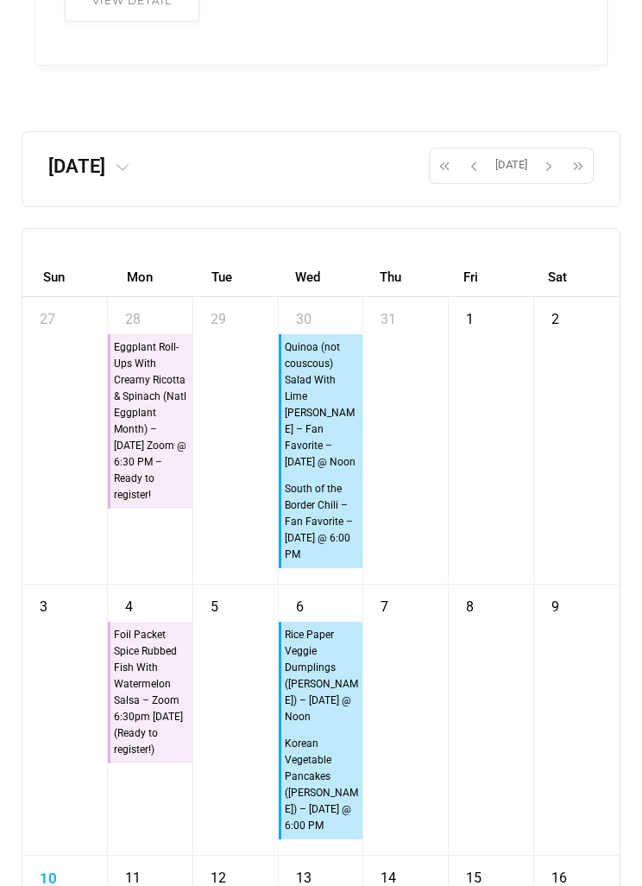
scroll to position [11587, 0]
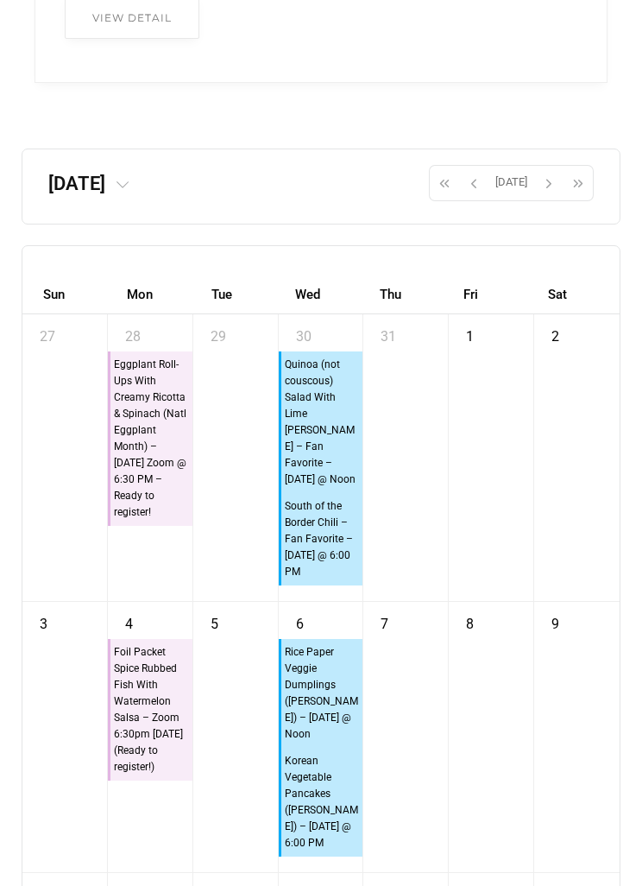
click at [481, 198] on span "button" at bounding box center [474, 182] width 26 height 29
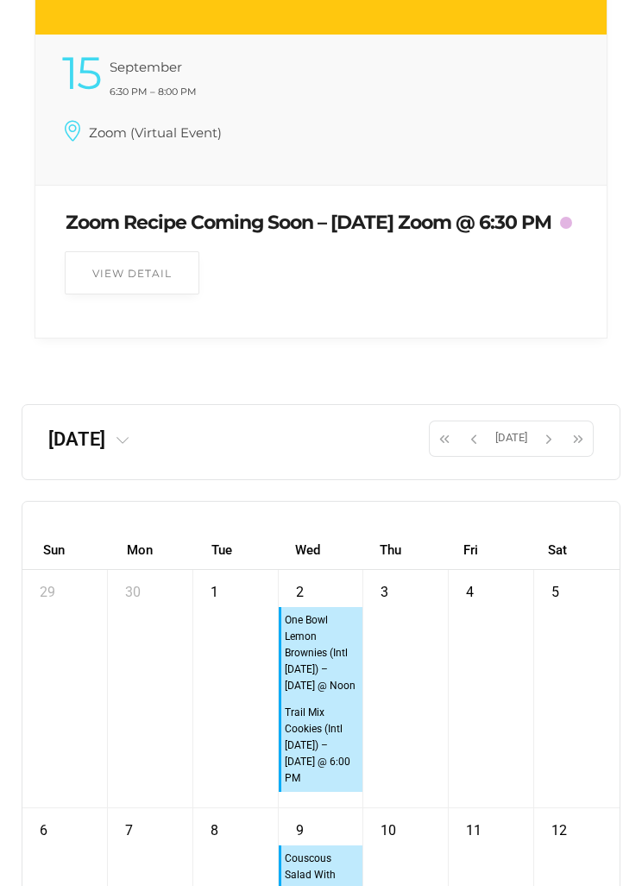
scroll to position [11342, 0]
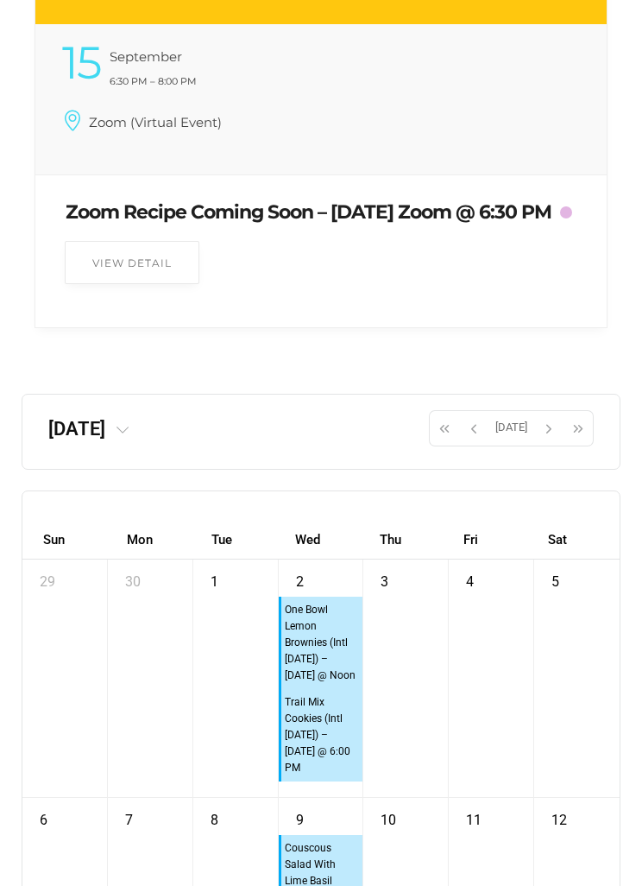
click at [452, 443] on span "button" at bounding box center [445, 428] width 26 height 29
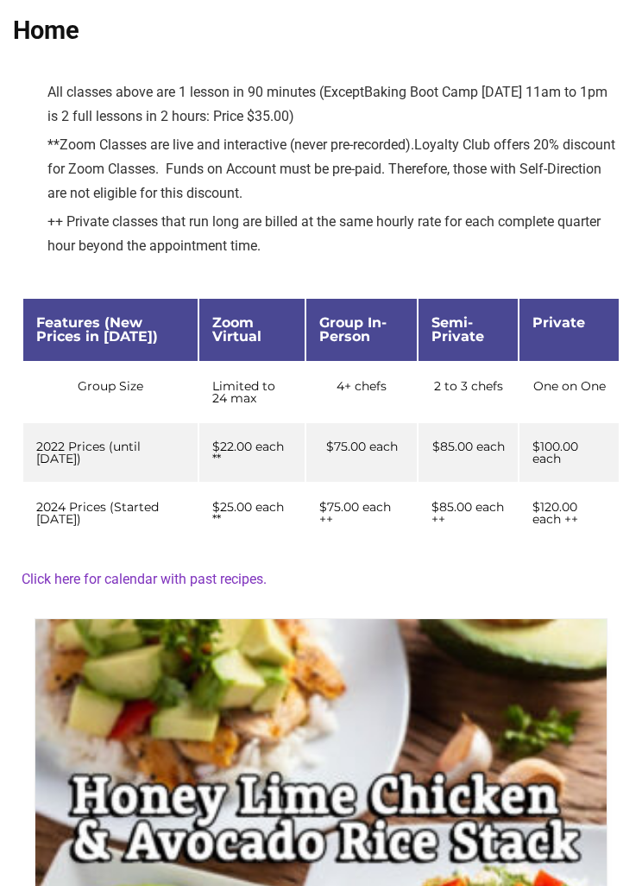
scroll to position [0, 0]
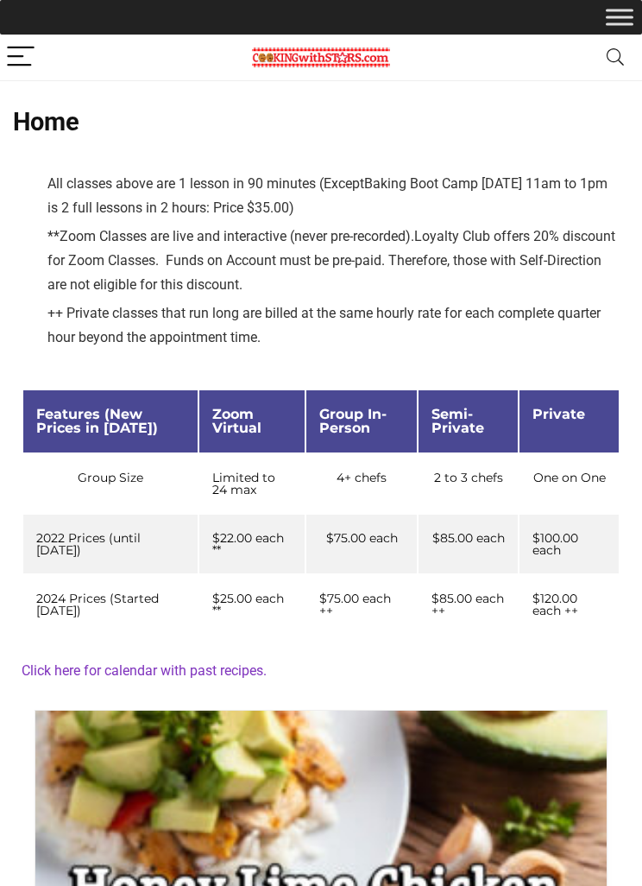
click at [608, 11] on span "Toggle Menu" at bounding box center [620, 10] width 28 height 3
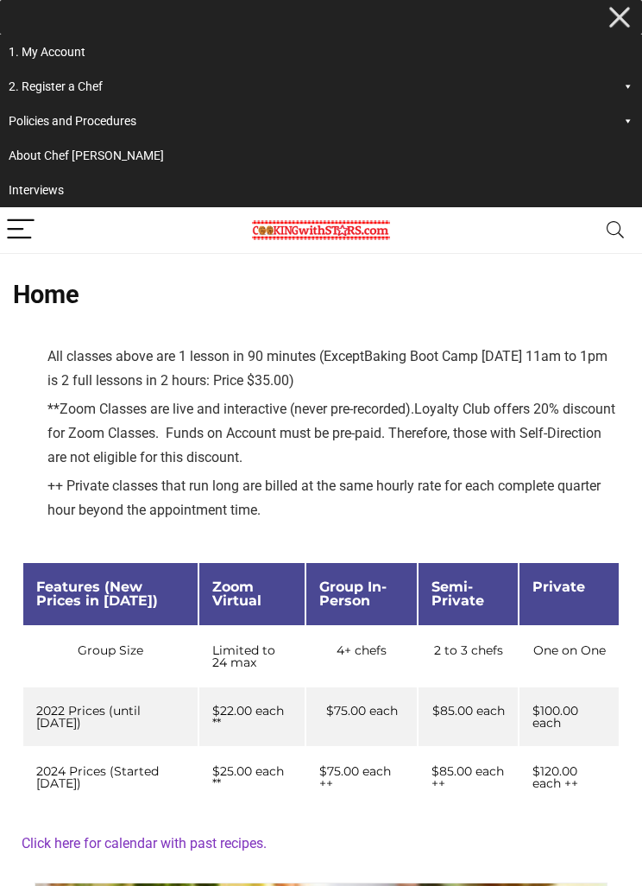
click at [152, 94] on link "2. Register a Chef" at bounding box center [321, 86] width 642 height 35
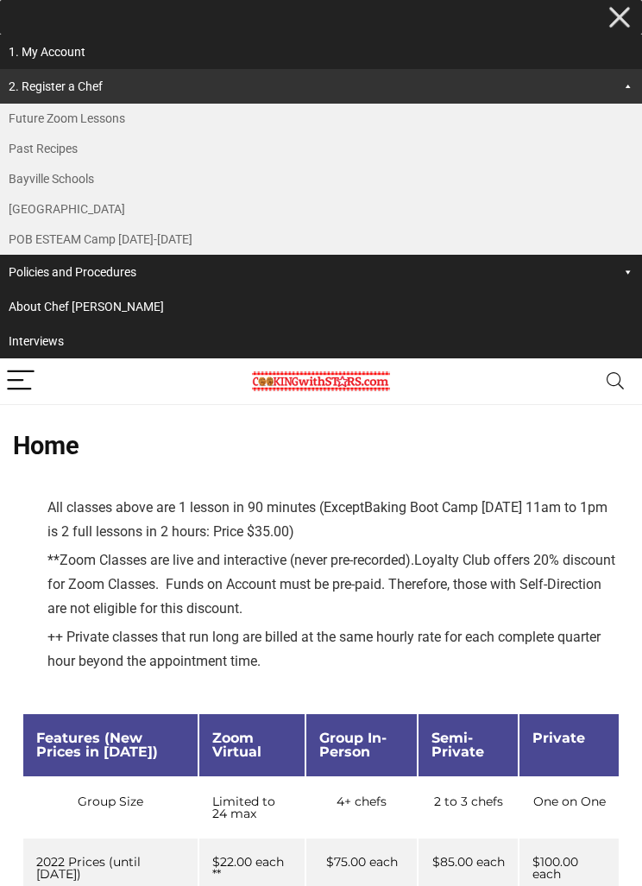
click at [130, 161] on link "Past Recipes" at bounding box center [321, 149] width 642 height 30
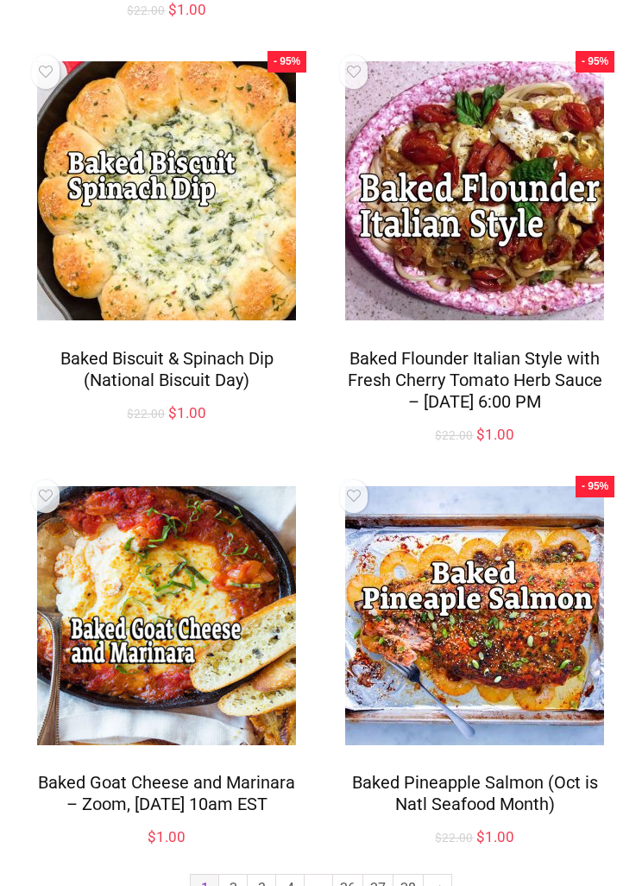
scroll to position [1943, 0]
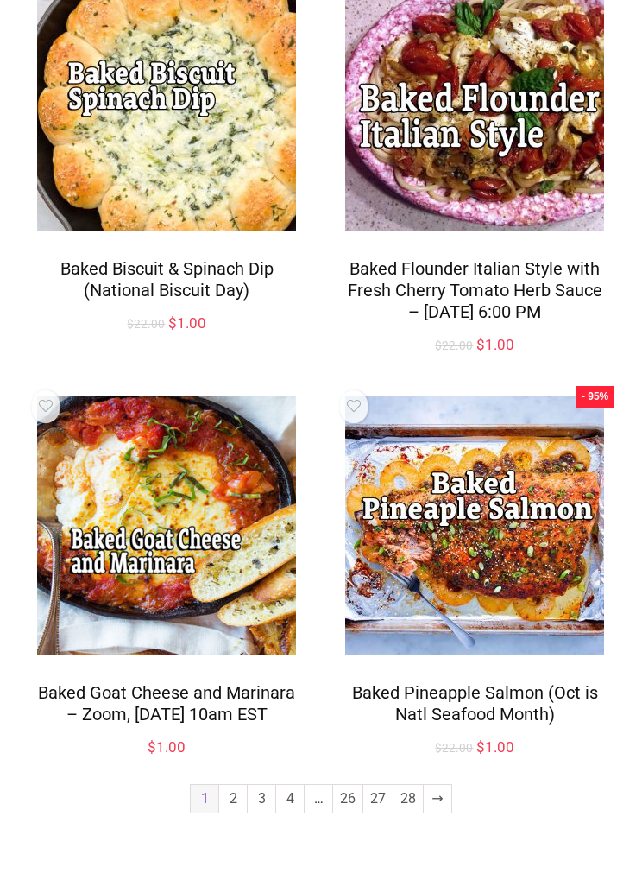
click at [237, 813] on link "2" at bounding box center [233, 799] width 28 height 28
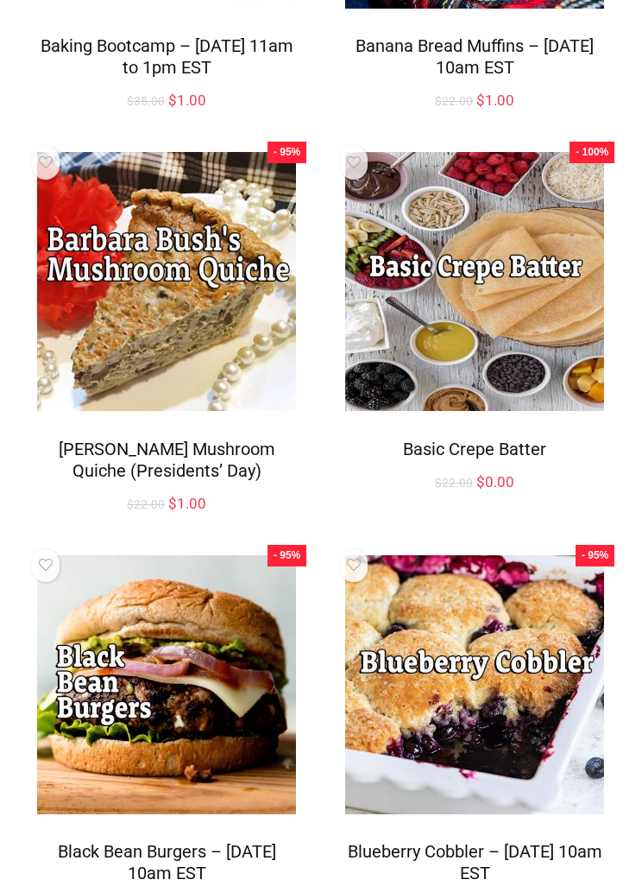
scroll to position [1900, 0]
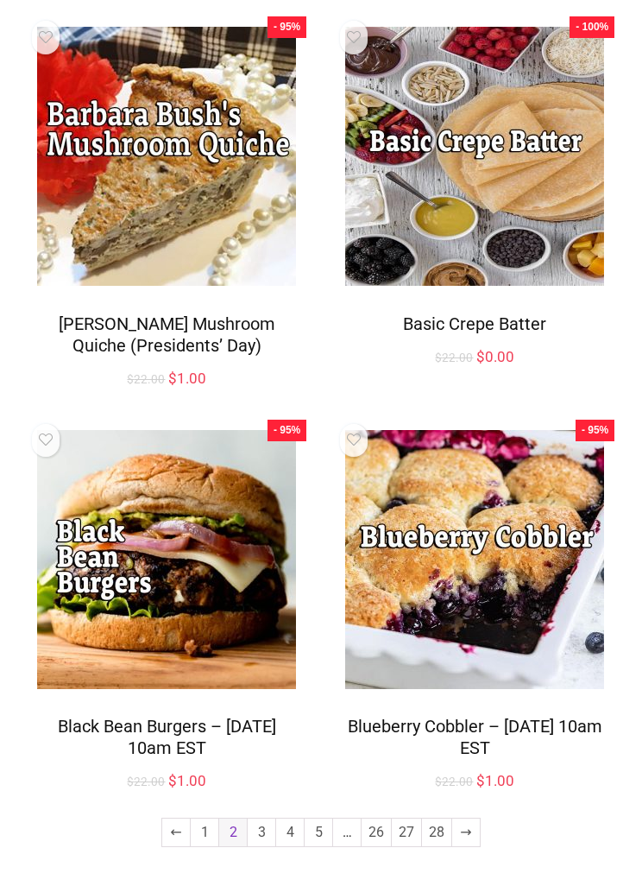
click at [267, 845] on link "3" at bounding box center [262, 833] width 28 height 28
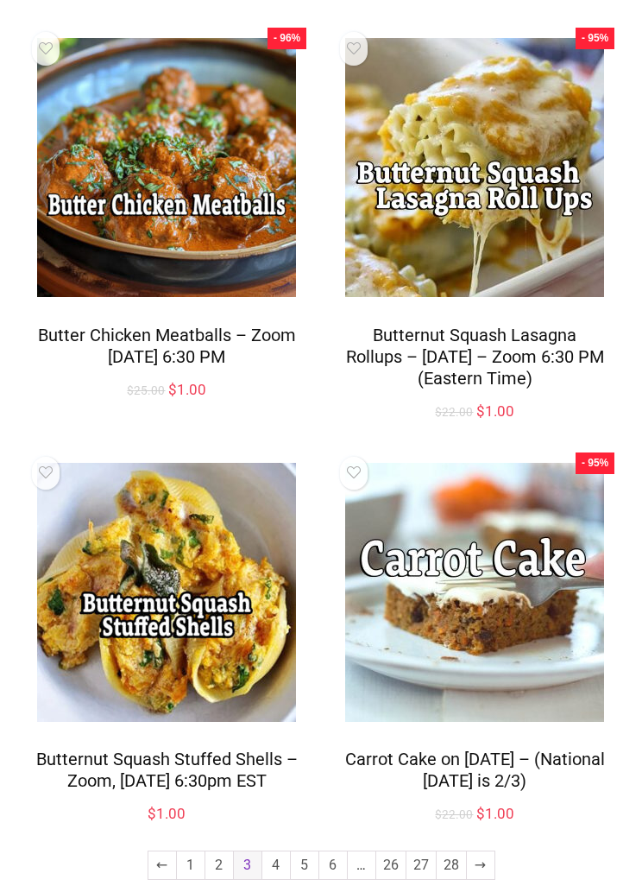
scroll to position [1813, 0]
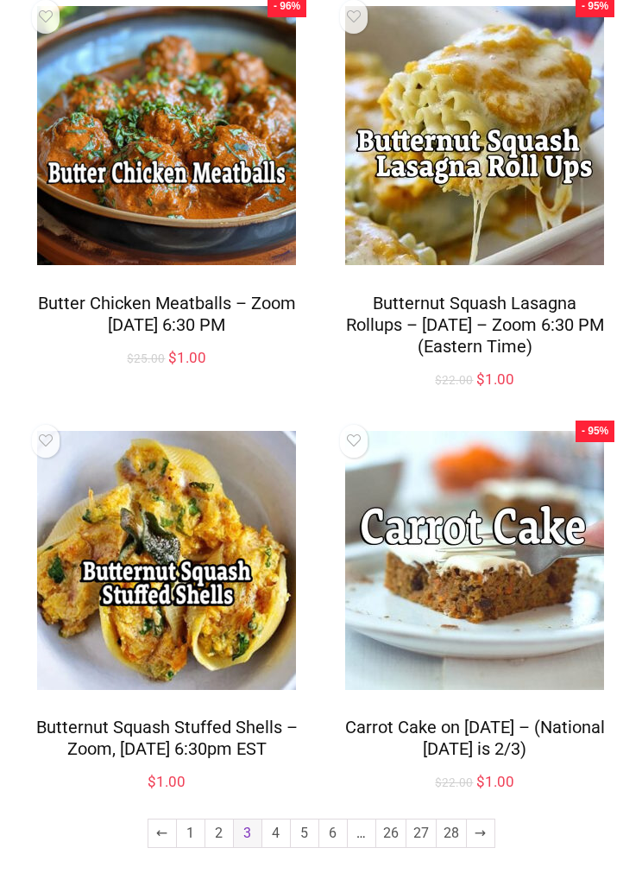
click at [279, 847] on link "4" at bounding box center [277, 833] width 28 height 28
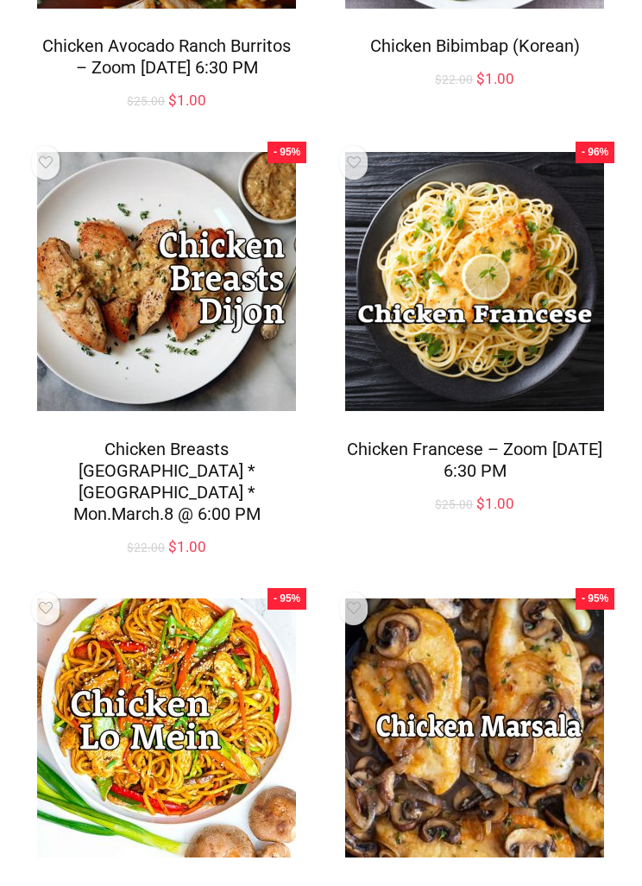
scroll to position [1921, 0]
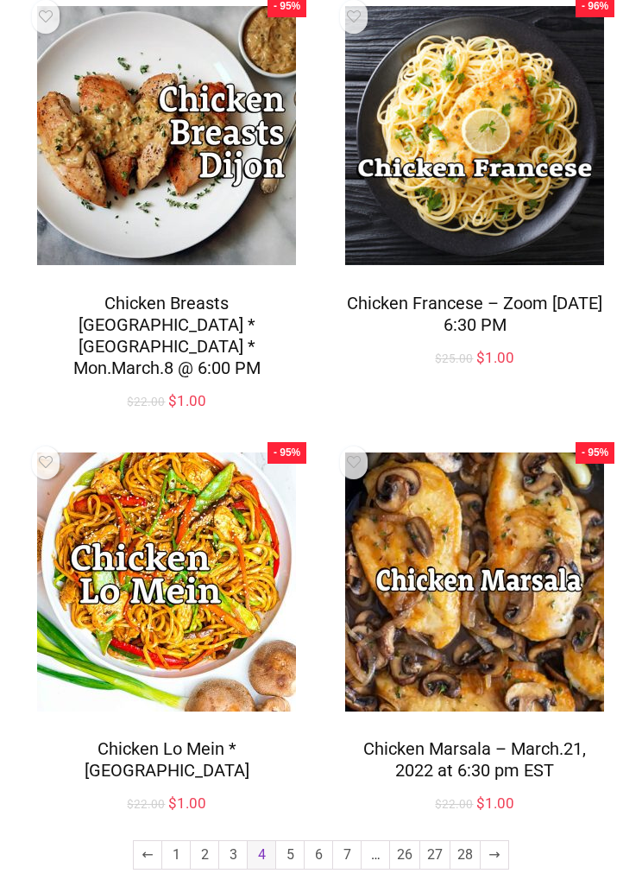
click at [297, 852] on link "5" at bounding box center [290, 855] width 28 height 28
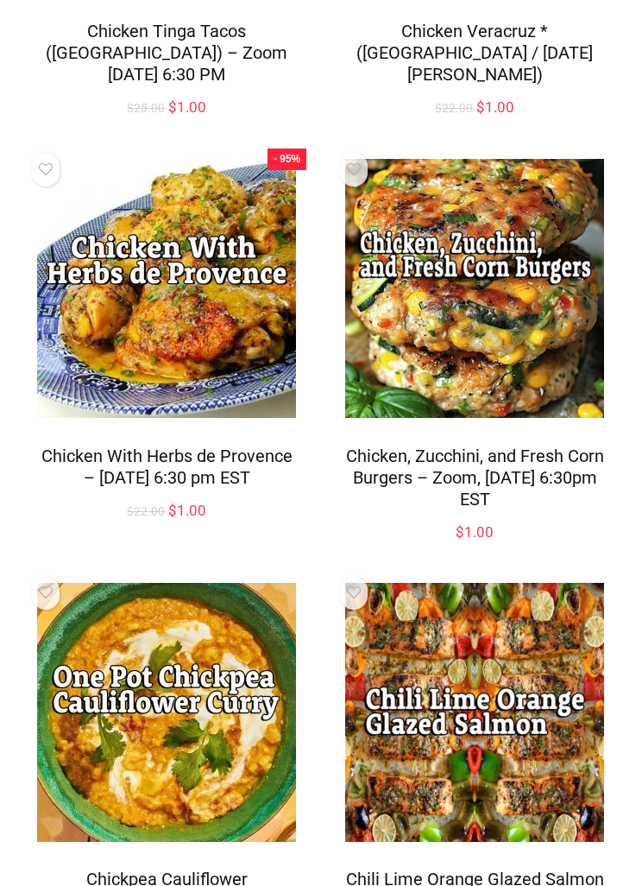
scroll to position [1899, 0]
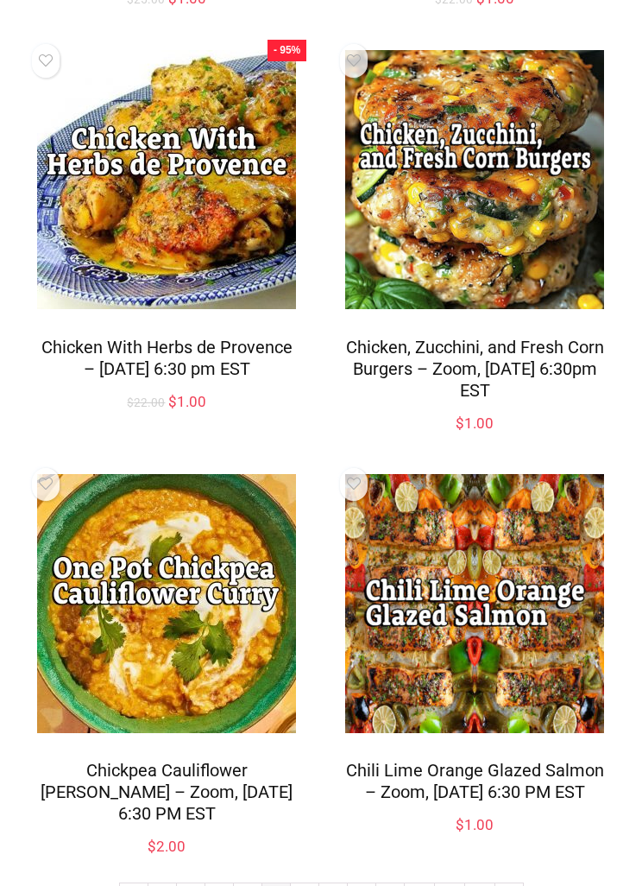
click at [308, 883] on link "6" at bounding box center [305, 897] width 28 height 28
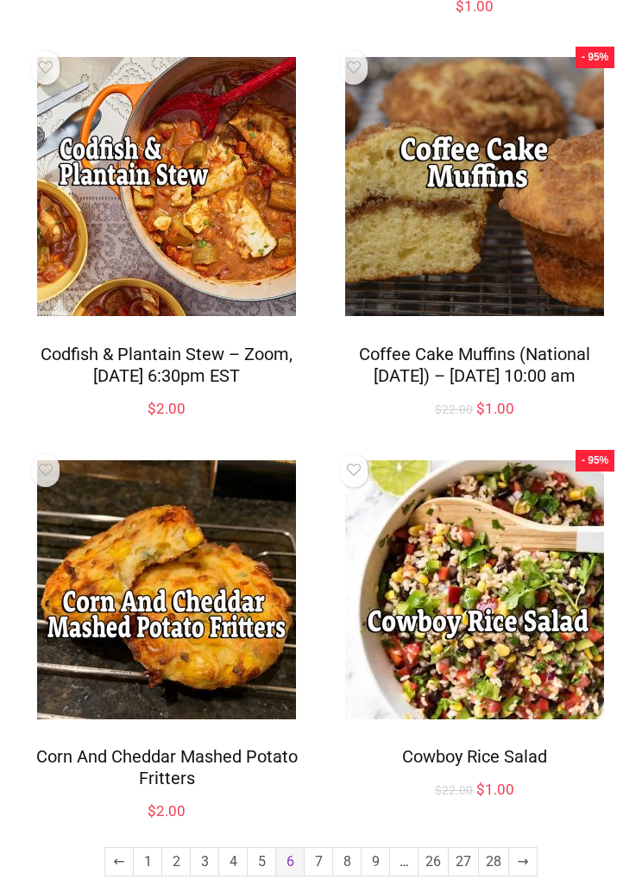
scroll to position [1877, 0]
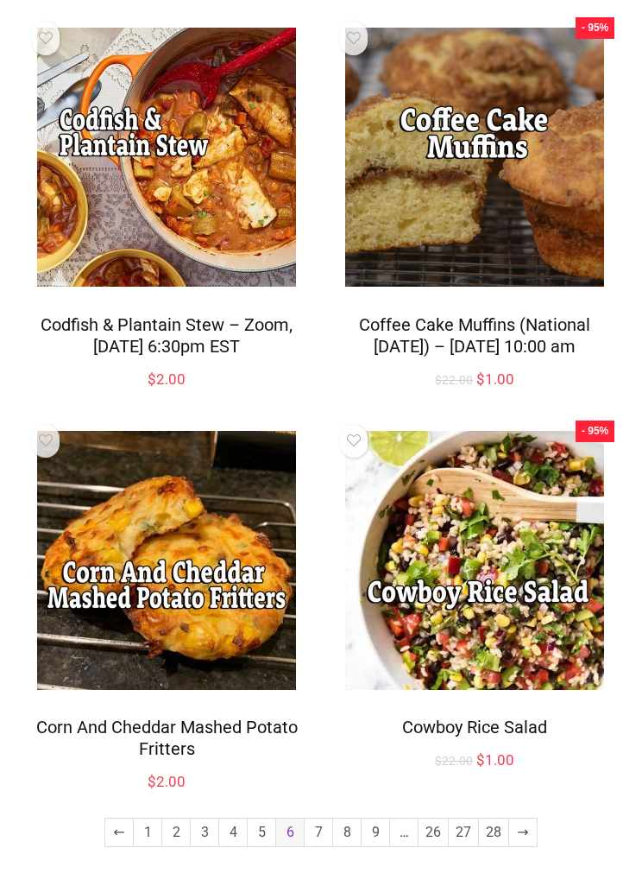
click at [320, 846] on link "7" at bounding box center [319, 833] width 28 height 28
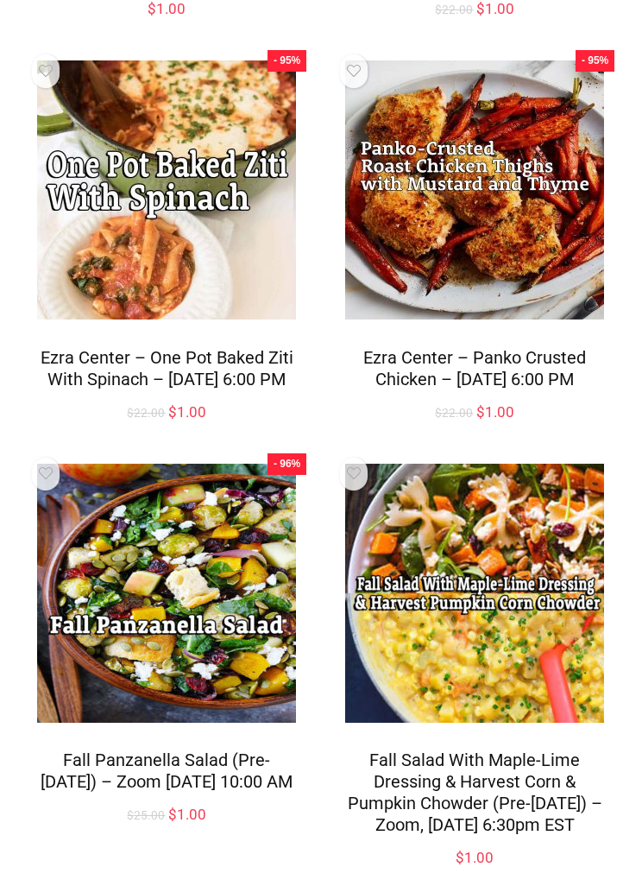
scroll to position [1963, 0]
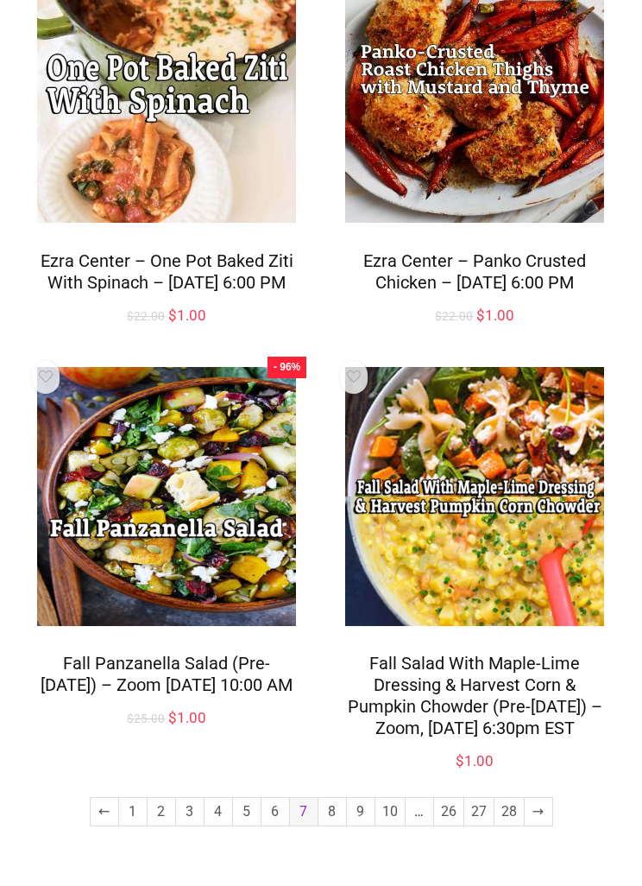
click at [326, 826] on link "8" at bounding box center [333, 812] width 28 height 28
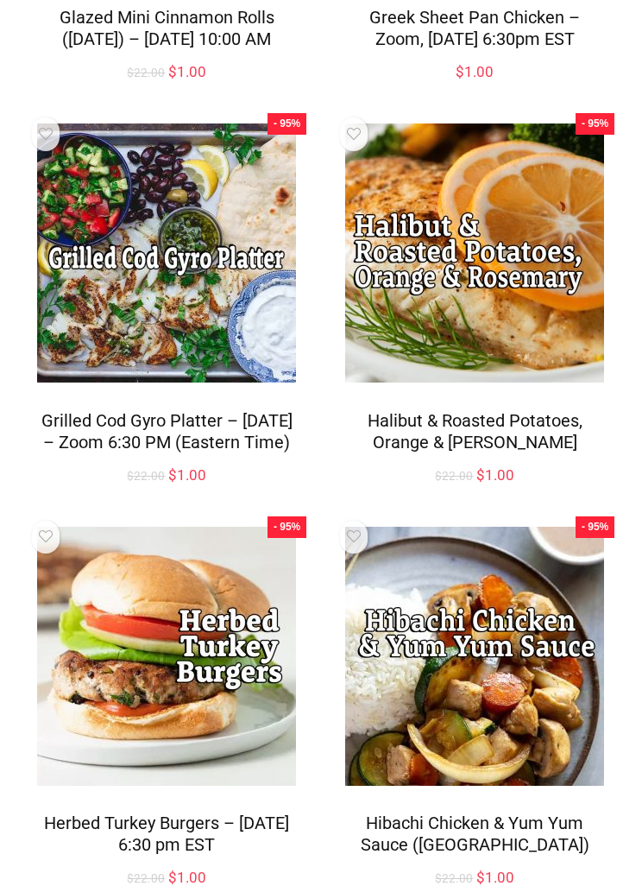
scroll to position [1920, 0]
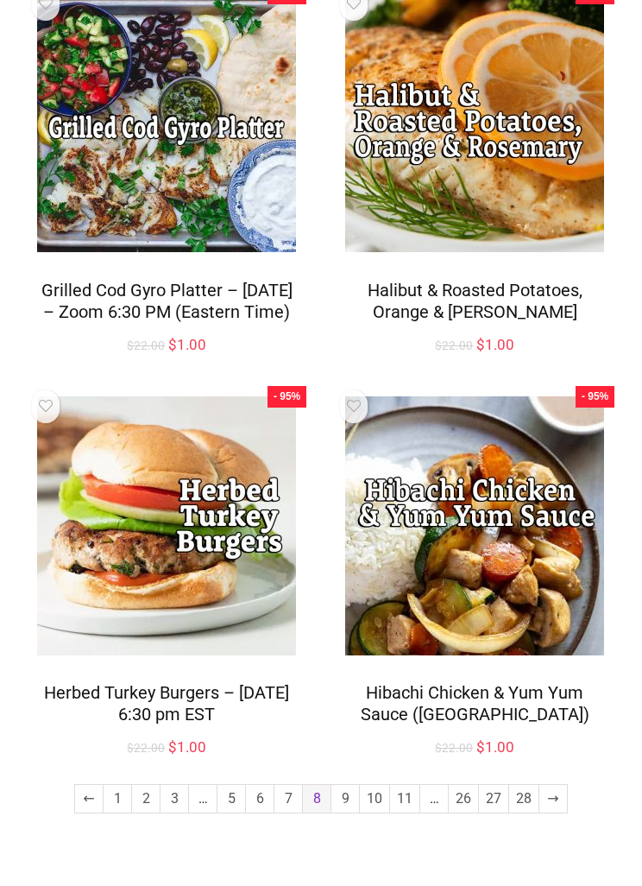
click at [347, 813] on link "9" at bounding box center [346, 799] width 28 height 28
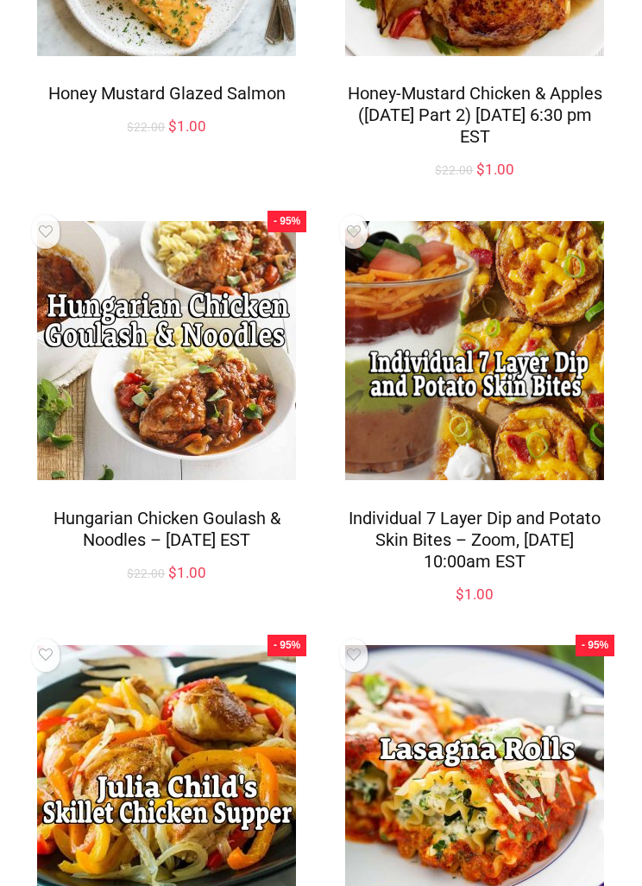
scroll to position [1878, 0]
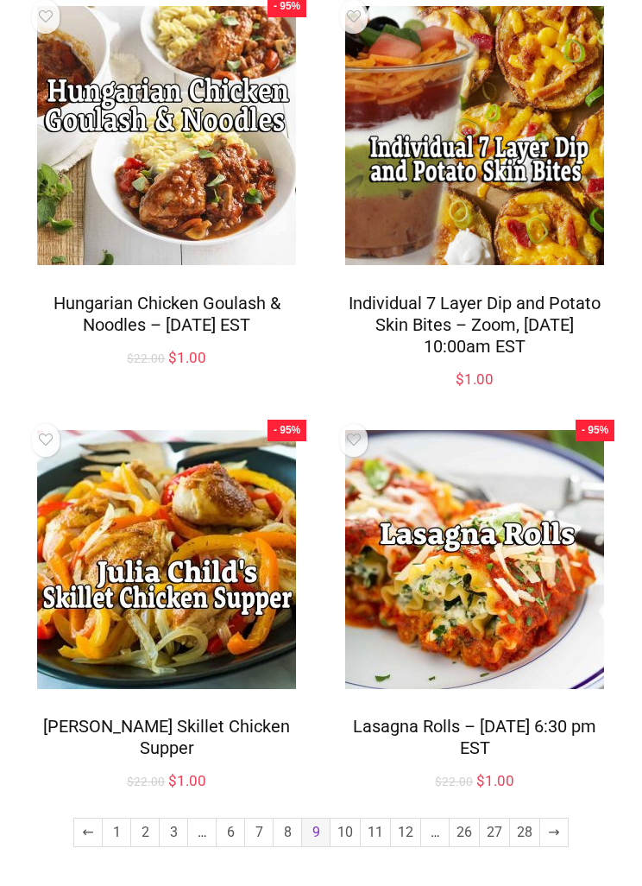
click at [347, 846] on link "10" at bounding box center [345, 833] width 29 height 28
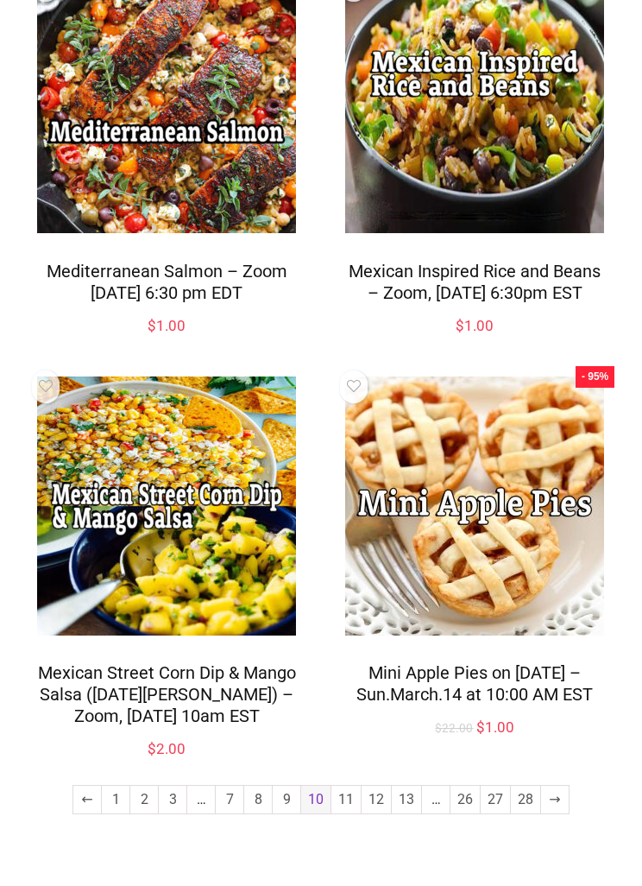
scroll to position [1964, 0]
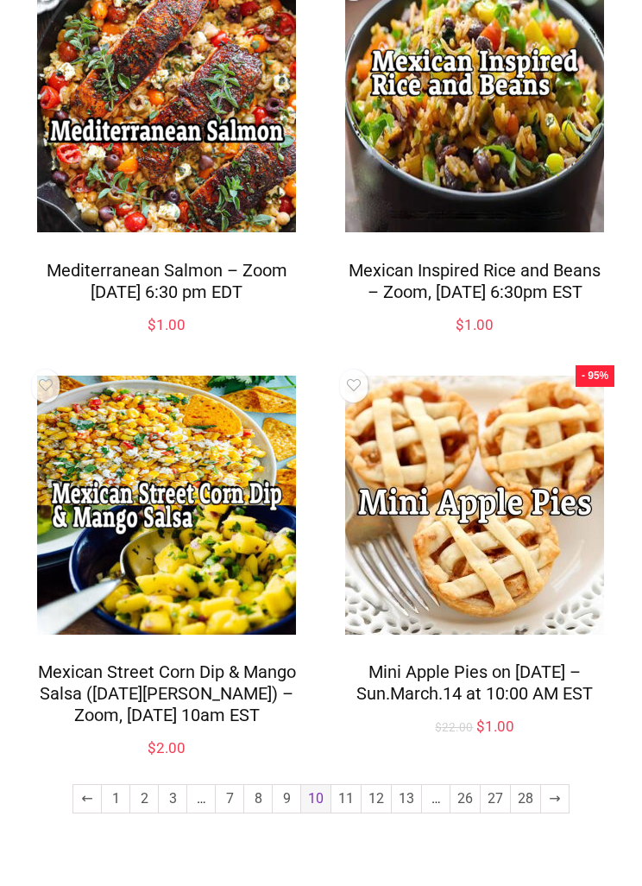
click at [342, 813] on link "11" at bounding box center [346, 799] width 29 height 28
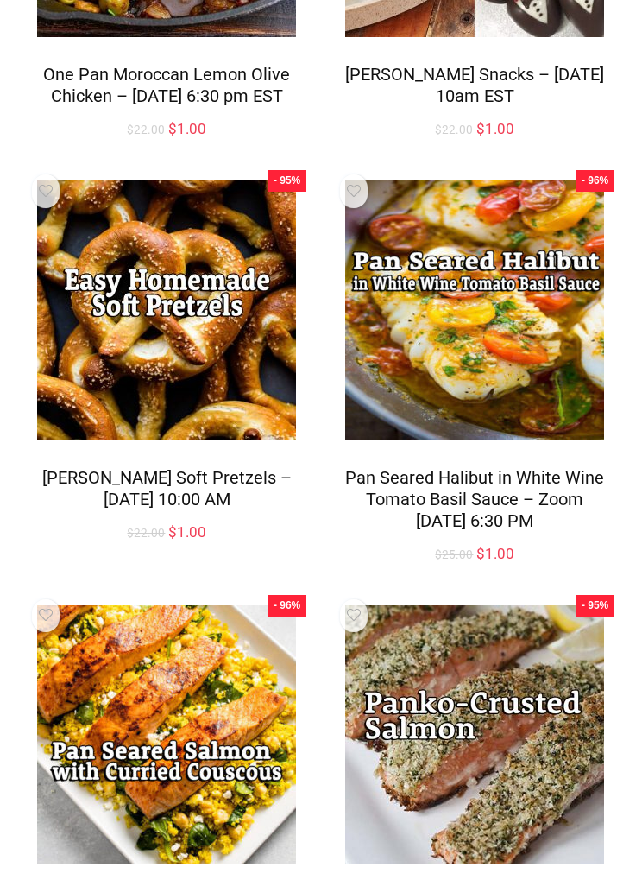
scroll to position [1944, 0]
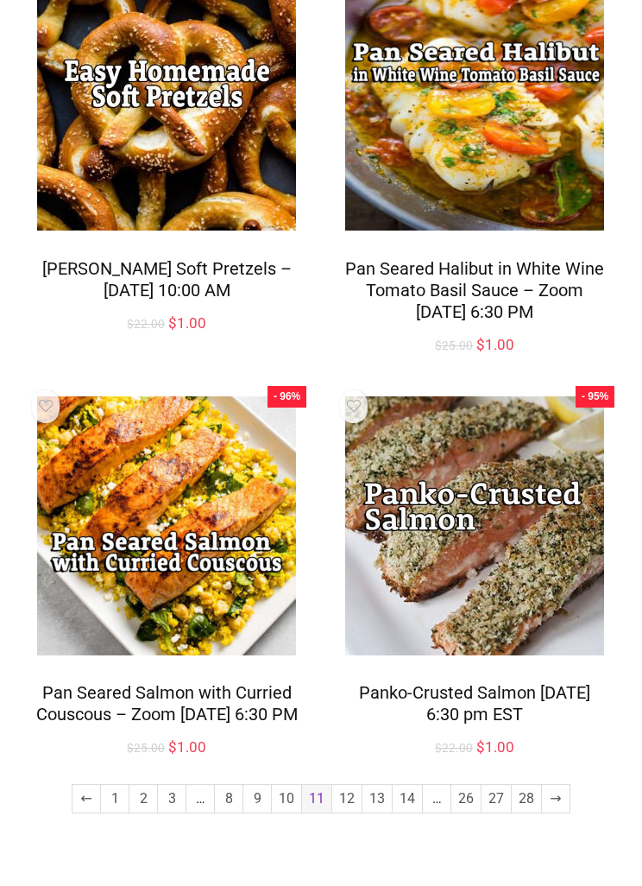
click at [353, 813] on link "12" at bounding box center [346, 799] width 29 height 28
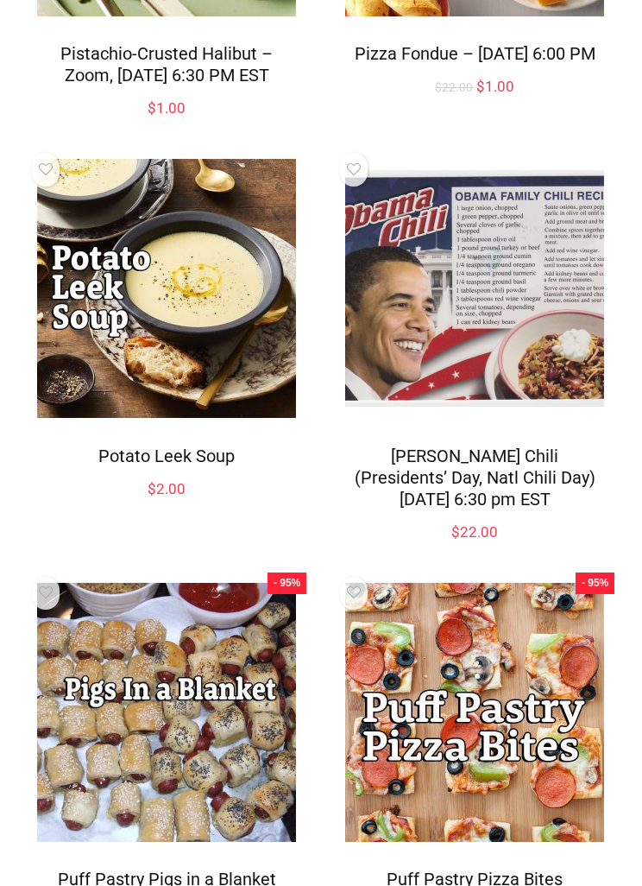
scroll to position [1920, 0]
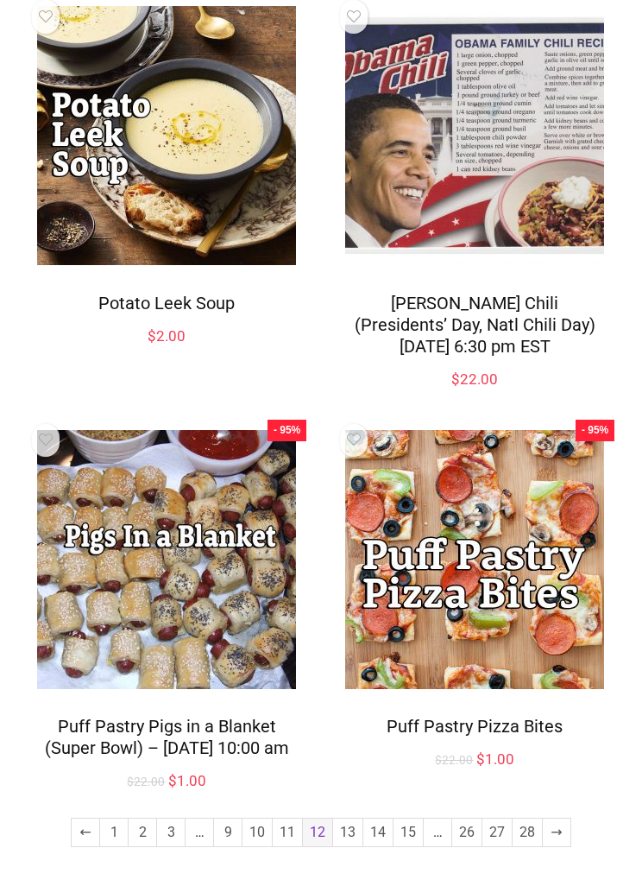
click at [339, 846] on link "13" at bounding box center [347, 833] width 29 height 28
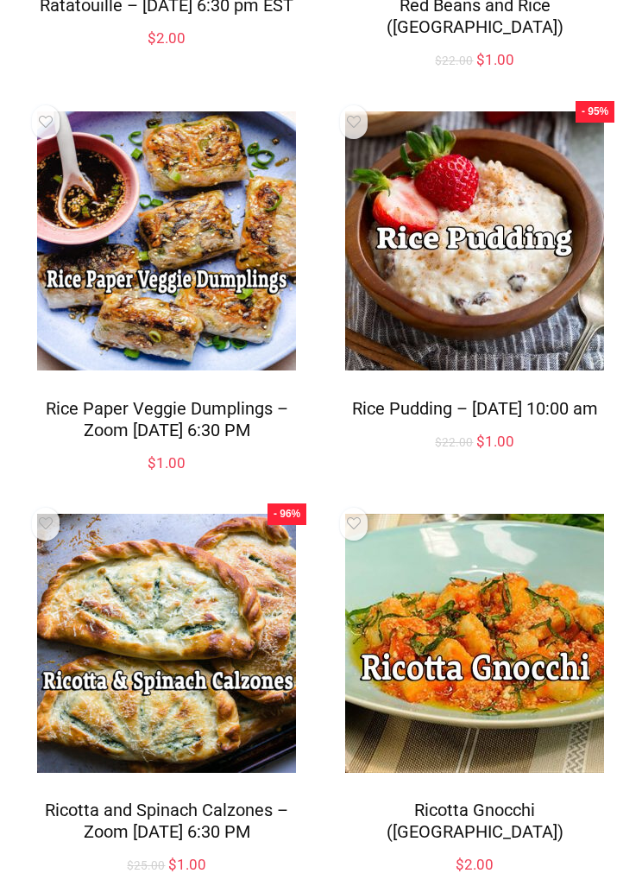
scroll to position [1836, 0]
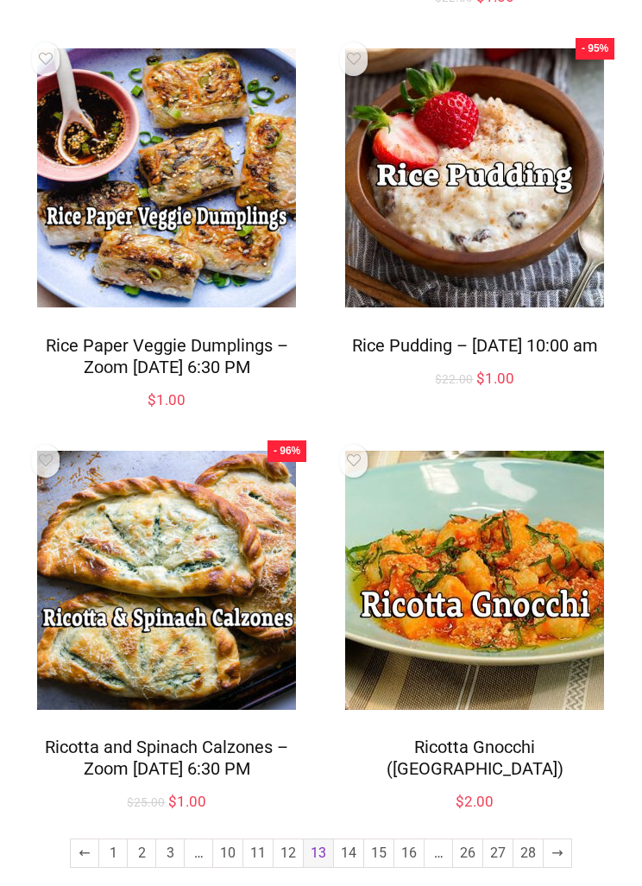
click at [354, 861] on link "14" at bounding box center [348, 853] width 29 height 28
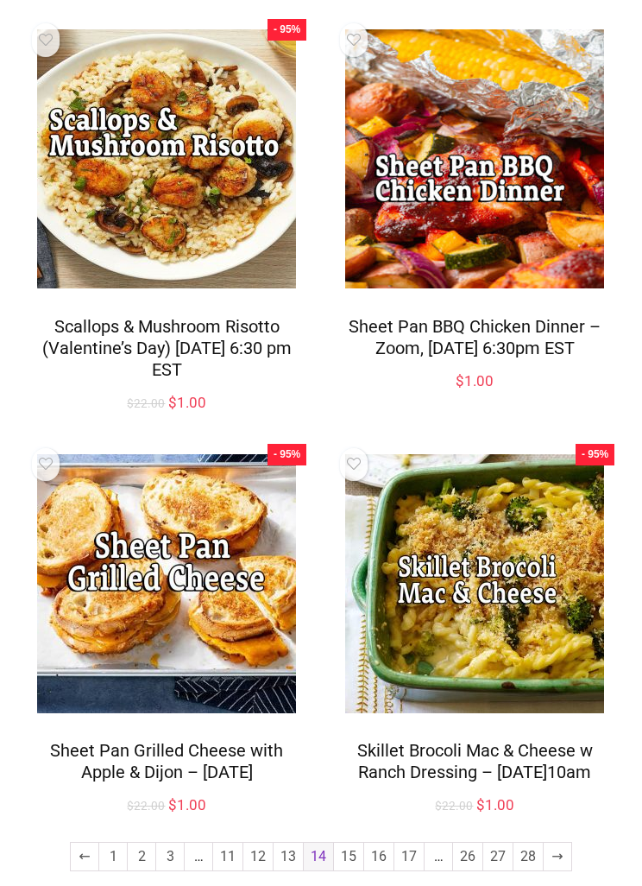
scroll to position [1943, 0]
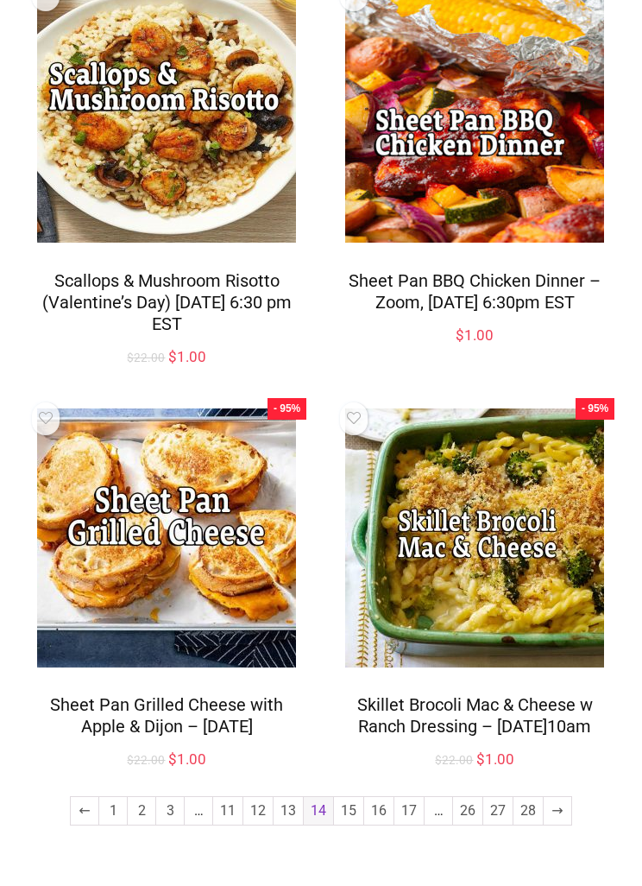
click at [352, 825] on link "15" at bounding box center [348, 811] width 29 height 28
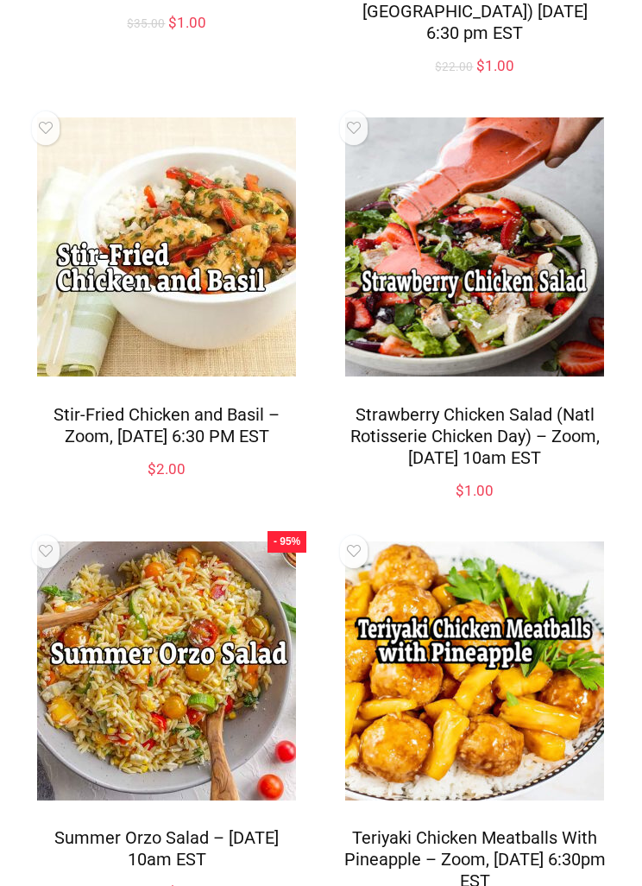
scroll to position [1942, 0]
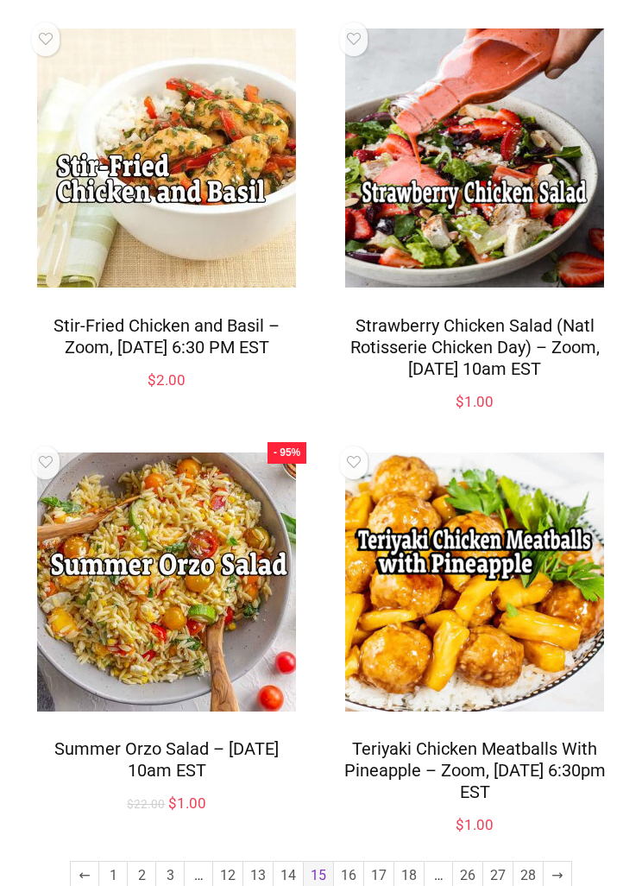
click at [351, 862] on link "16" at bounding box center [348, 876] width 29 height 28
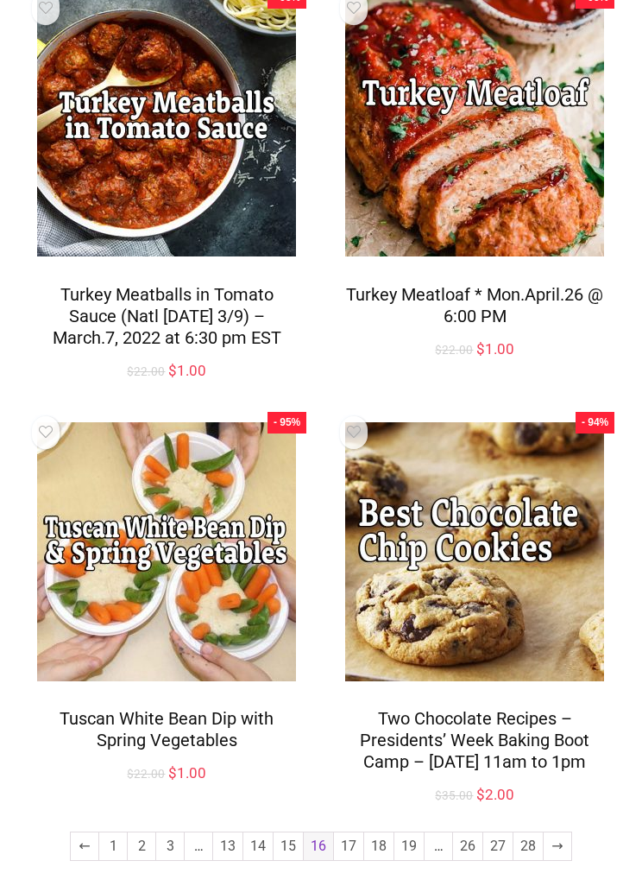
scroll to position [2028, 0]
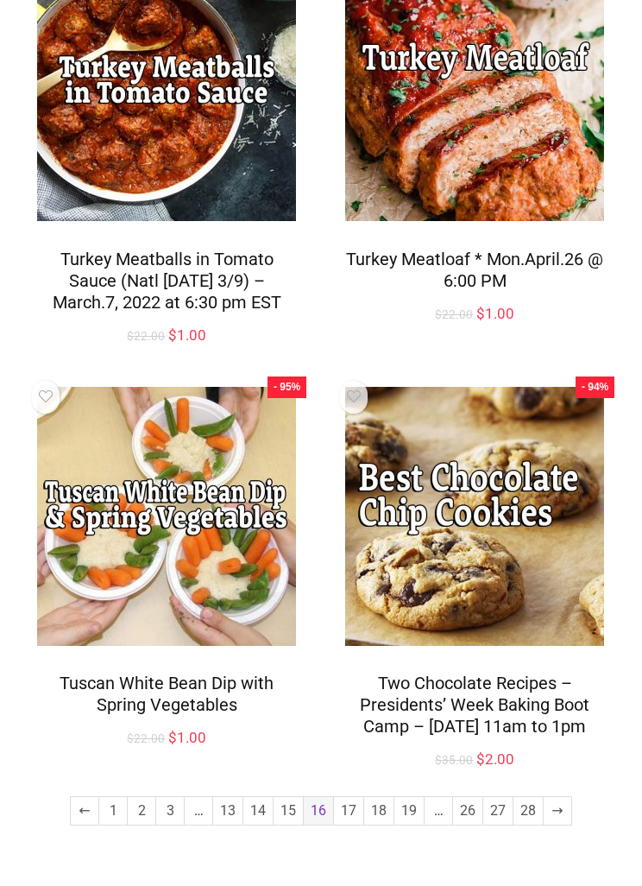
click at [358, 825] on link "17" at bounding box center [348, 811] width 29 height 28
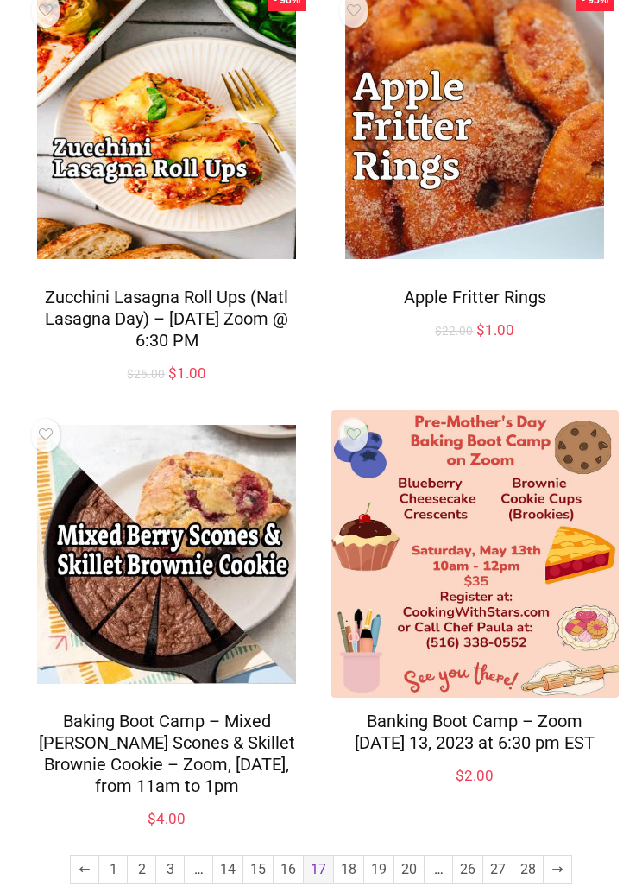
scroll to position [2006, 0]
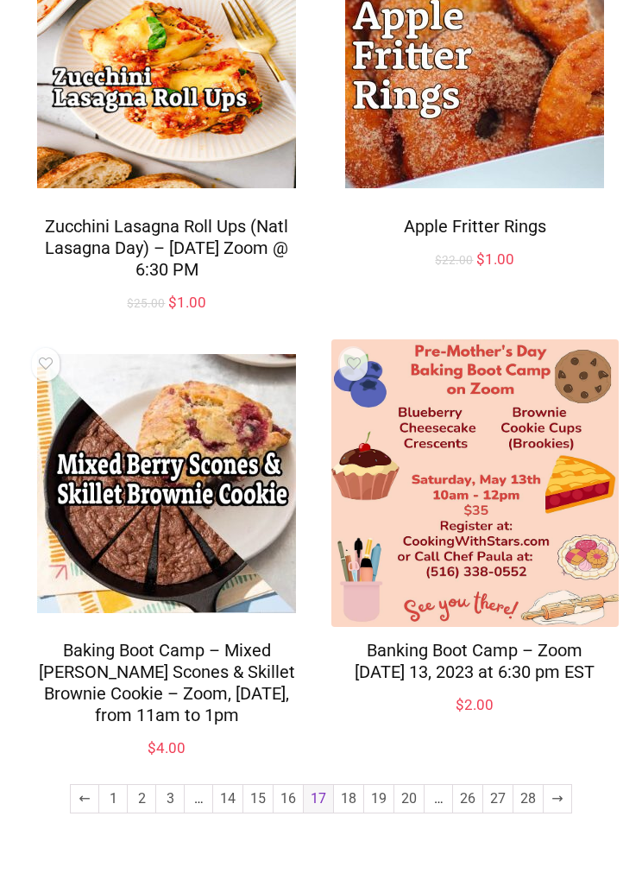
click at [350, 813] on link "18" at bounding box center [348, 799] width 29 height 28
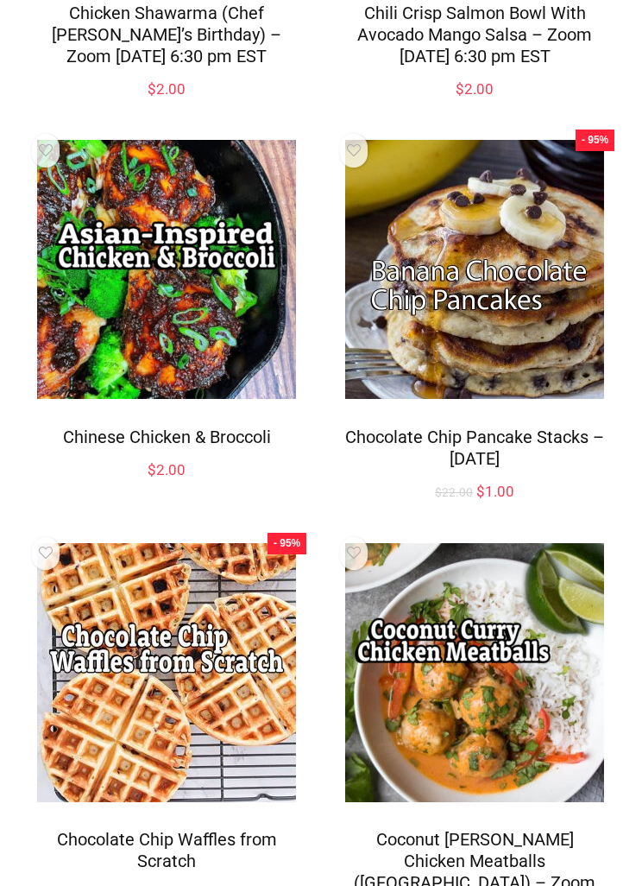
scroll to position [1941, 0]
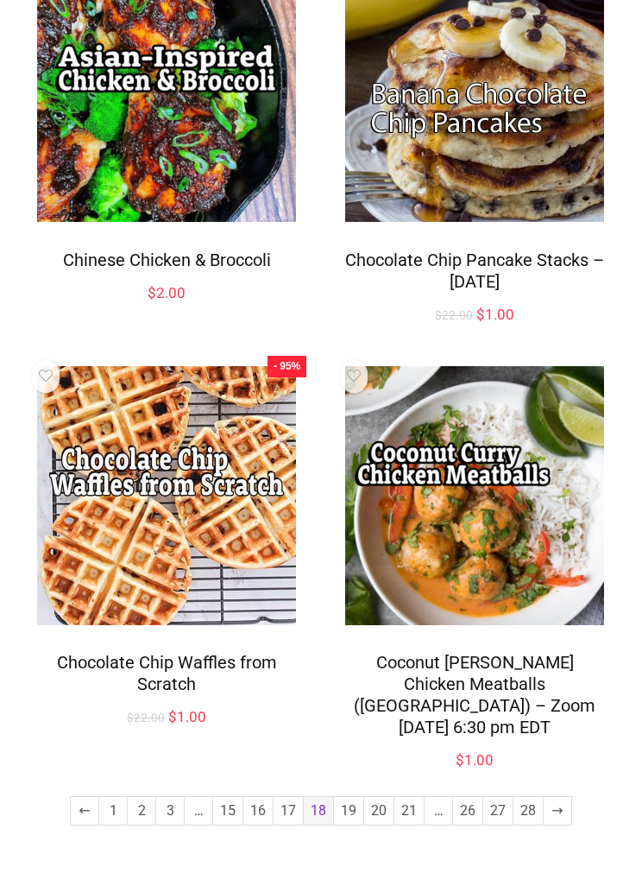
click at [353, 825] on link "19" at bounding box center [348, 811] width 29 height 28
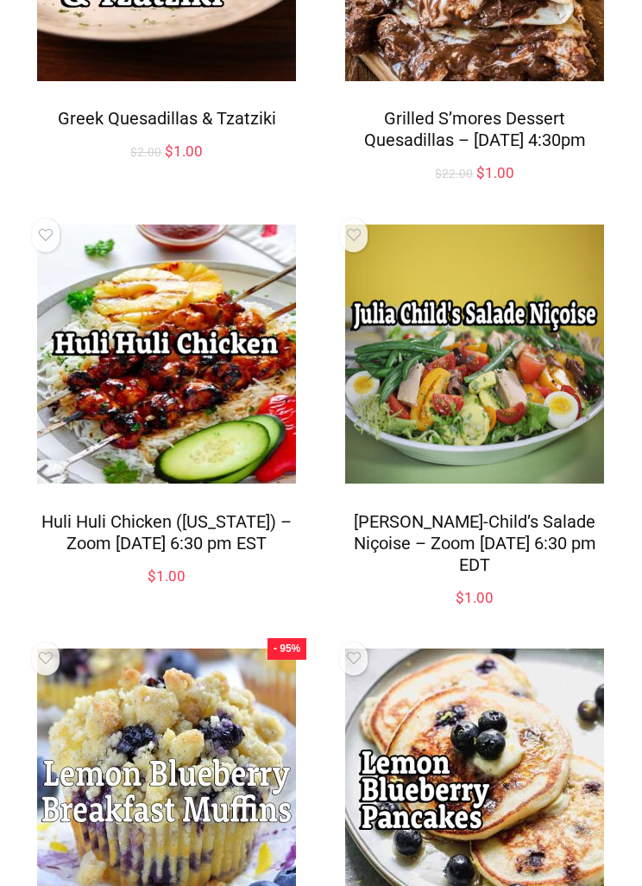
scroll to position [1941, 0]
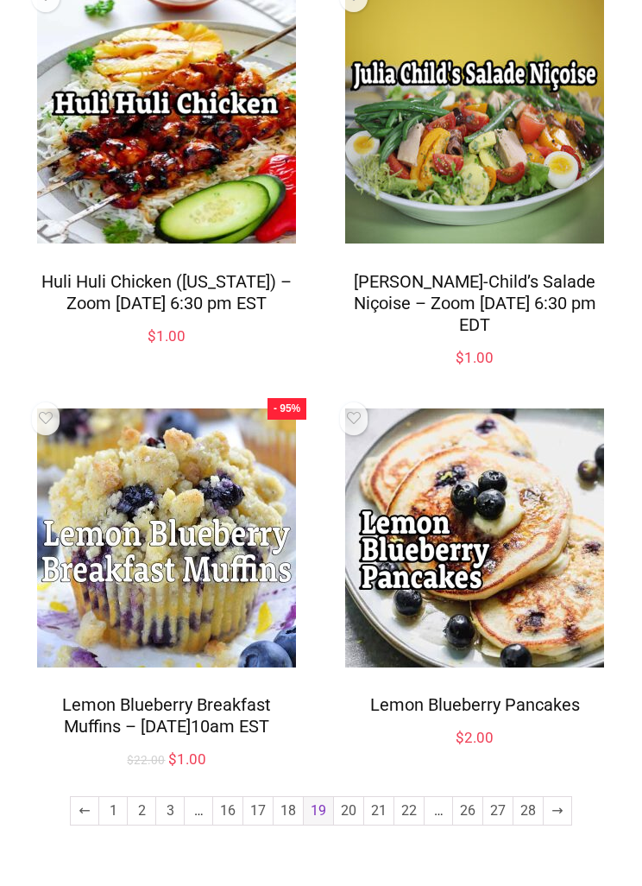
click at [350, 825] on link "20" at bounding box center [348, 811] width 29 height 28
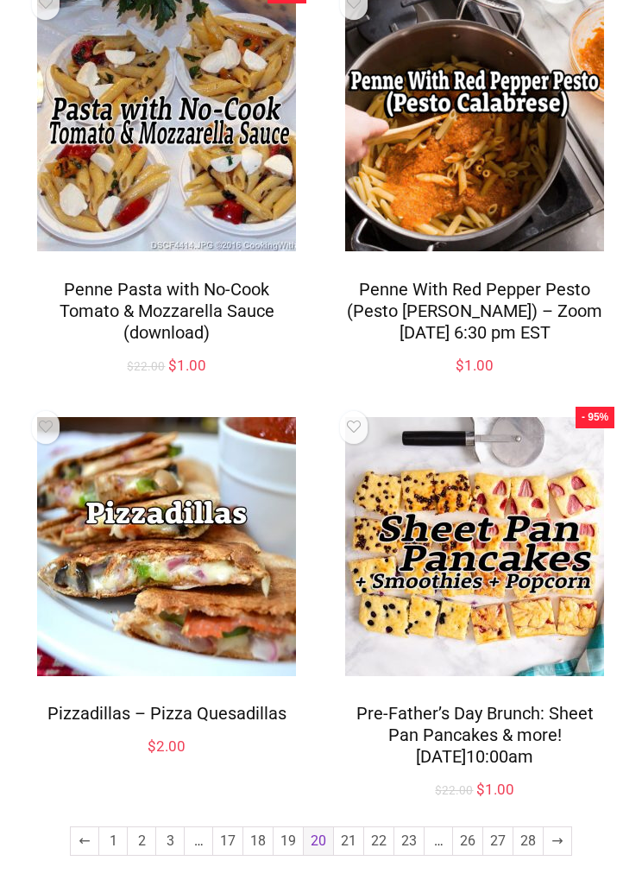
scroll to position [1983, 0]
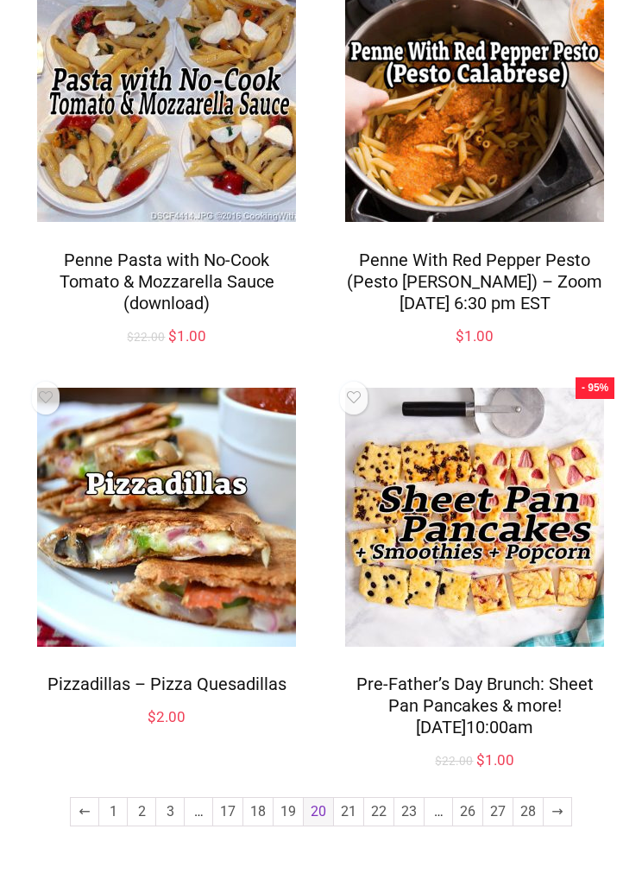
click at [349, 826] on link "21" at bounding box center [348, 812] width 29 height 28
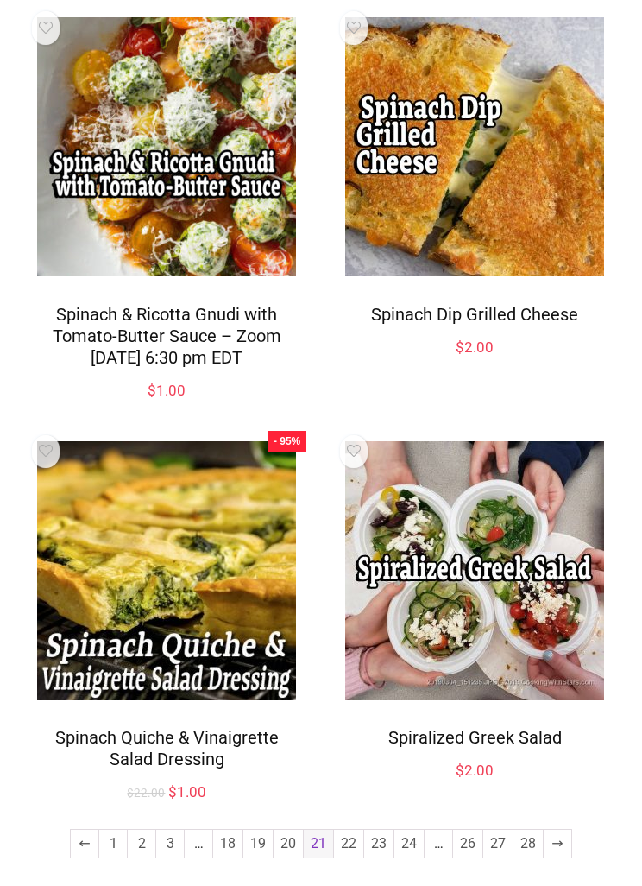
scroll to position [1897, 0]
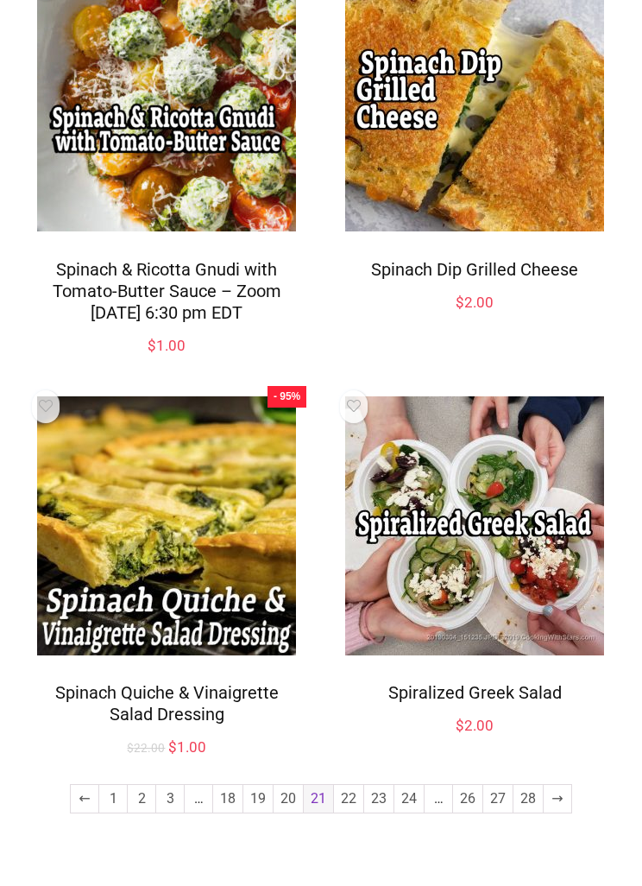
click at [352, 813] on link "22" at bounding box center [348, 799] width 29 height 28
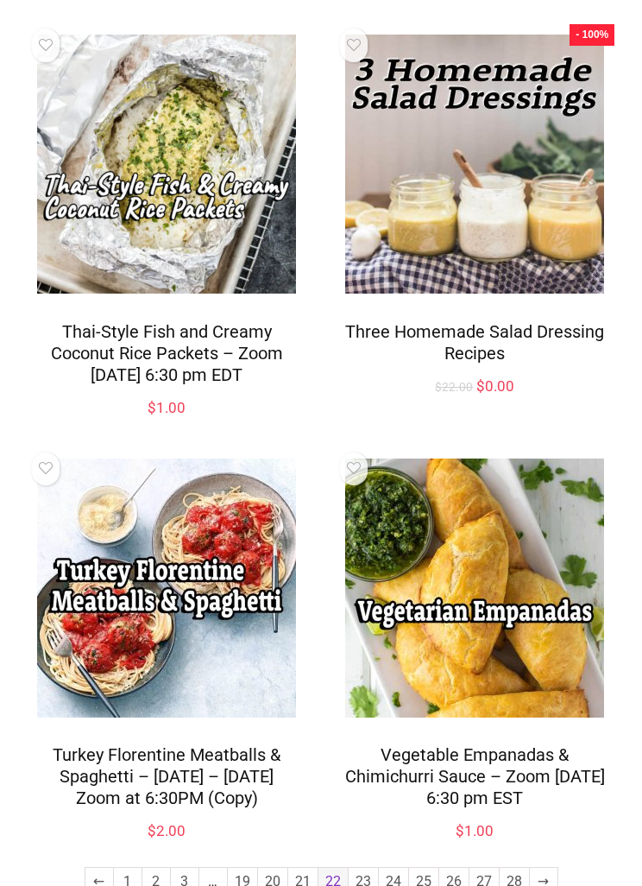
scroll to position [1961, 0]
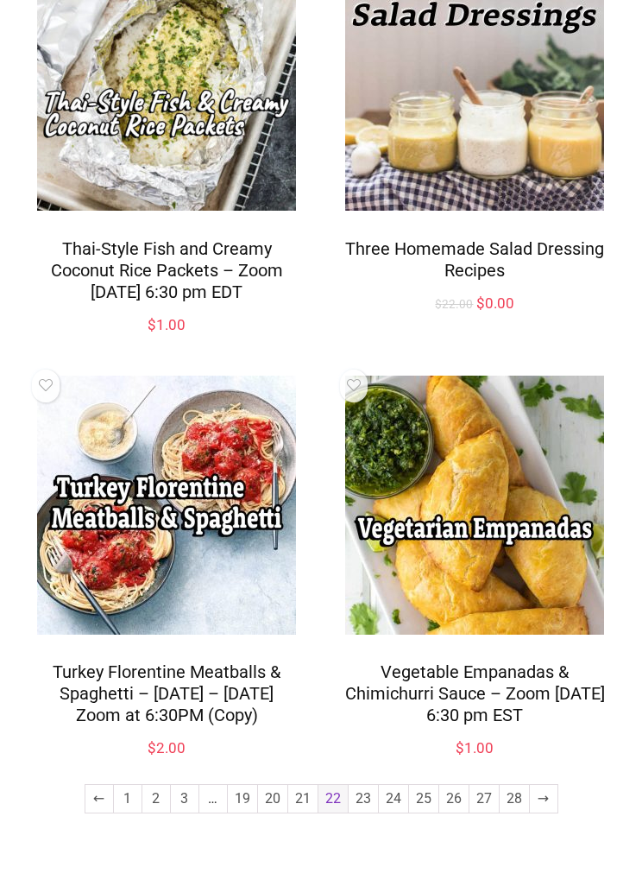
click at [363, 813] on link "23" at bounding box center [363, 799] width 29 height 28
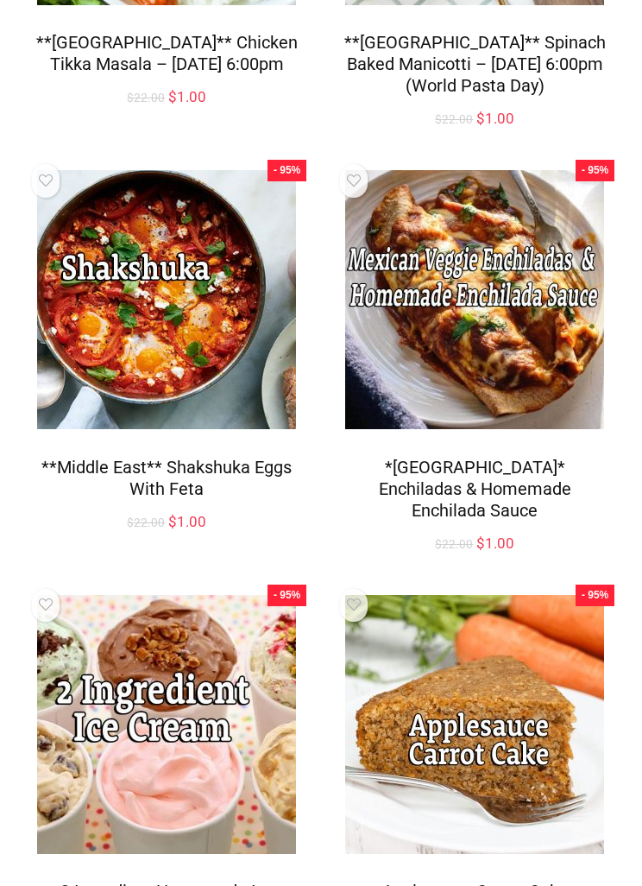
scroll to position [1835, 0]
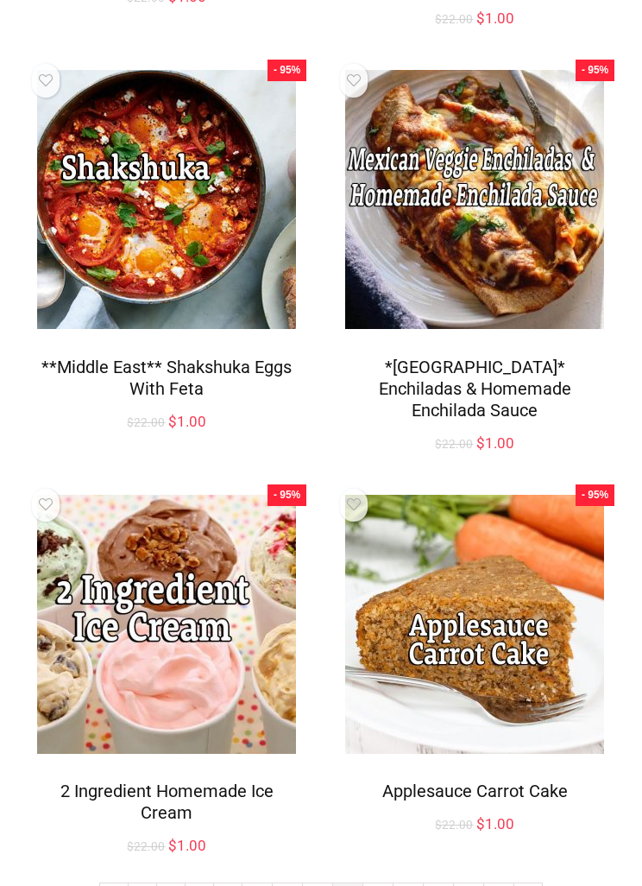
click at [383, 883] on link "24" at bounding box center [378, 897] width 29 height 28
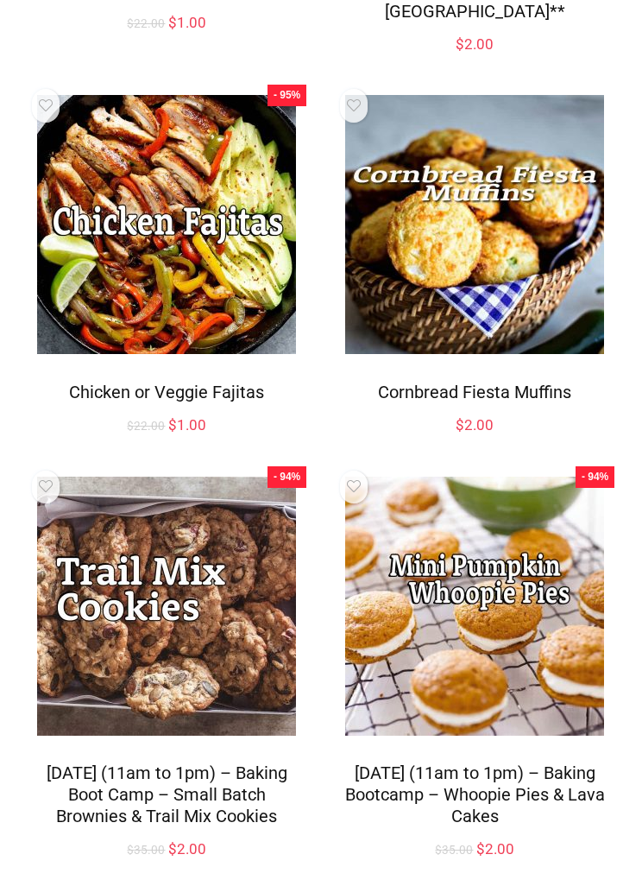
scroll to position [1793, 0]
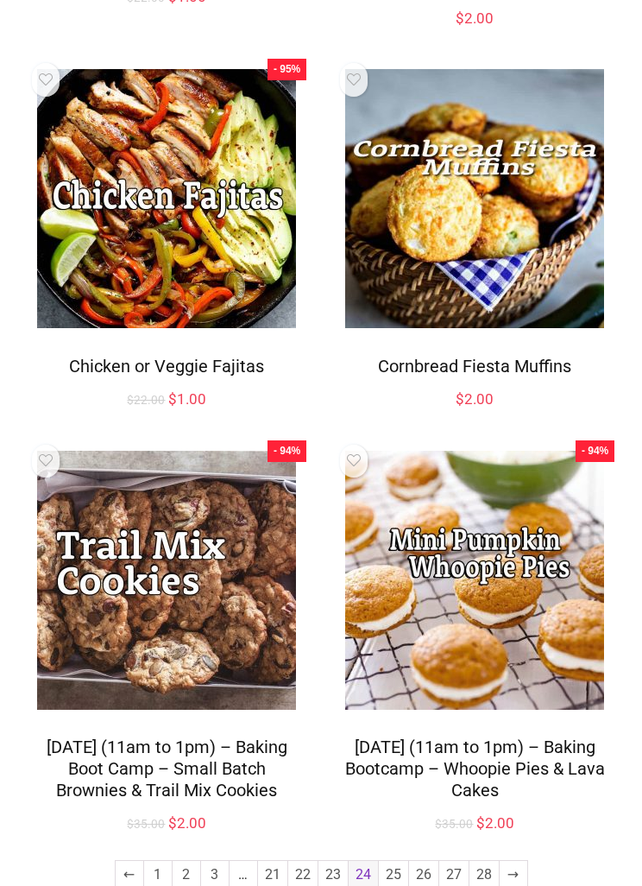
click at [390, 861] on link "25" at bounding box center [393, 875] width 29 height 28
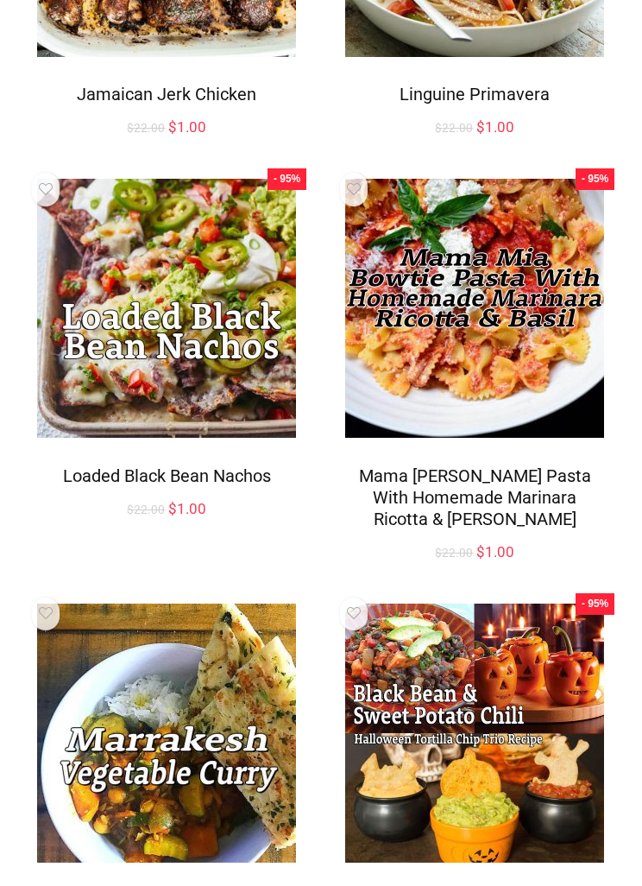
scroll to position [1836, 0]
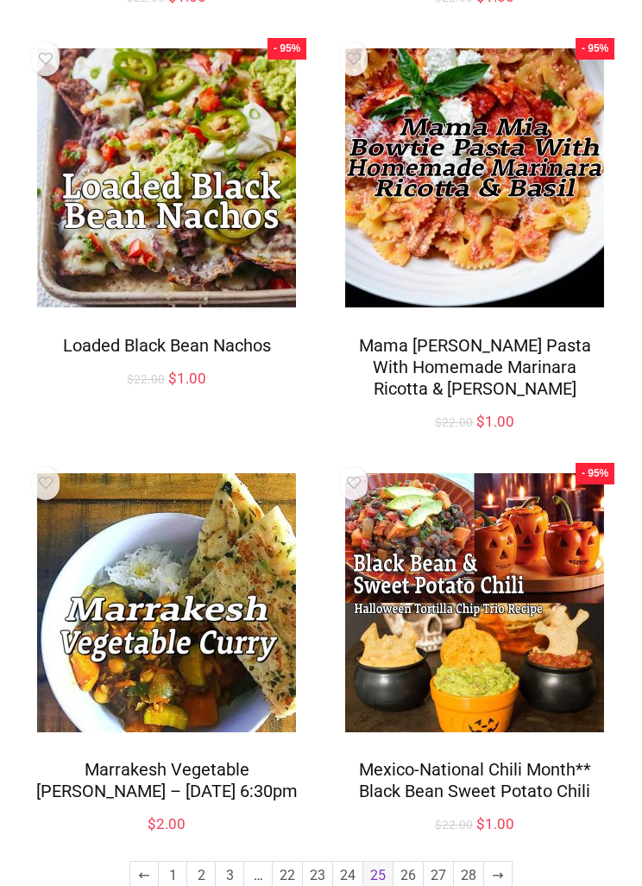
click at [409, 862] on link "26" at bounding box center [408, 876] width 29 height 28
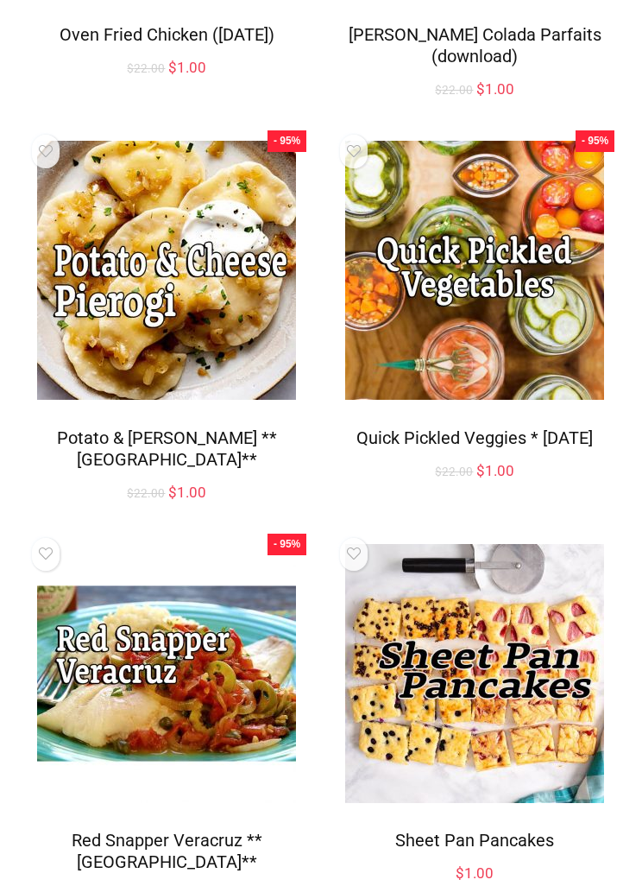
scroll to position [1836, 0]
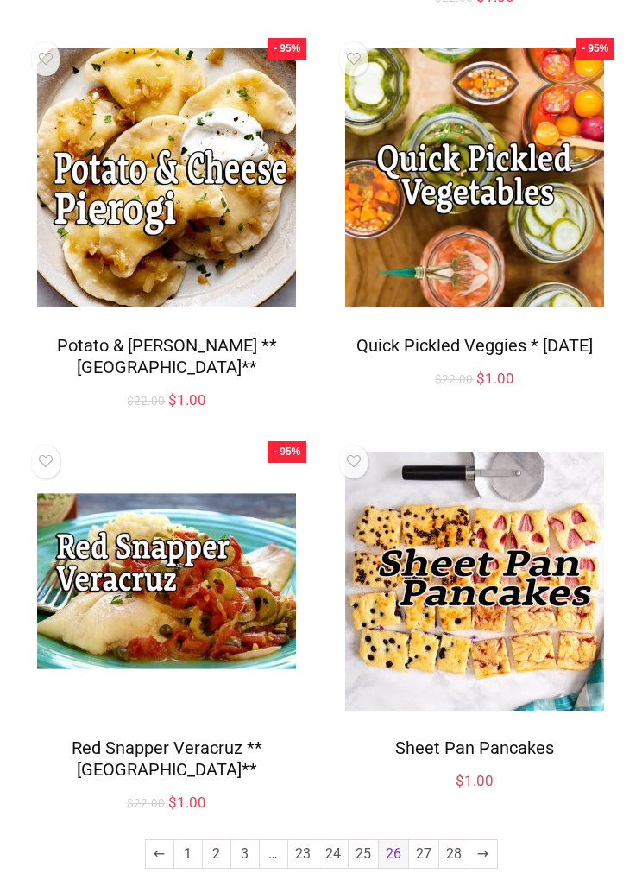
click at [423, 861] on link "27" at bounding box center [423, 854] width 29 height 28
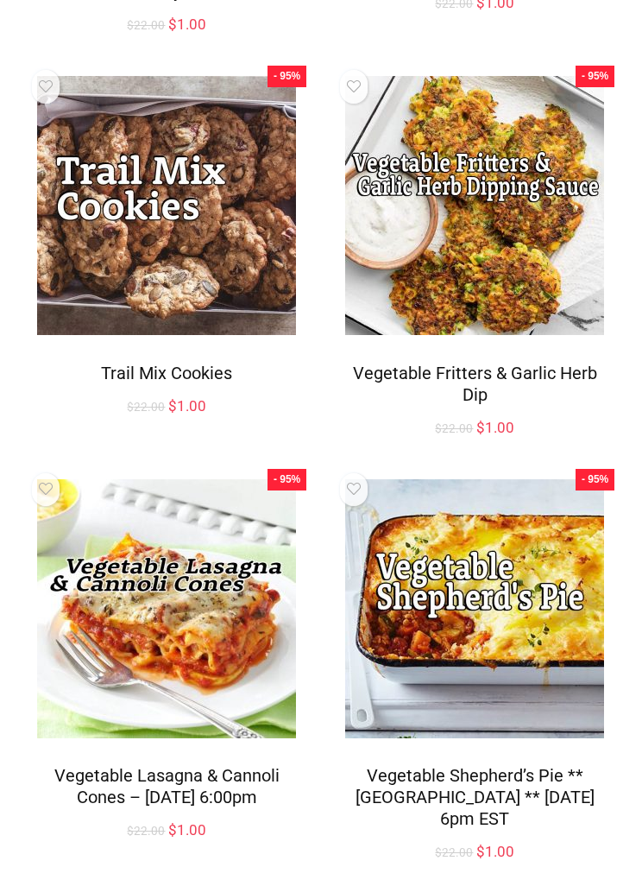
scroll to position [1836, 0]
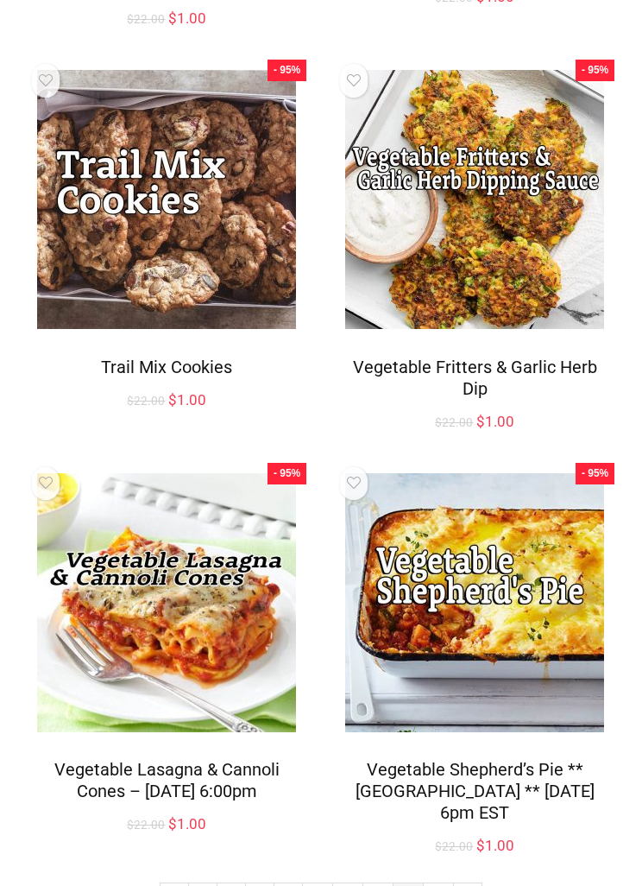
click at [438, 883] on link "28" at bounding box center [438, 897] width 29 height 28
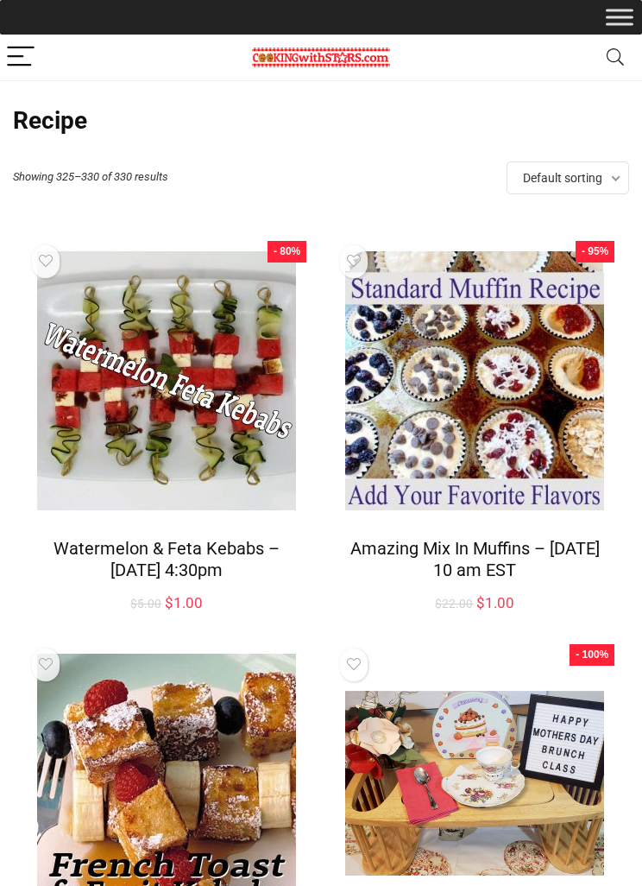
click at [388, 50] on img at bounding box center [321, 57] width 138 height 21
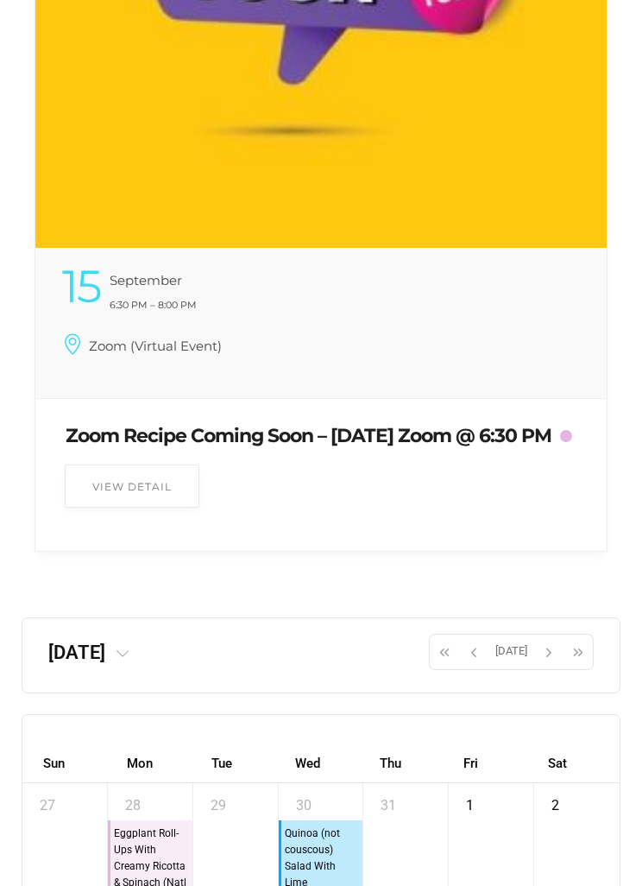
scroll to position [11119, 0]
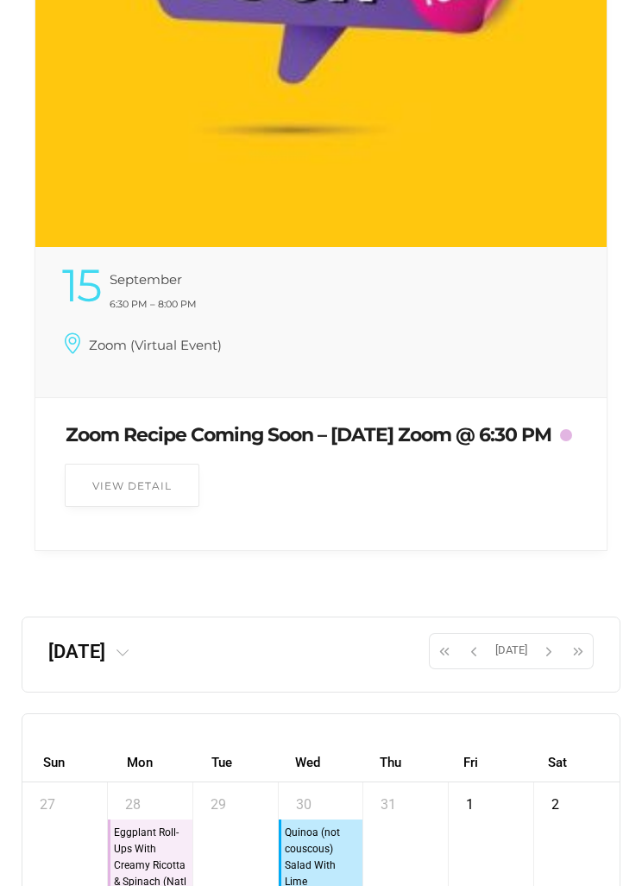
click at [443, 666] on span "button" at bounding box center [445, 650] width 26 height 29
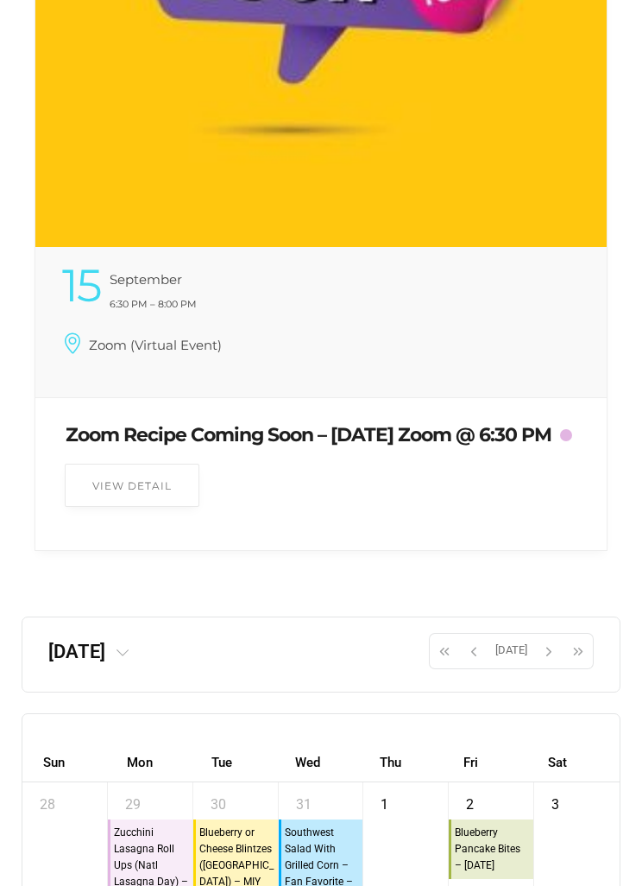
click at [446, 666] on span "button" at bounding box center [445, 650] width 26 height 29
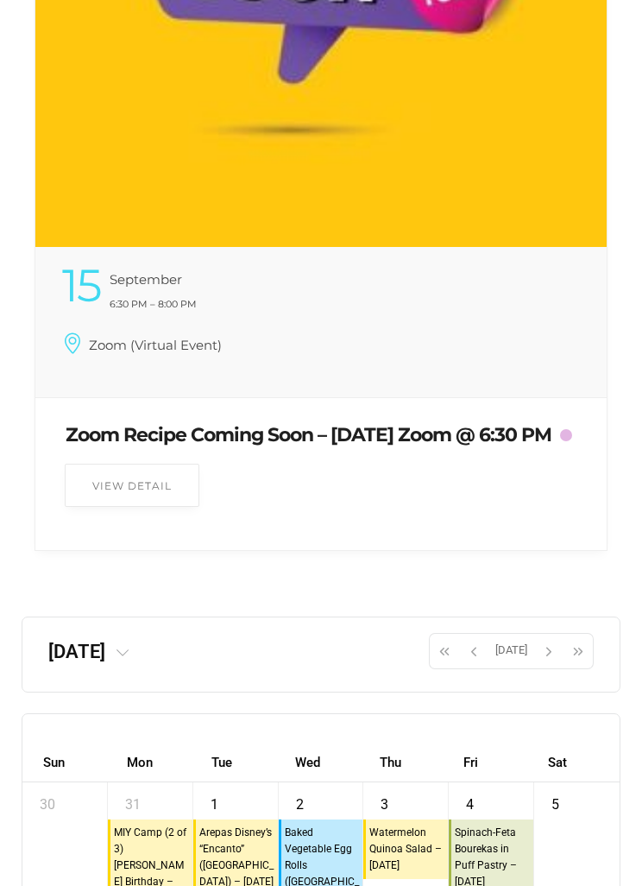
click at [478, 666] on span "button" at bounding box center [474, 650] width 26 height 29
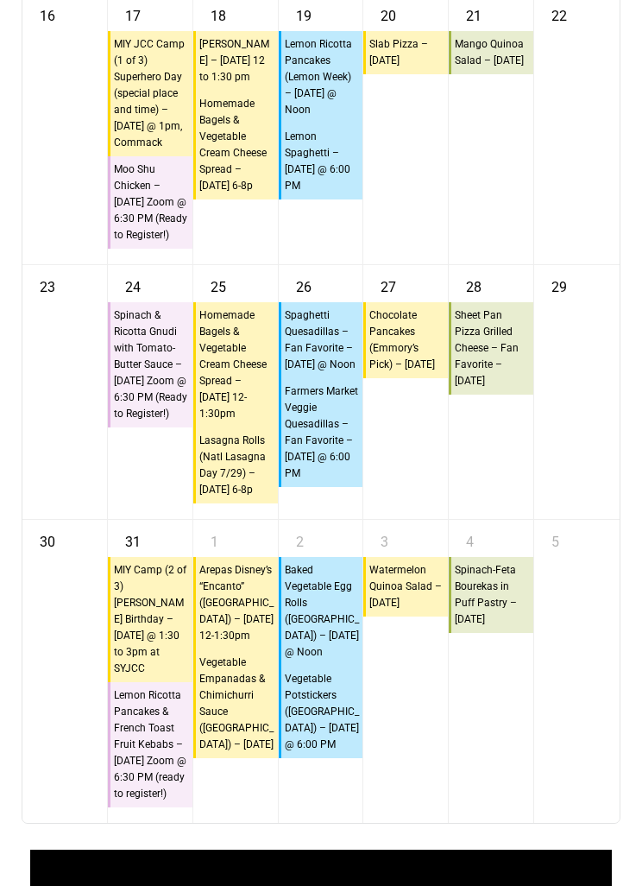
scroll to position [12573, 0]
click at [525, 556] on div "4" at bounding box center [491, 538] width 85 height 36
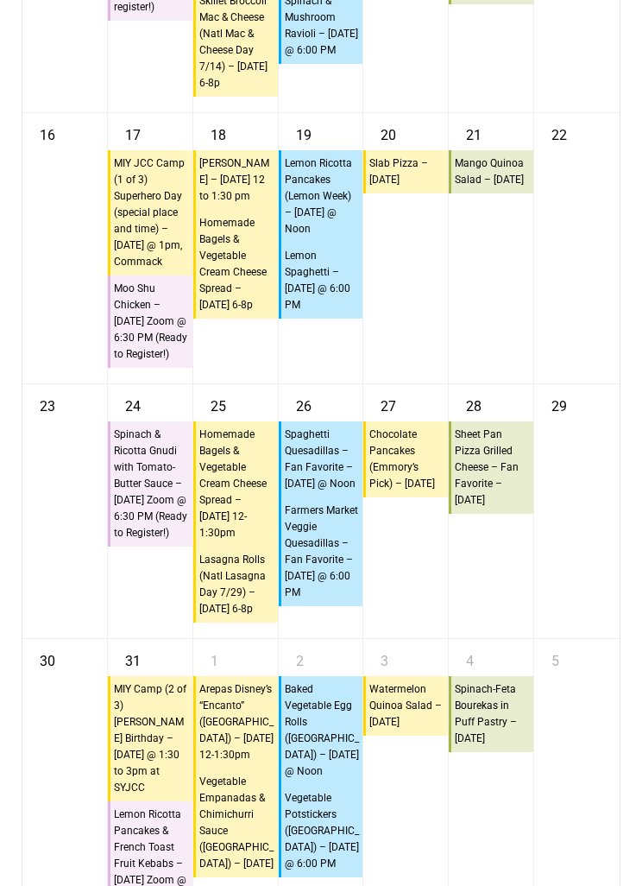
scroll to position [12453, 0]
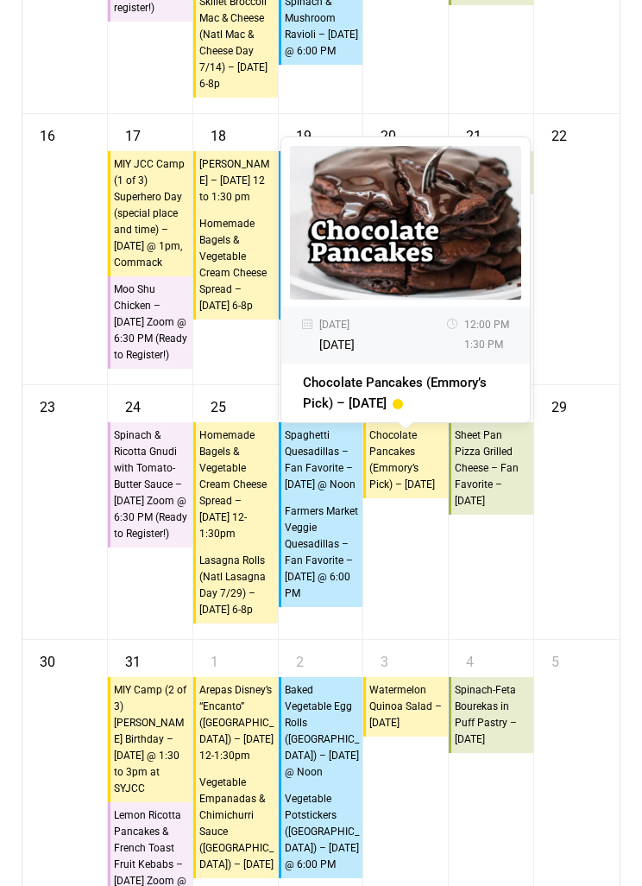
click at [577, 639] on div "29" at bounding box center [577, 512] width 85 height 254
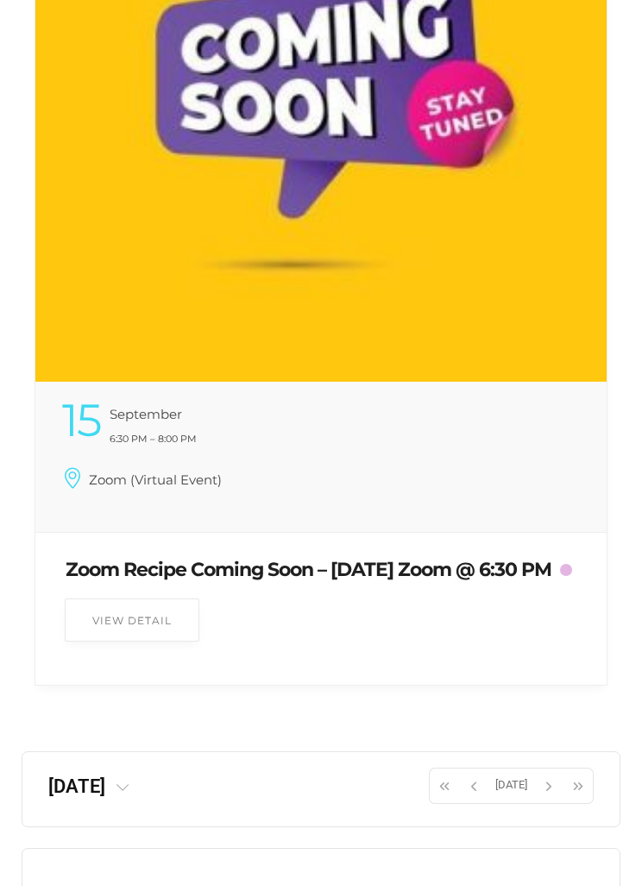
click at [547, 801] on span "button" at bounding box center [549, 786] width 26 height 29
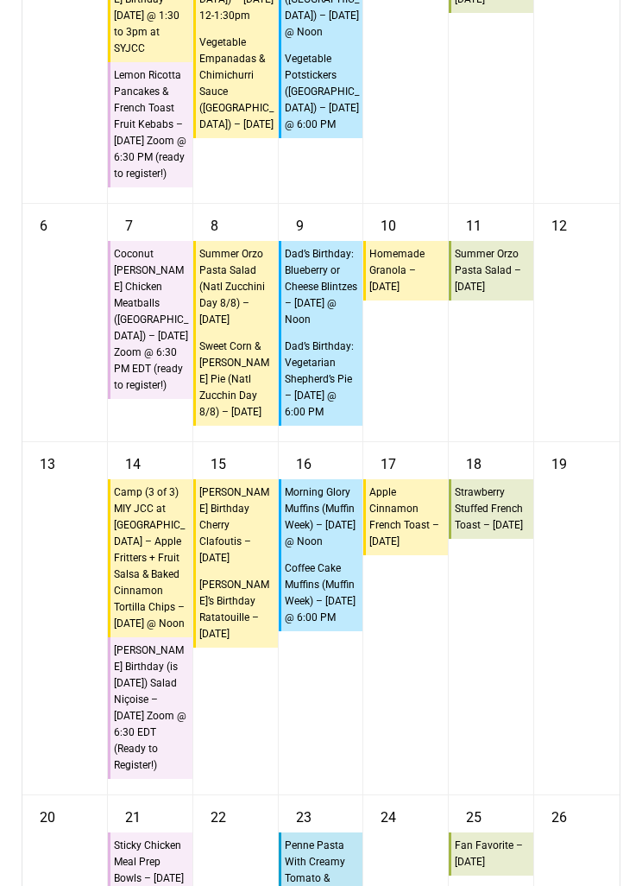
scroll to position [12001, 0]
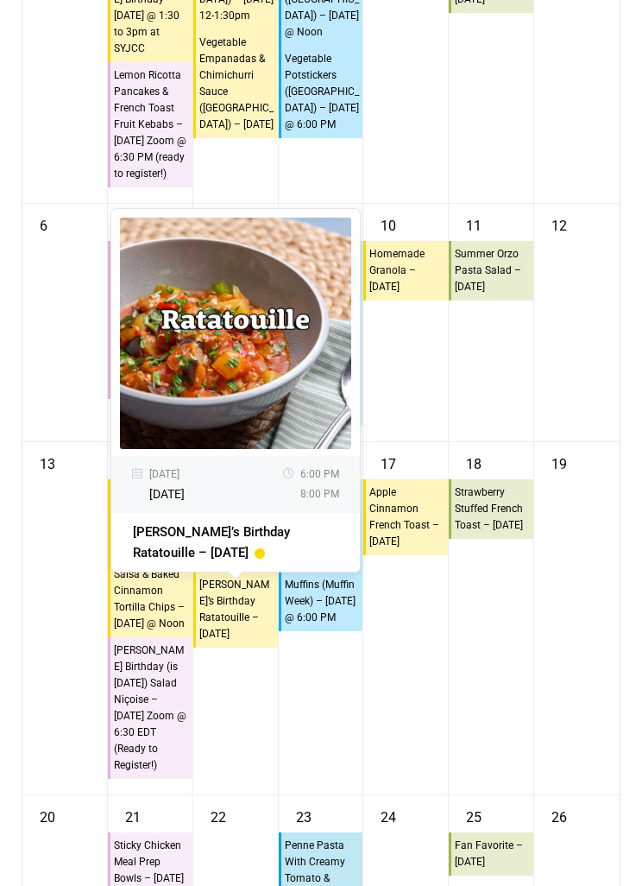
click at [513, 740] on div "18 10:45a Strawberry Stuffed French Toast – Friday" at bounding box center [491, 618] width 85 height 352
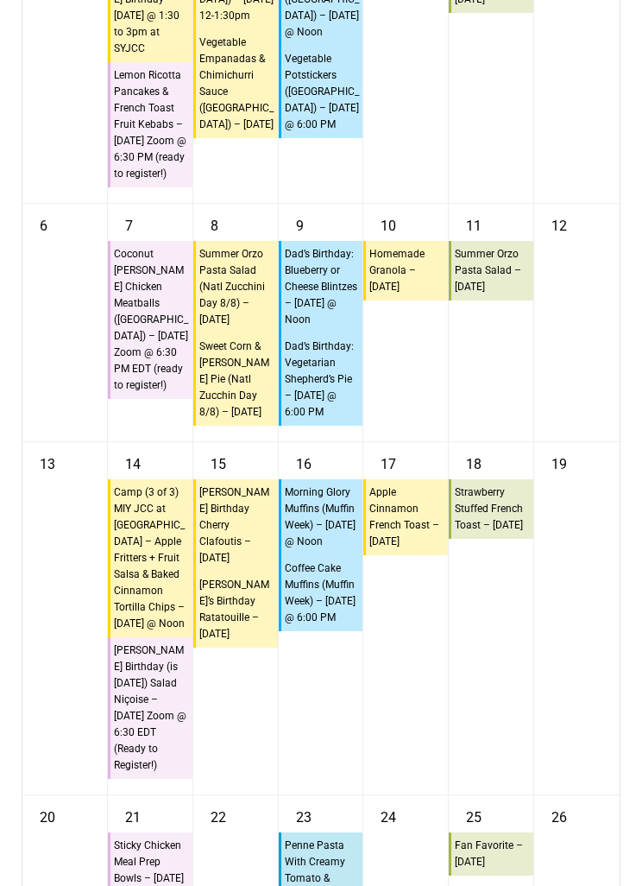
click at [506, 694] on div "18 10:45a Strawberry Stuffed French Toast – Friday" at bounding box center [491, 618] width 85 height 352
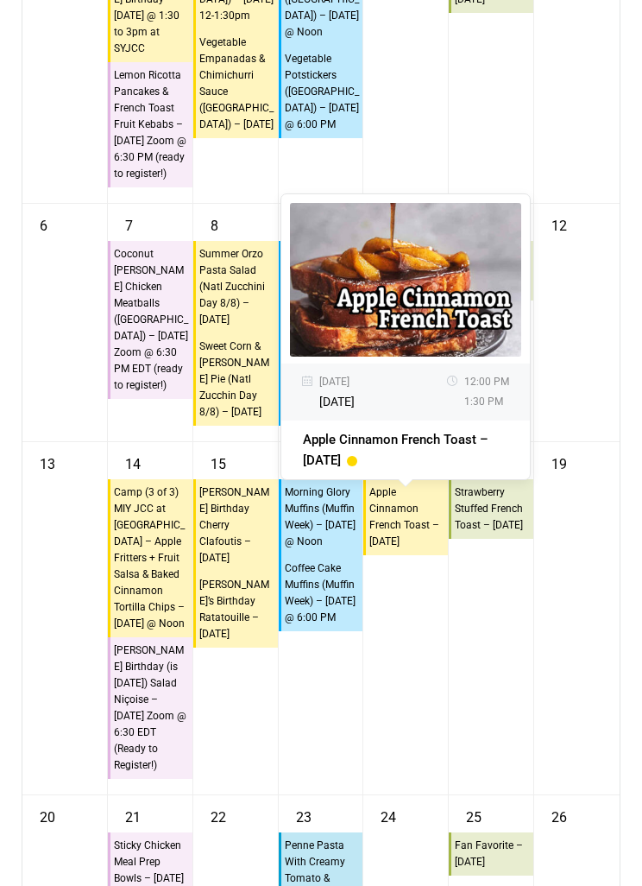
click at [517, 716] on div "18 10:45a Strawberry Stuffed French Toast – Friday" at bounding box center [491, 618] width 85 height 352
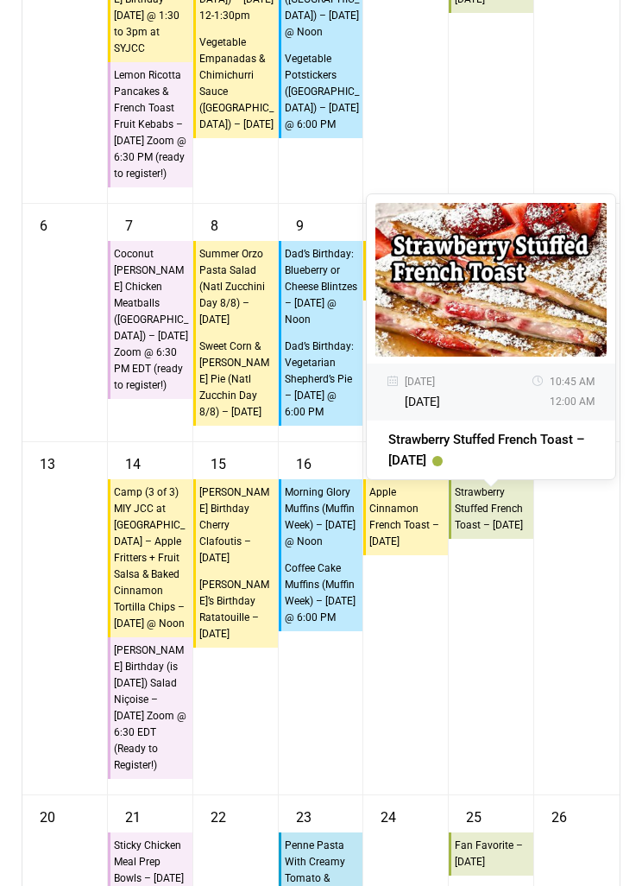
click at [525, 726] on div "18 10:45a Strawberry Stuffed French Toast – Friday 08/18/2023 Friday 10:45 AM 1…" at bounding box center [491, 618] width 85 height 352
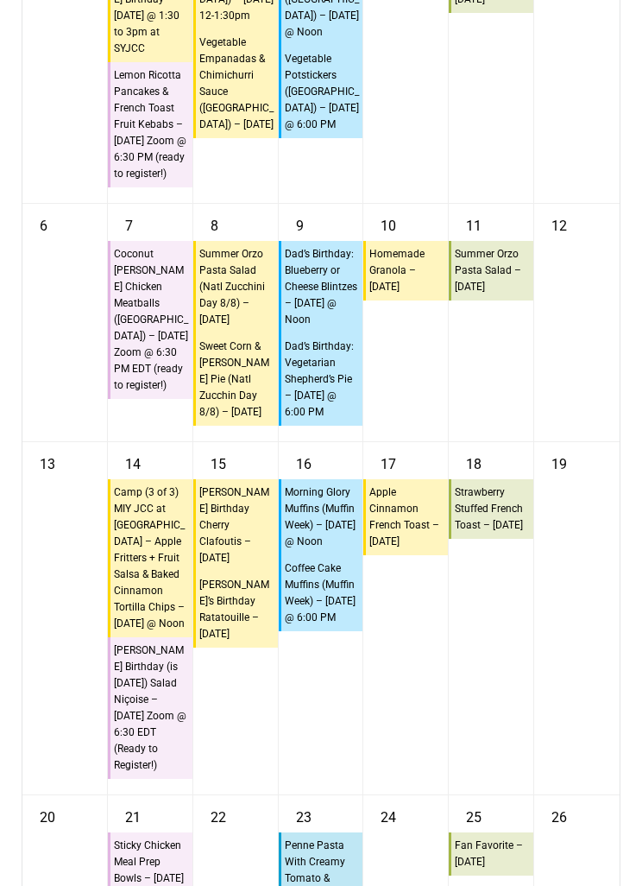
click at [523, 718] on div "18 10:45a Strawberry Stuffed French Toast – Friday" at bounding box center [491, 618] width 85 height 352
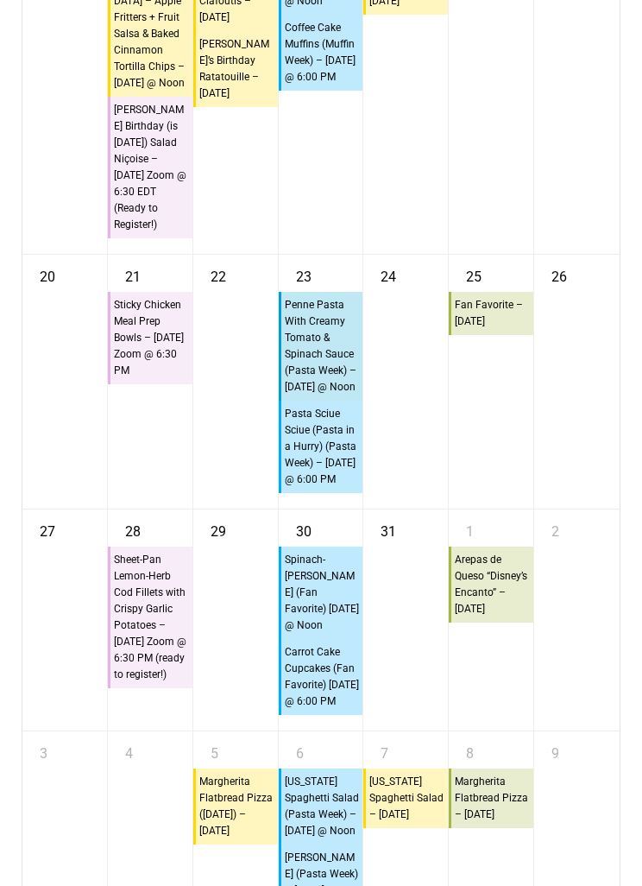
scroll to position [12540, 0]
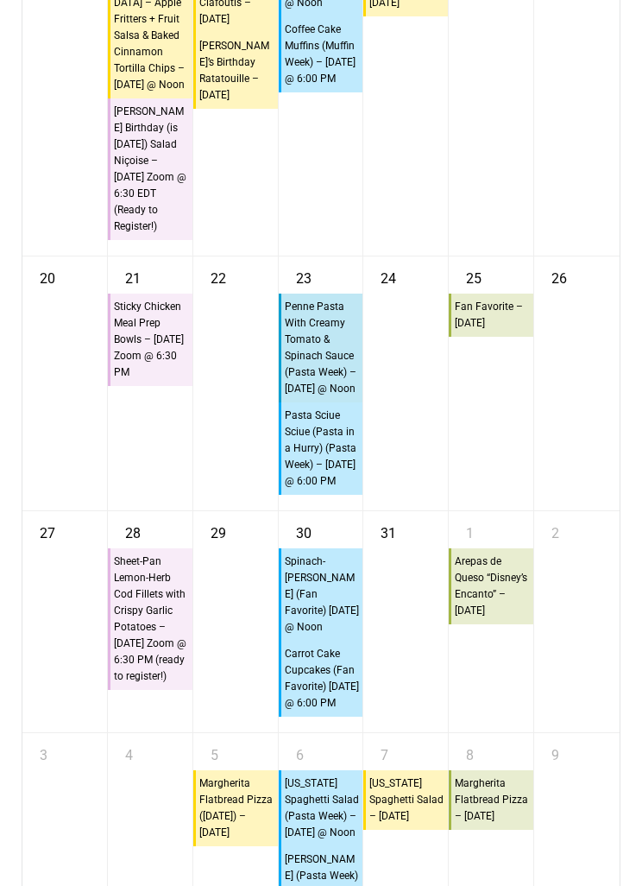
click at [494, 510] on div "25 10:45a Fan Favorite – [DATE]" at bounding box center [491, 383] width 85 height 254
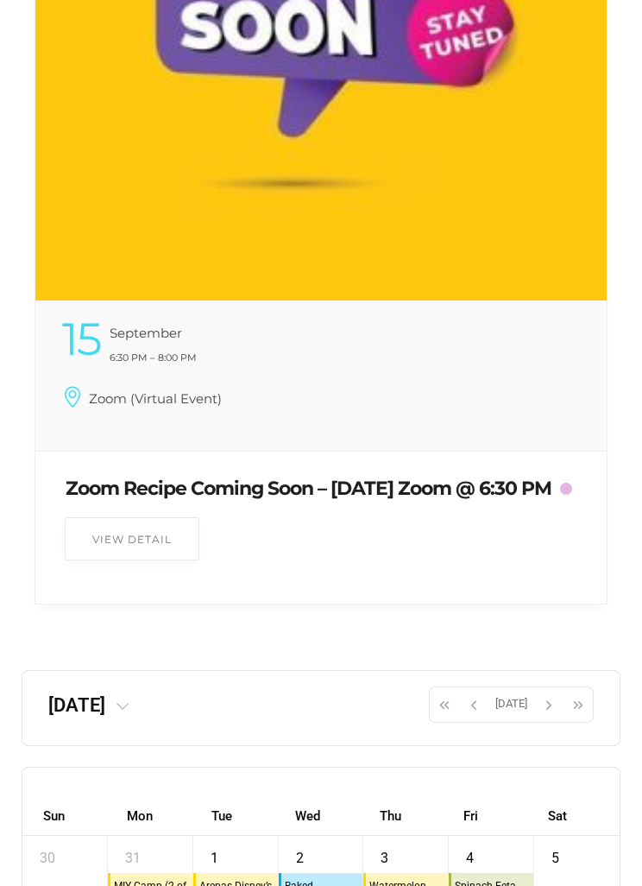
scroll to position [11127, 0]
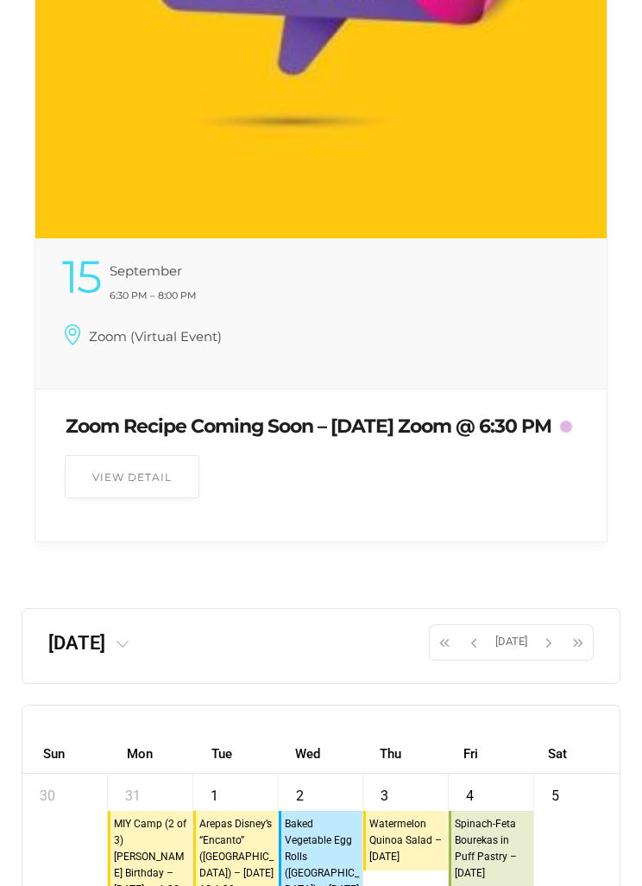
click at [544, 657] on span "button" at bounding box center [549, 642] width 26 height 29
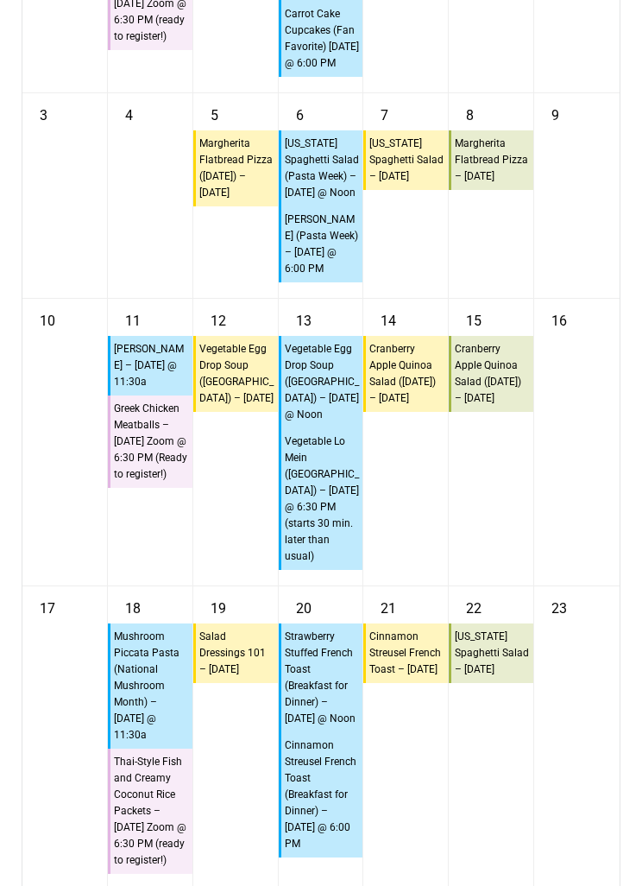
scroll to position [12030, 0]
click at [539, 585] on div "16" at bounding box center [577, 442] width 85 height 287
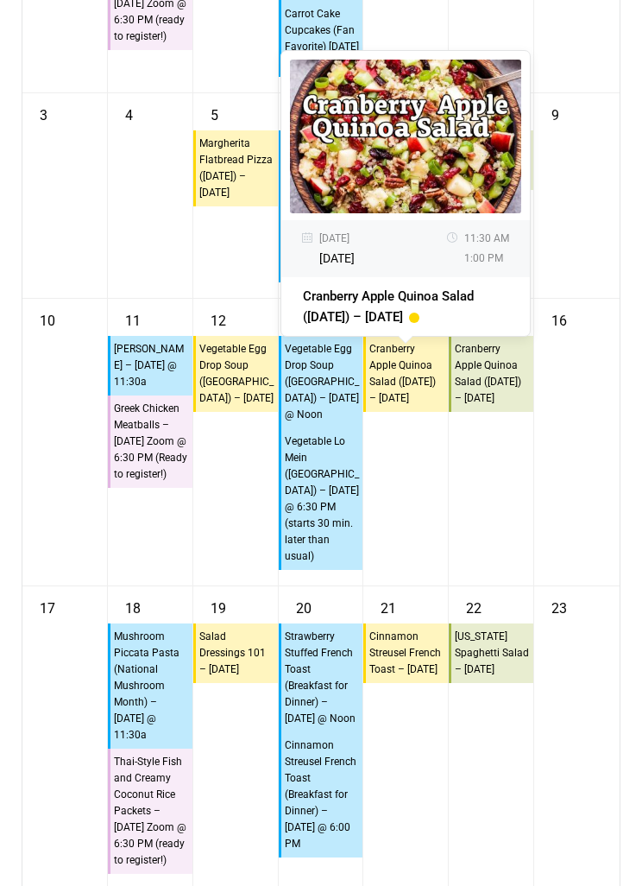
click at [514, 585] on div "15 10:45a Cranberry Apple Quinoa Salad (Rosh Hashanah) – Friday" at bounding box center [491, 442] width 85 height 287
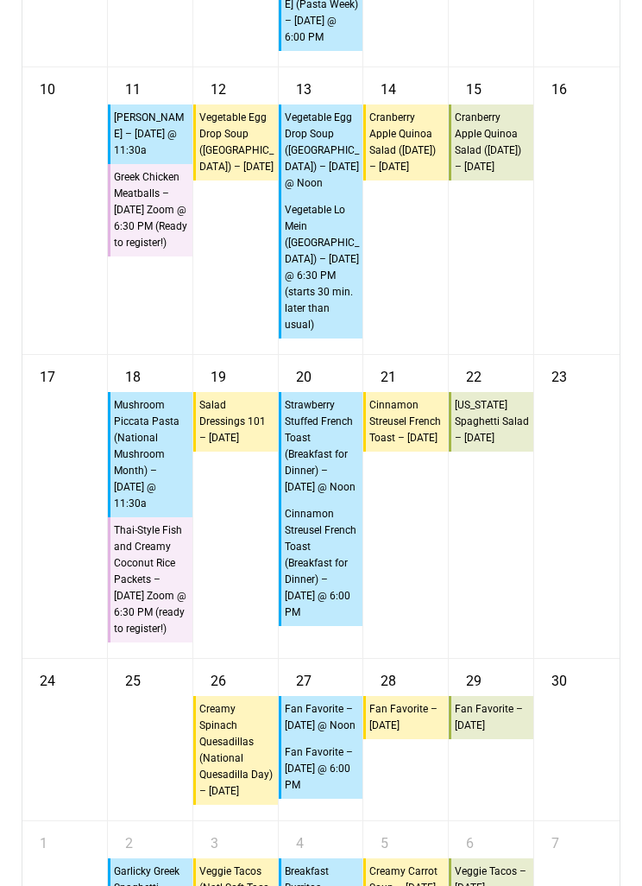
scroll to position [12295, 0]
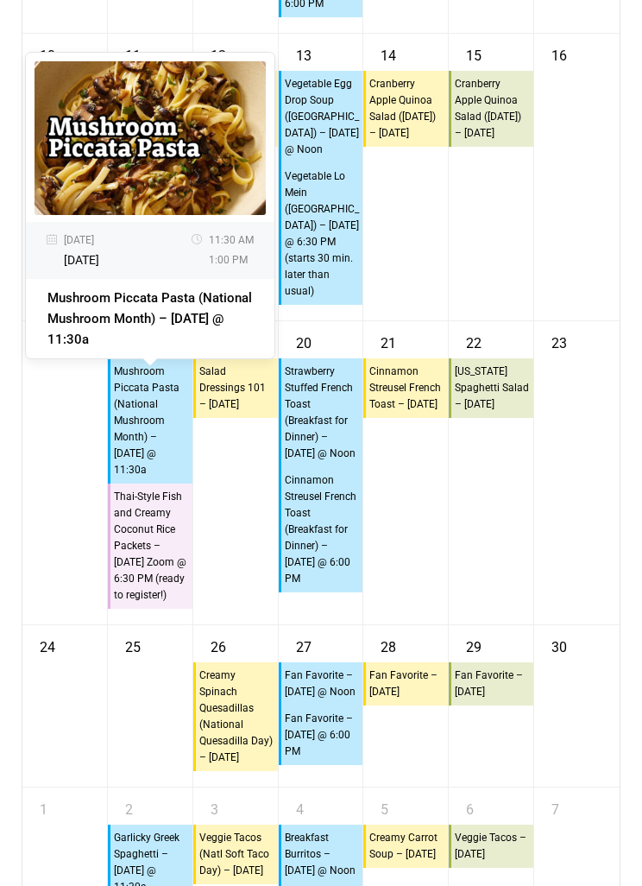
click at [512, 606] on div "22 10:45a California Spaghetti Salad – Friday" at bounding box center [491, 472] width 85 height 303
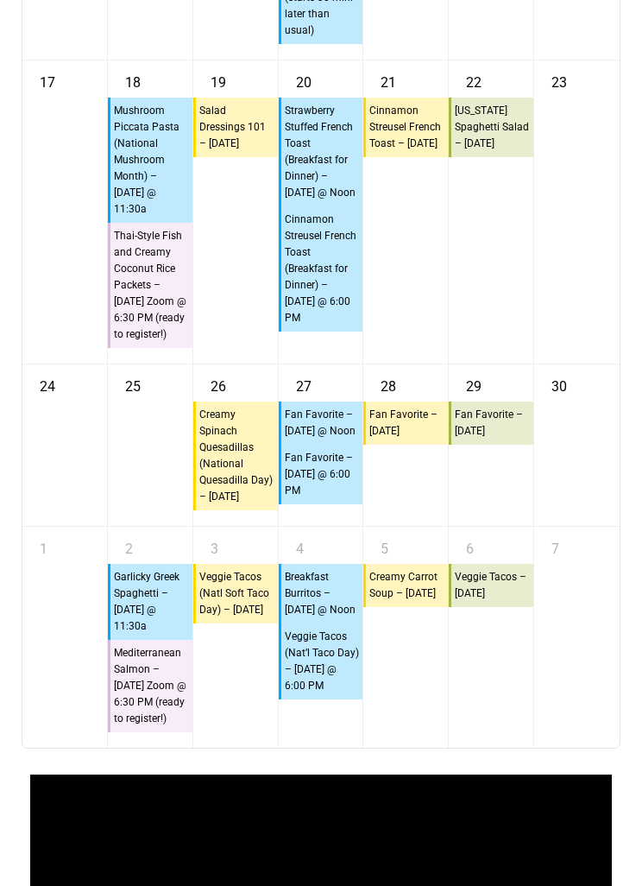
scroll to position [12556, 0]
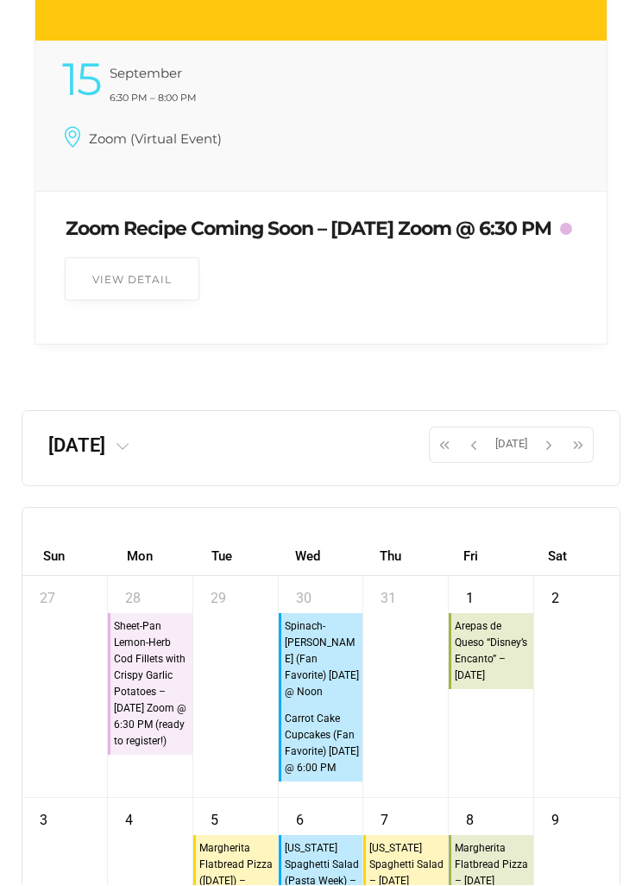
click at [549, 460] on span "button" at bounding box center [549, 445] width 26 height 29
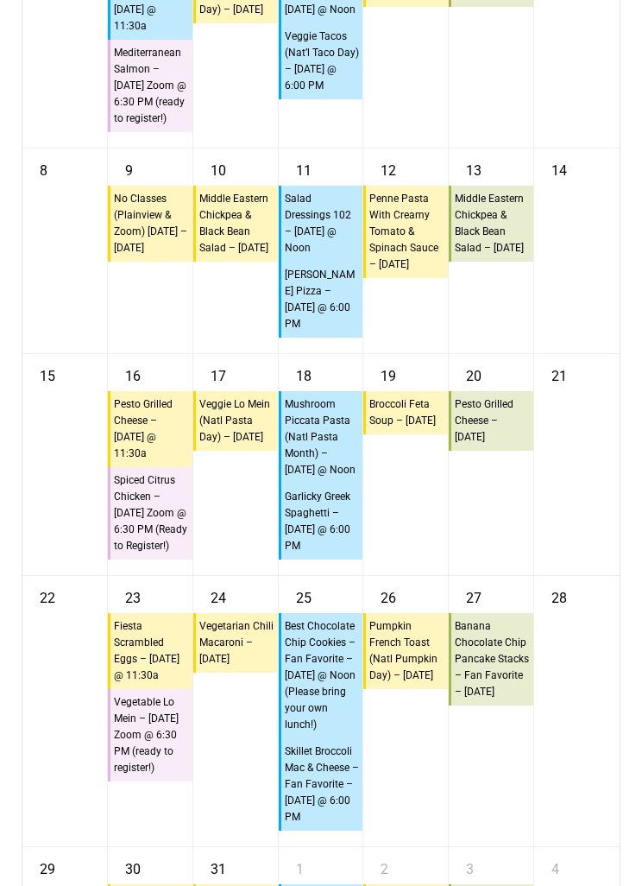
scroll to position [11974, 0]
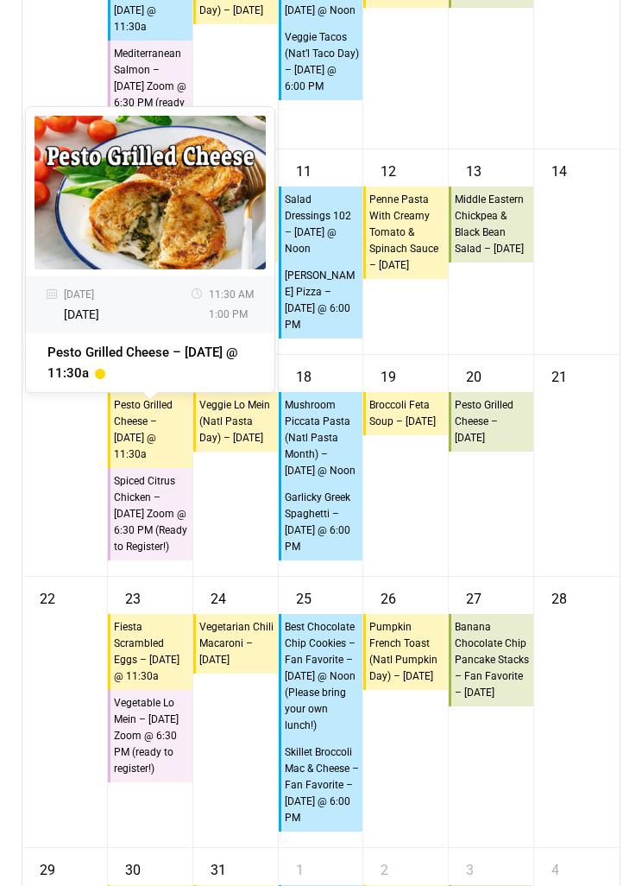
click at [490, 576] on div "20 10:45a Pesto Grilled Cheese – Friday" at bounding box center [491, 465] width 85 height 221
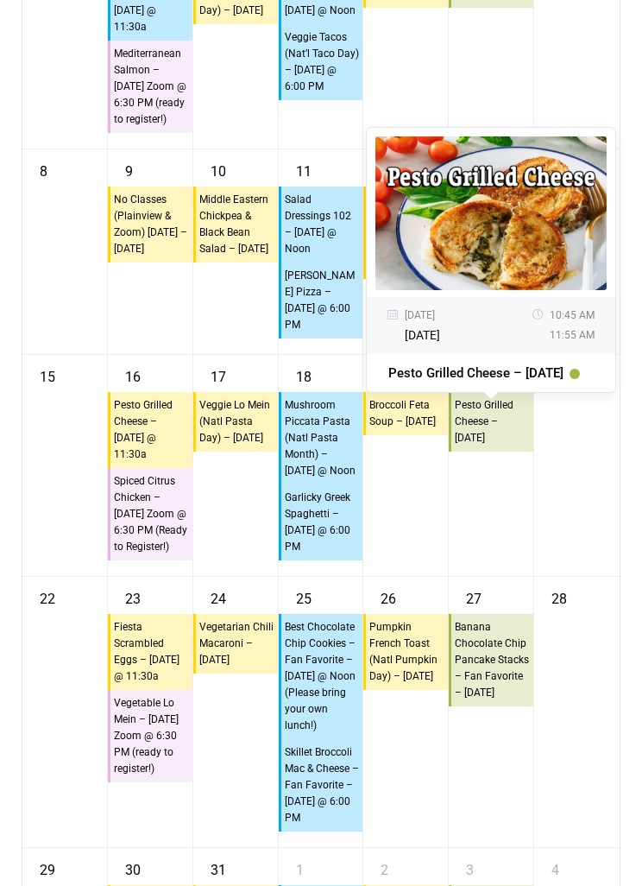
click at [510, 576] on div "20 10:45a Pesto Grilled Cheese – Friday 10/20/2023 Friday 10:45 AM 11:55 AM Pes…" at bounding box center [491, 465] width 85 height 221
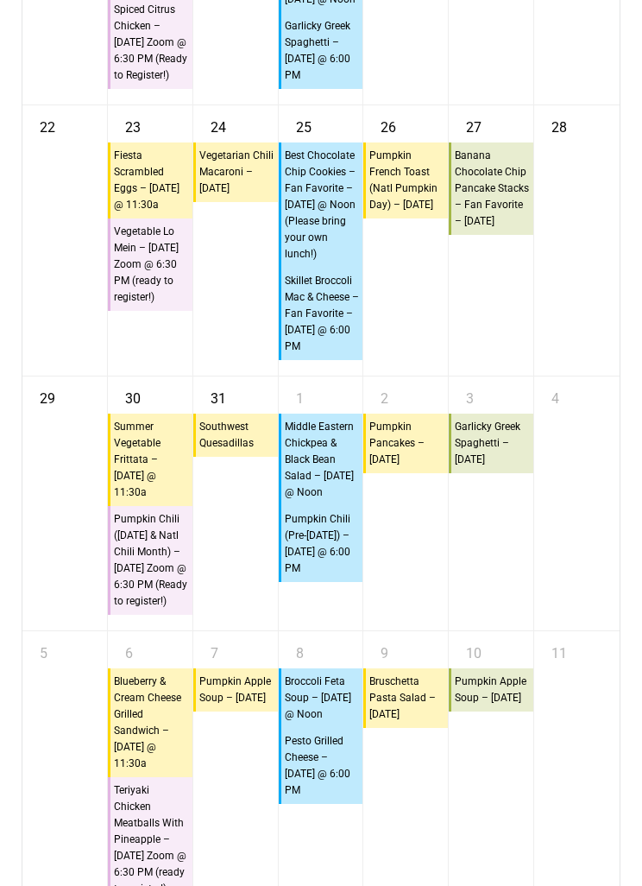
scroll to position [12445, 0]
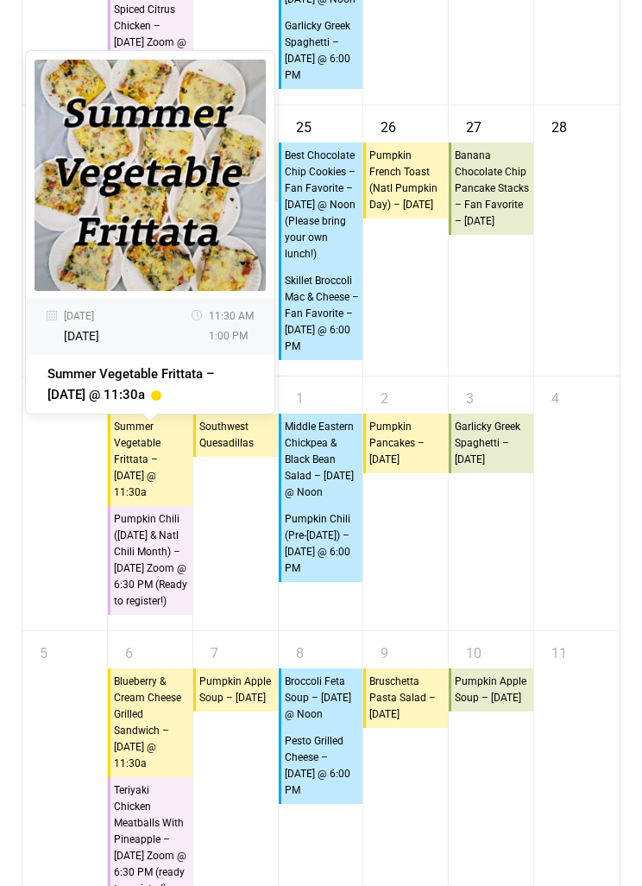
click at [524, 606] on div "3 10:45a Garlicky Greek Spaghetti – Friday" at bounding box center [491, 503] width 85 height 254
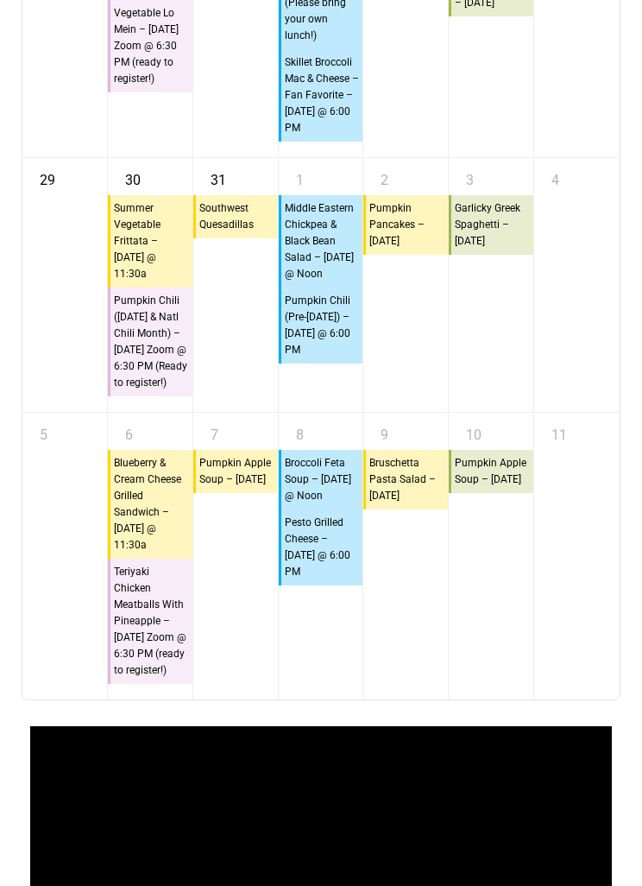
scroll to position [12665, 0]
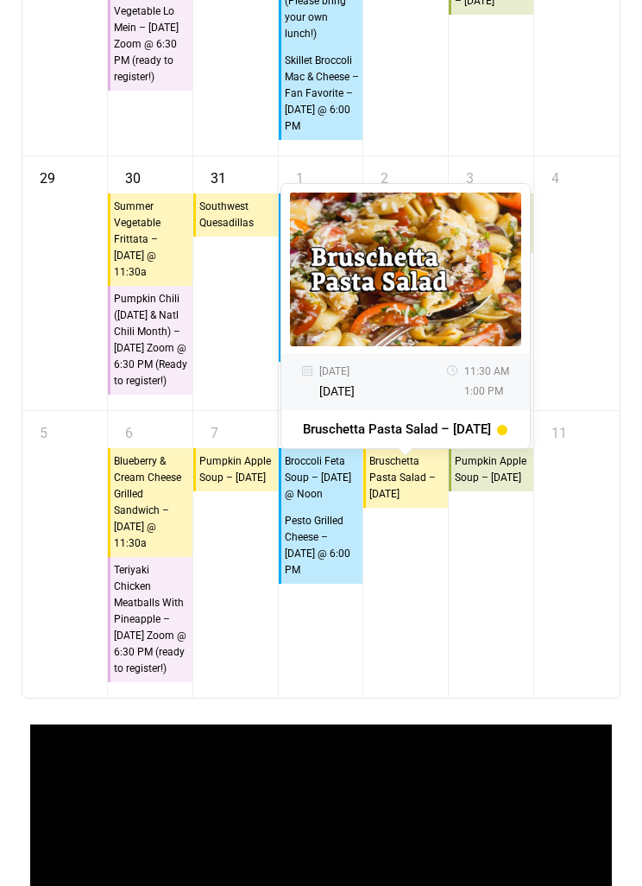
click at [516, 653] on div "10 10:45a Pumpkin Apple Soup – Friday" at bounding box center [491, 554] width 85 height 287
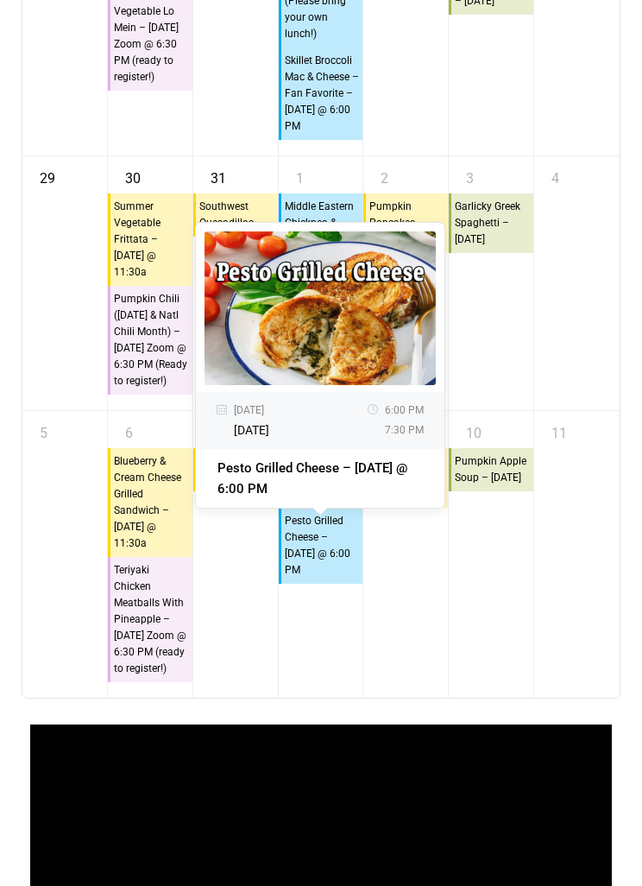
click at [519, 675] on div "10 10:45a Pumpkin Apple Soup – Friday" at bounding box center [491, 554] width 85 height 287
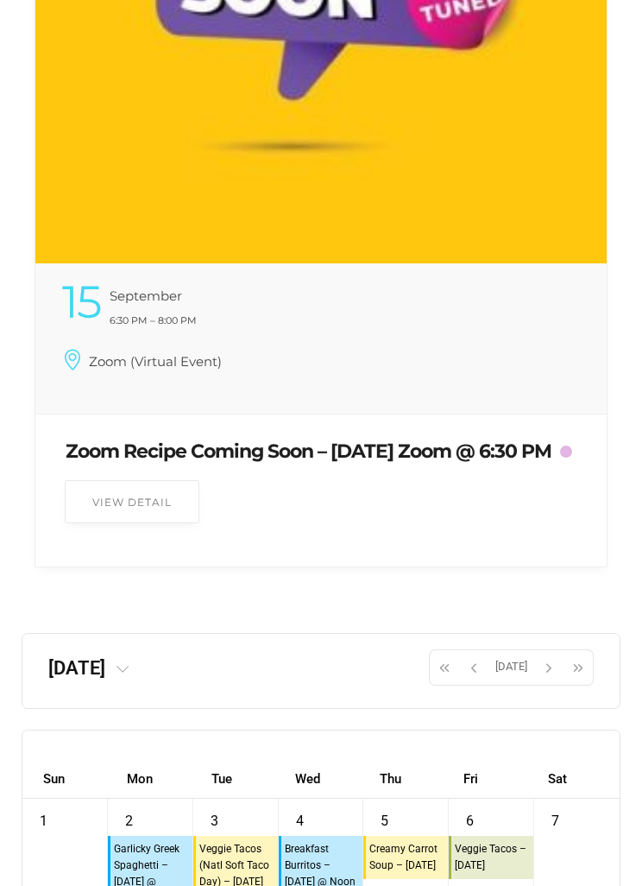
click at [541, 683] on span "button" at bounding box center [549, 668] width 26 height 29
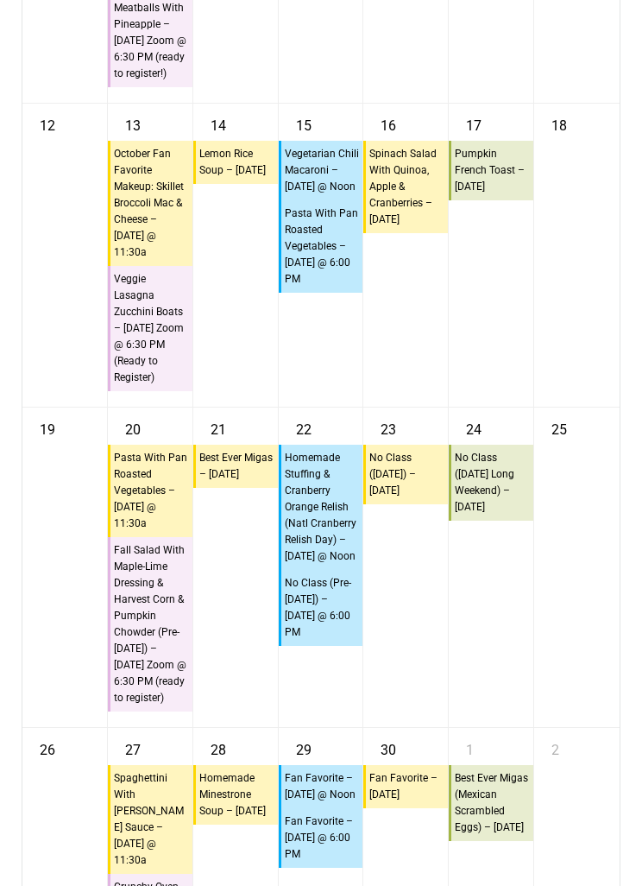
scroll to position [12343, 0]
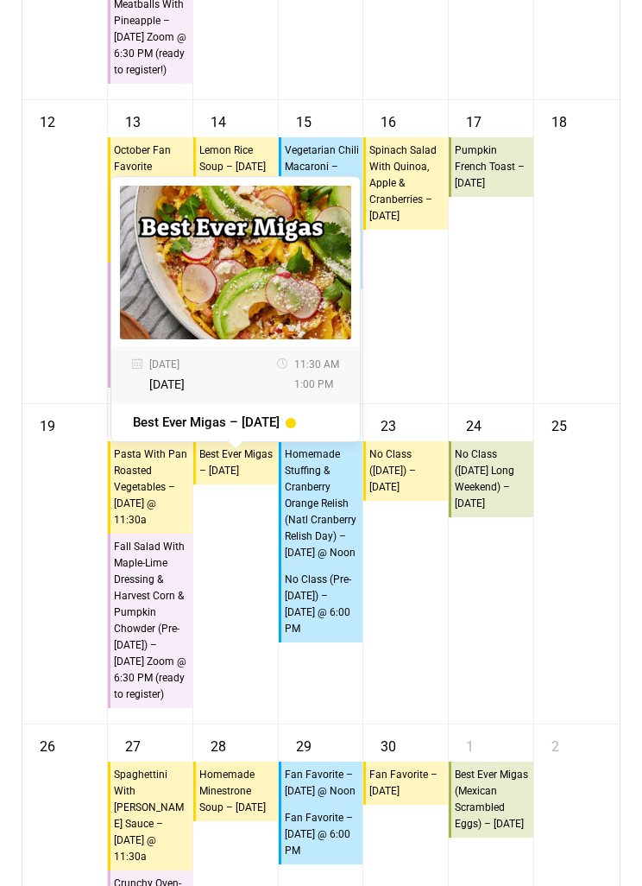
click at [507, 676] on div "24 10:45a No Class (Thanksgiving Long Weekend) – Friday" at bounding box center [491, 564] width 85 height 320
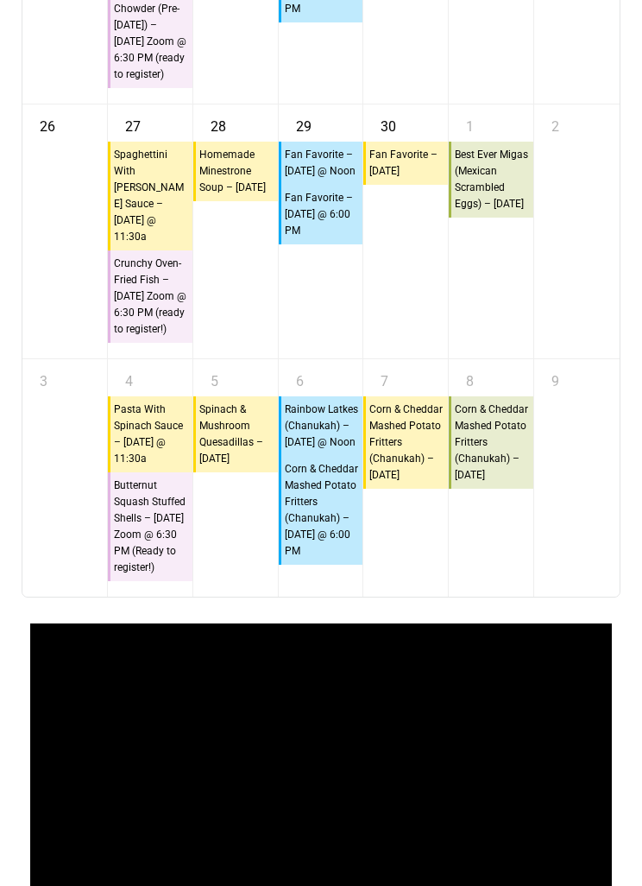
scroll to position [12962, 0]
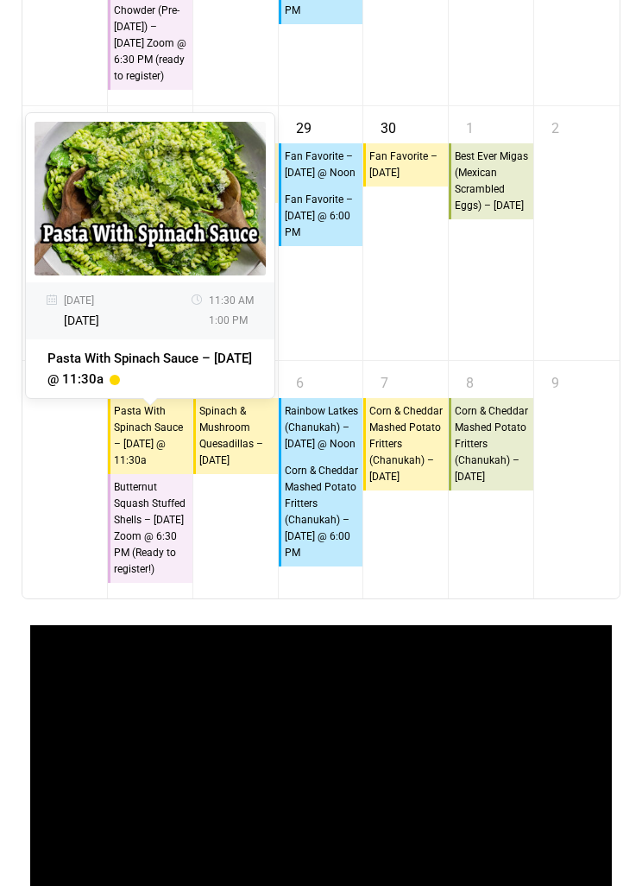
click at [484, 360] on div "1 10:45a Best Ever Migas (Mexican Scrambled Eggs) – Friday" at bounding box center [491, 233] width 85 height 254
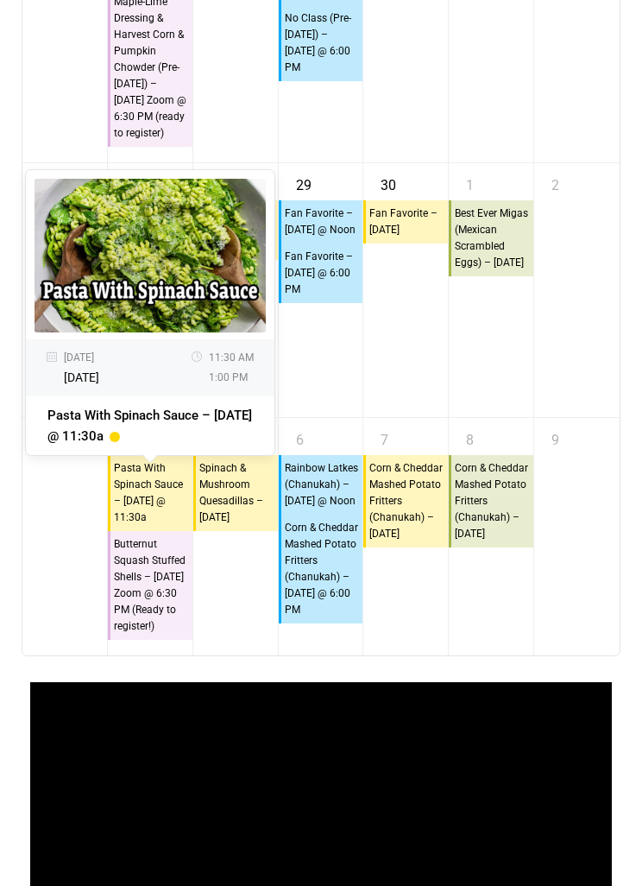
scroll to position [12905, 0]
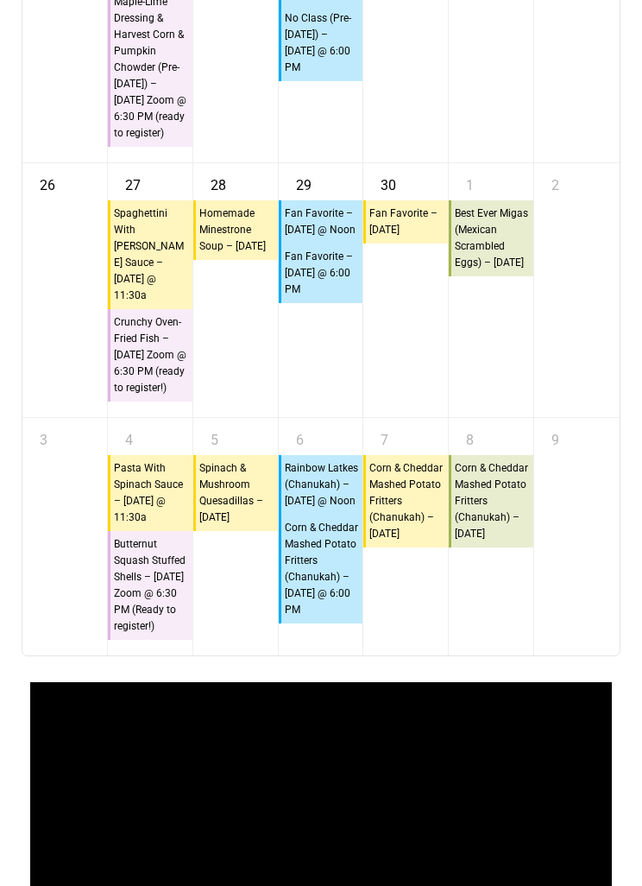
click at [573, 454] on div "9" at bounding box center [577, 436] width 85 height 36
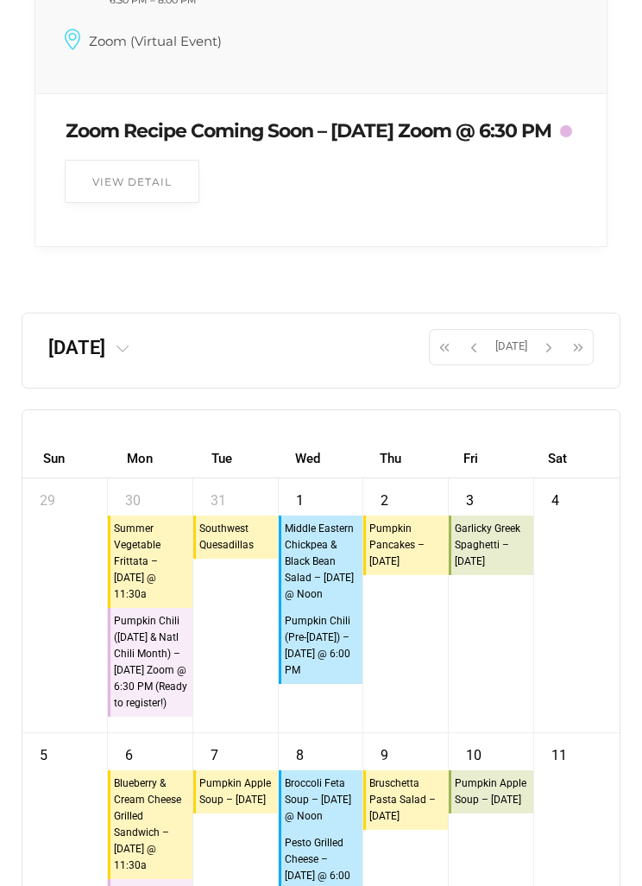
scroll to position [11424, 0]
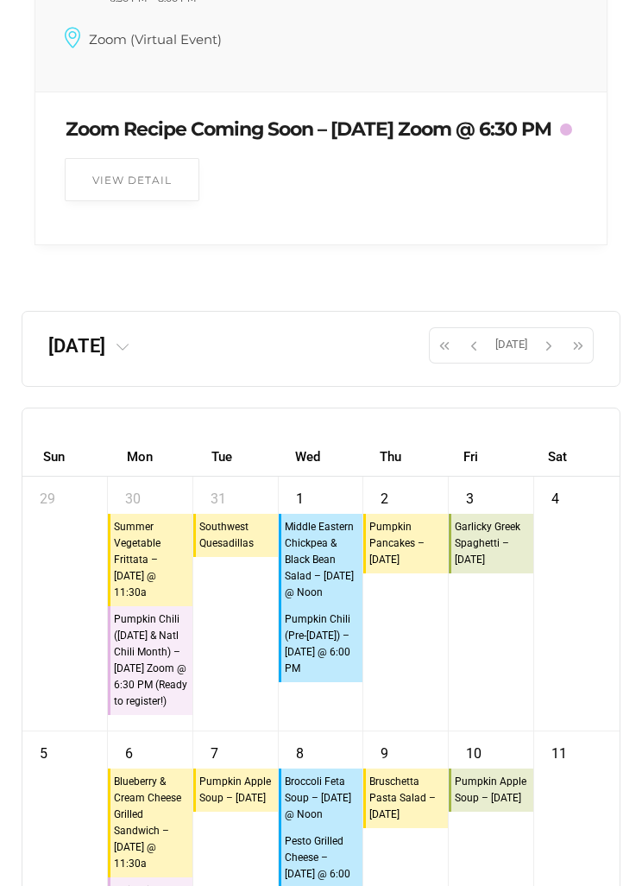
click at [538, 360] on span "button" at bounding box center [549, 345] width 26 height 29
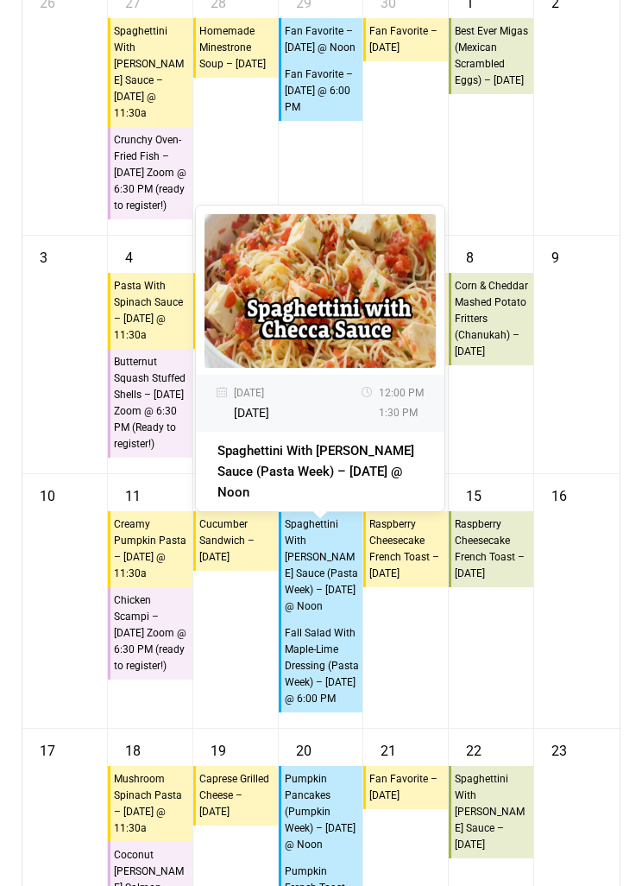
scroll to position [11933, 0]
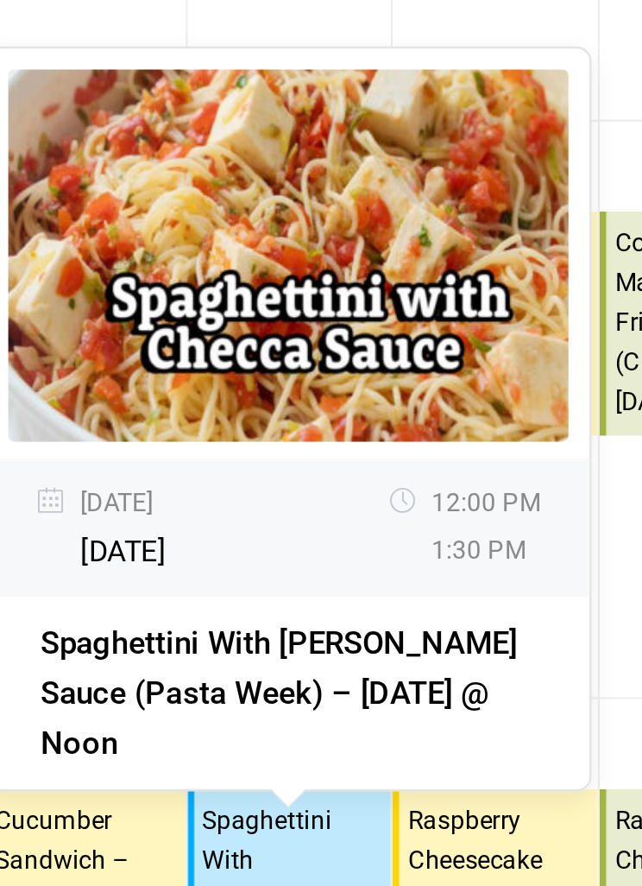
click at [244, 265] on div "12/13/2023 Wednesday 12:00 PM 1:30 PM Spaghettini With Checca Sauce (Pasta Week…" at bounding box center [320, 345] width 250 height 307
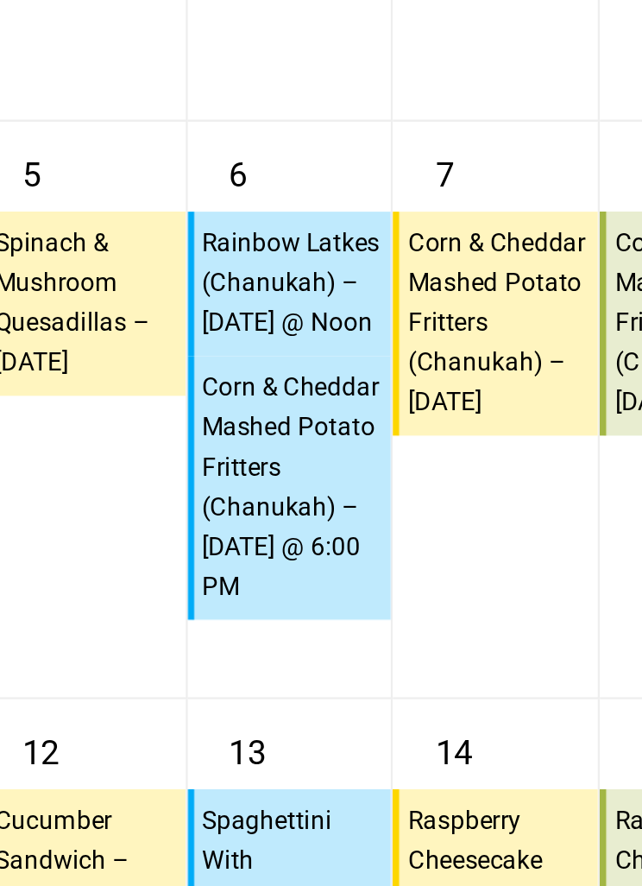
click at [449, 237] on div "8 10:45a Corn & Cheddar Mashed Potato Fritters (Chanukah) – Friday" at bounding box center [491, 341] width 85 height 237
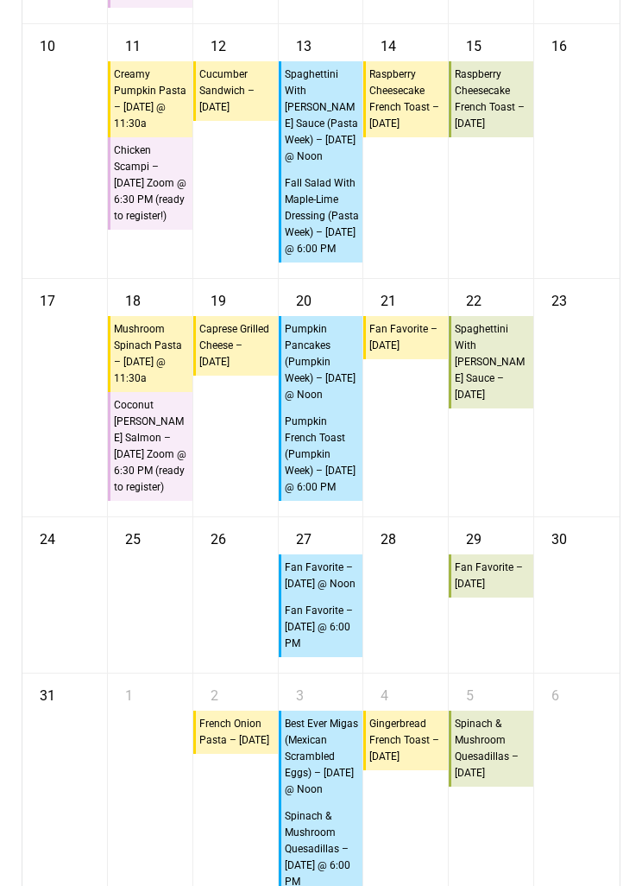
scroll to position [12380, 0]
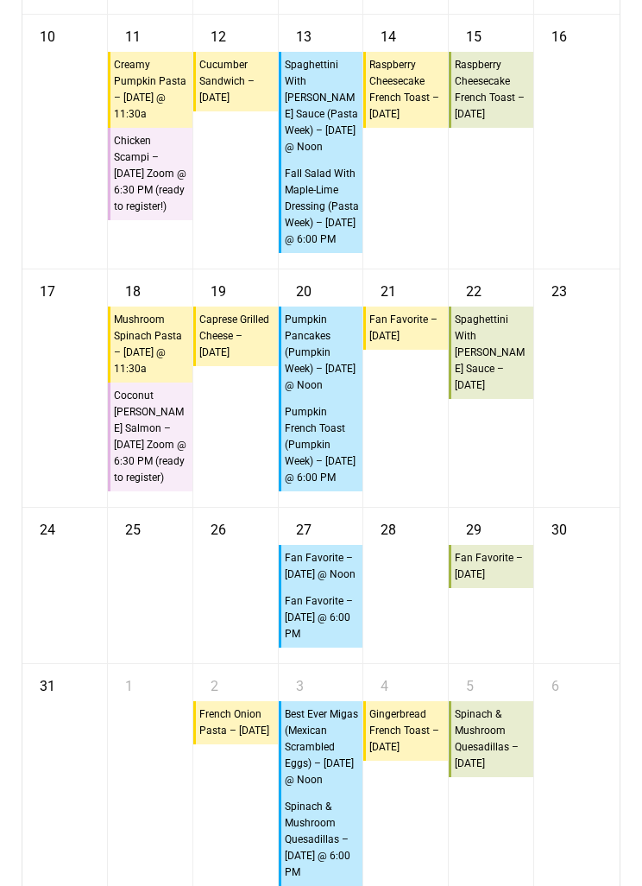
click at [489, 507] on div "22 10:45a Spaghettini With Checca Sauce – Friday" at bounding box center [491, 387] width 85 height 237
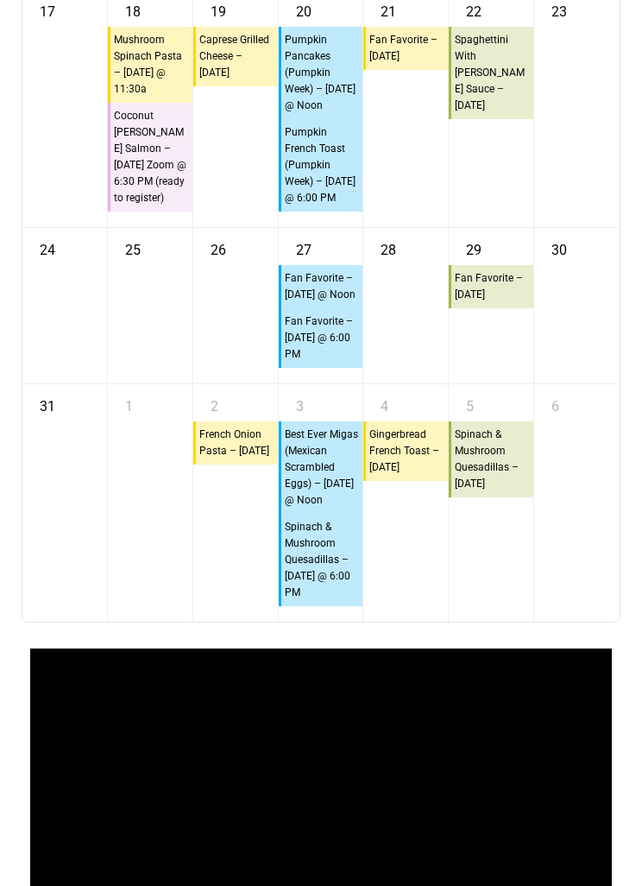
scroll to position [12660, 0]
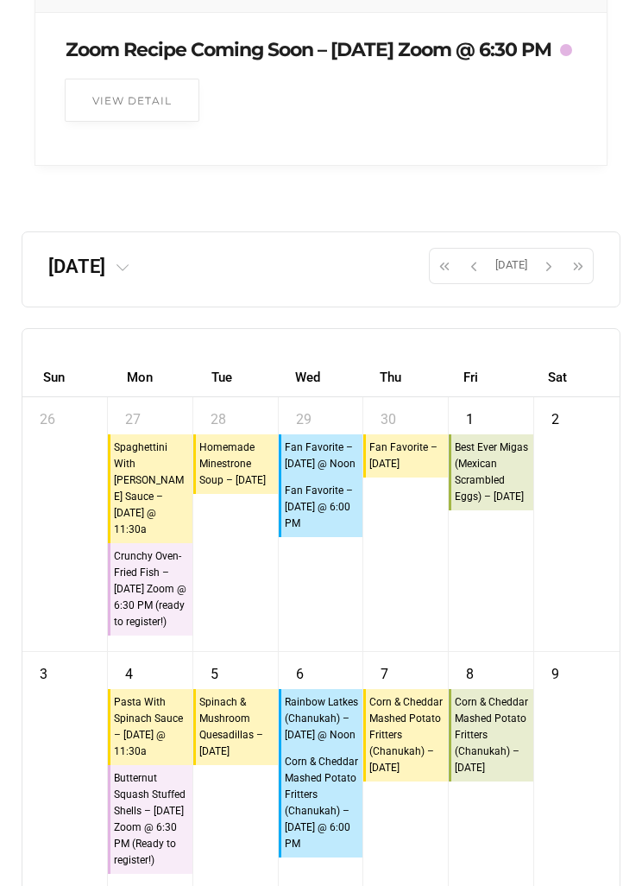
click at [540, 285] on button "button" at bounding box center [549, 267] width 29 height 36
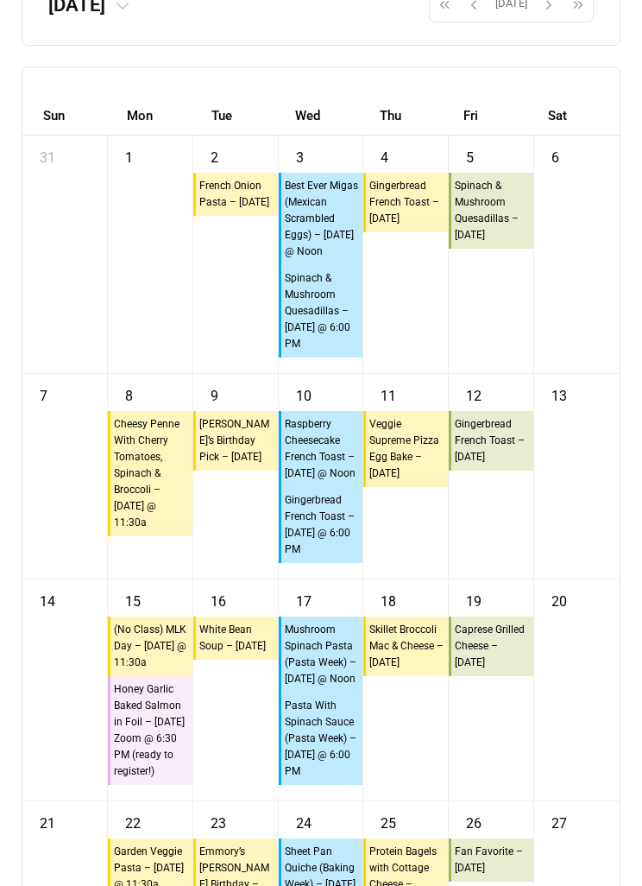
scroll to position [11771, 0]
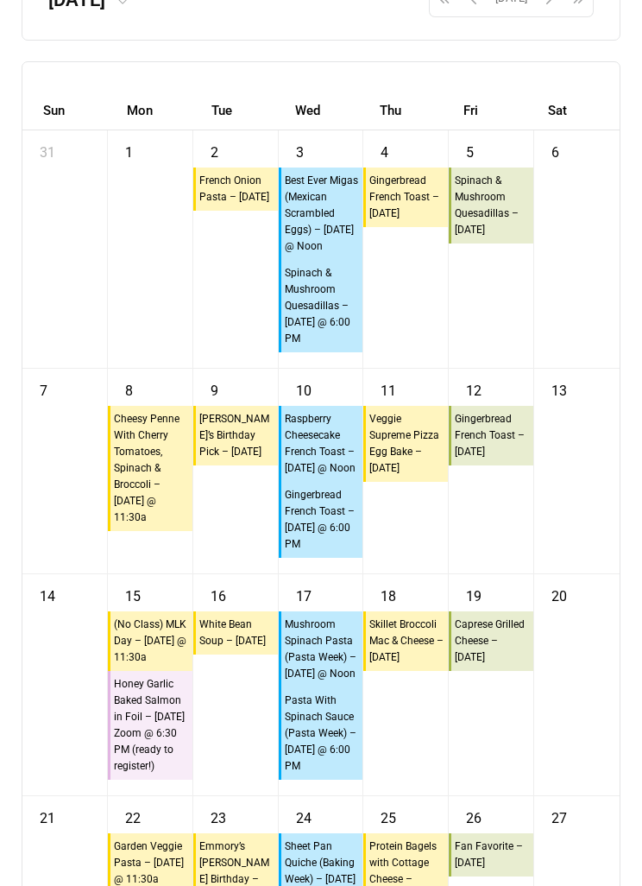
click at [498, 573] on div "12 10:45a Gingerbread French Toast – Friday" at bounding box center [491, 471] width 85 height 205
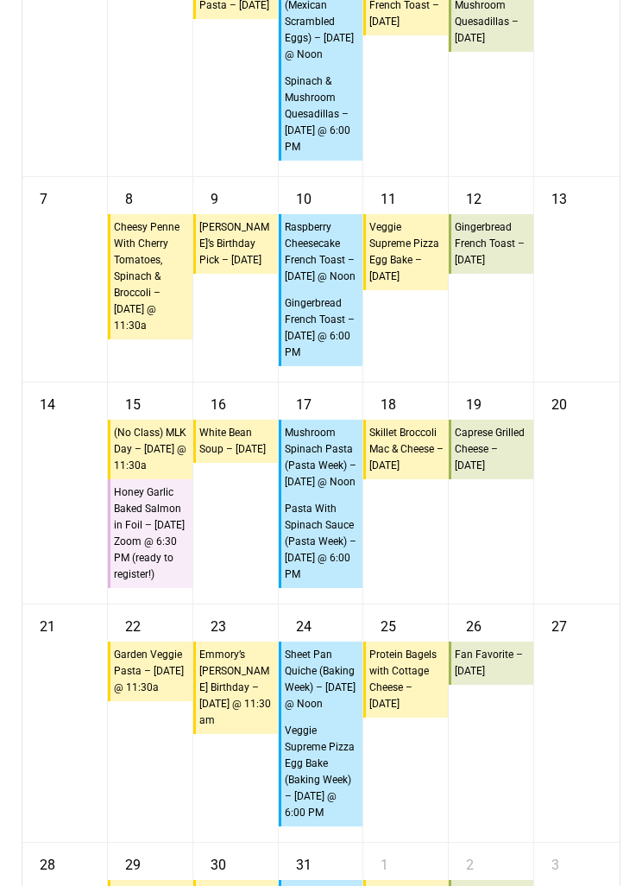
scroll to position [11966, 0]
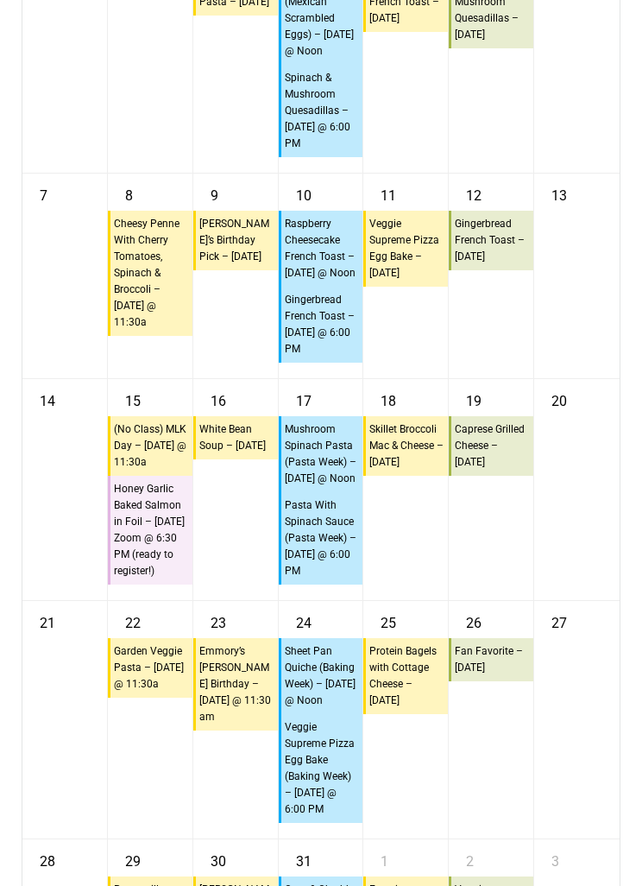
click at [553, 600] on div "20" at bounding box center [577, 489] width 85 height 221
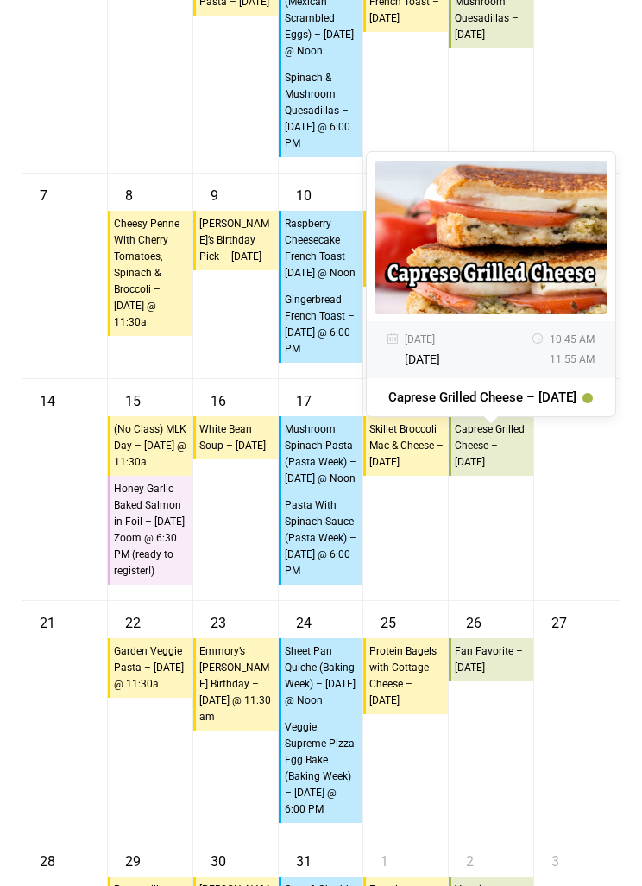
click at [503, 600] on div "19 10:45a Caprese Grilled Cheese – Friday 01/19/2024 Friday 10:45 AM 11:55 AM C…" at bounding box center [491, 489] width 85 height 221
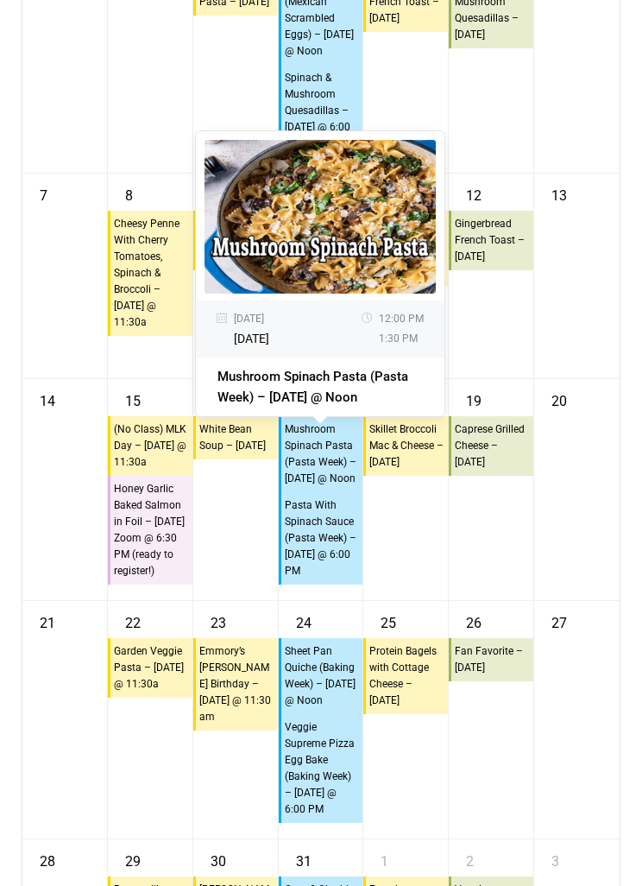
click at [493, 600] on div "19 10:45a Caprese Grilled Cheese – Friday" at bounding box center [491, 489] width 85 height 221
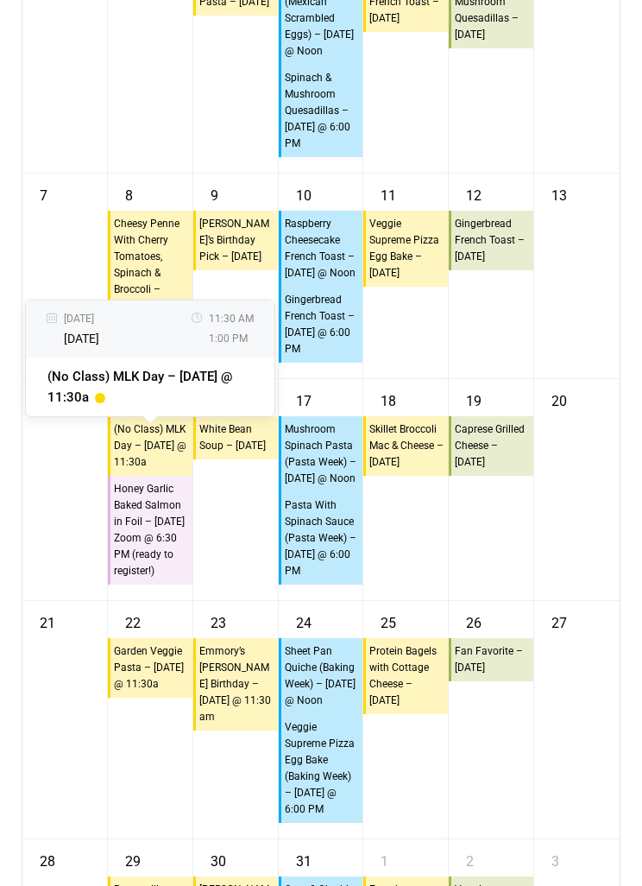
click at [490, 600] on div "19 10:45a Caprese Grilled Cheese – Friday" at bounding box center [491, 489] width 85 height 221
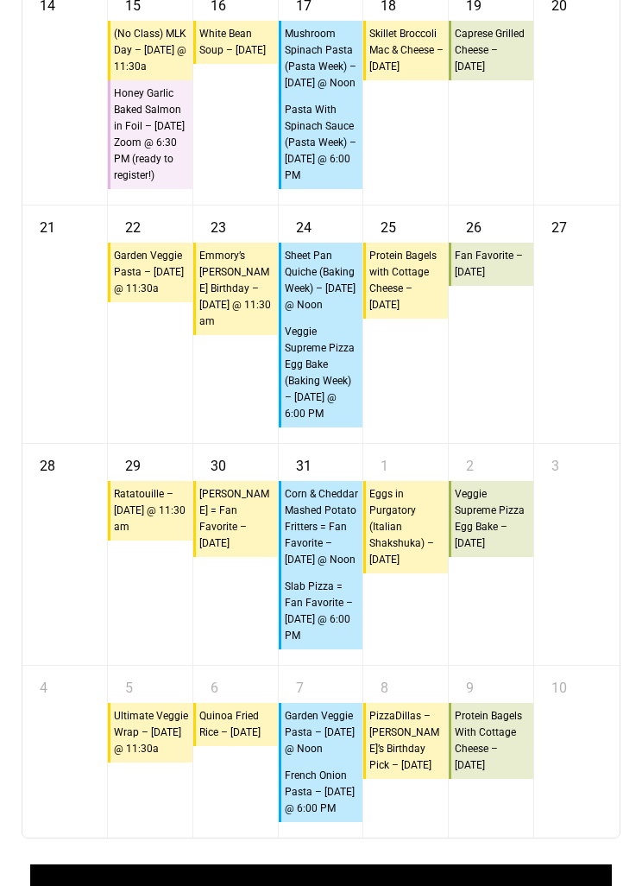
scroll to position [12364, 0]
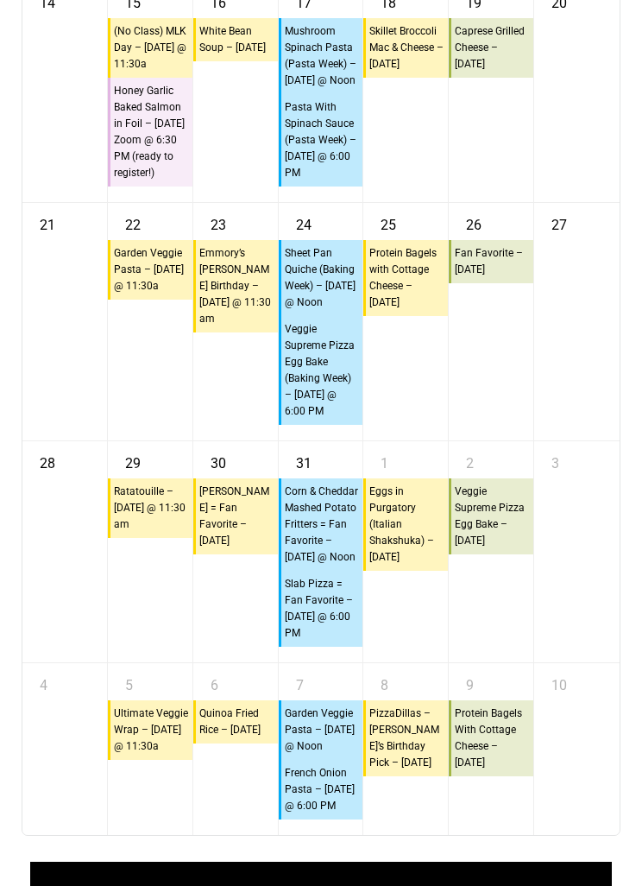
click at [567, 202] on div "20" at bounding box center [577, 91] width 85 height 221
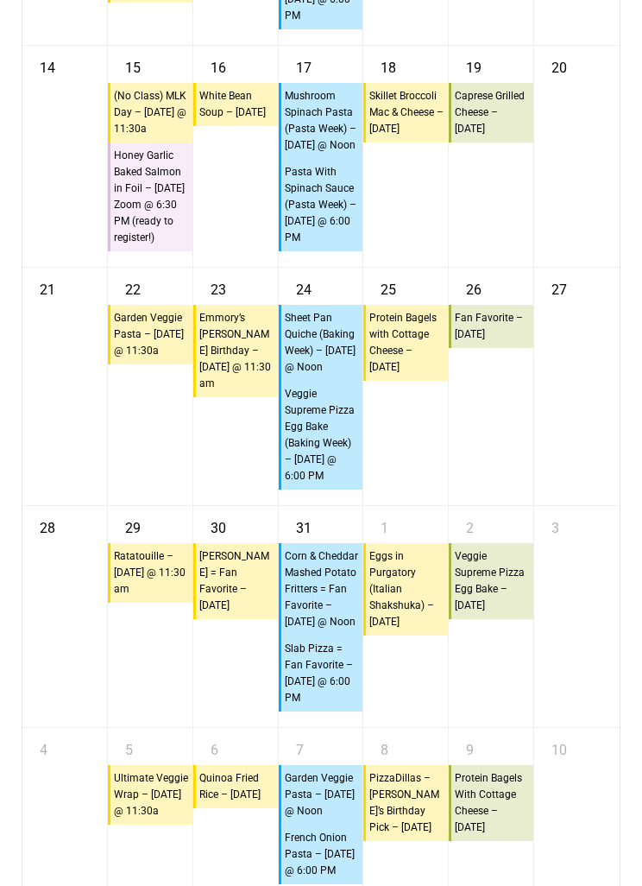
scroll to position [12294, 0]
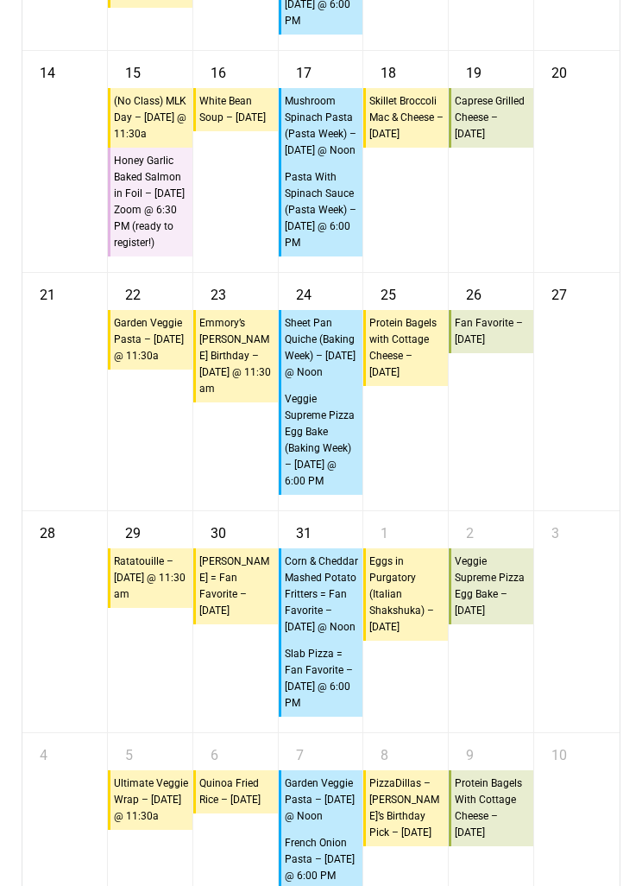
click at [540, 510] on div "27" at bounding box center [577, 391] width 85 height 237
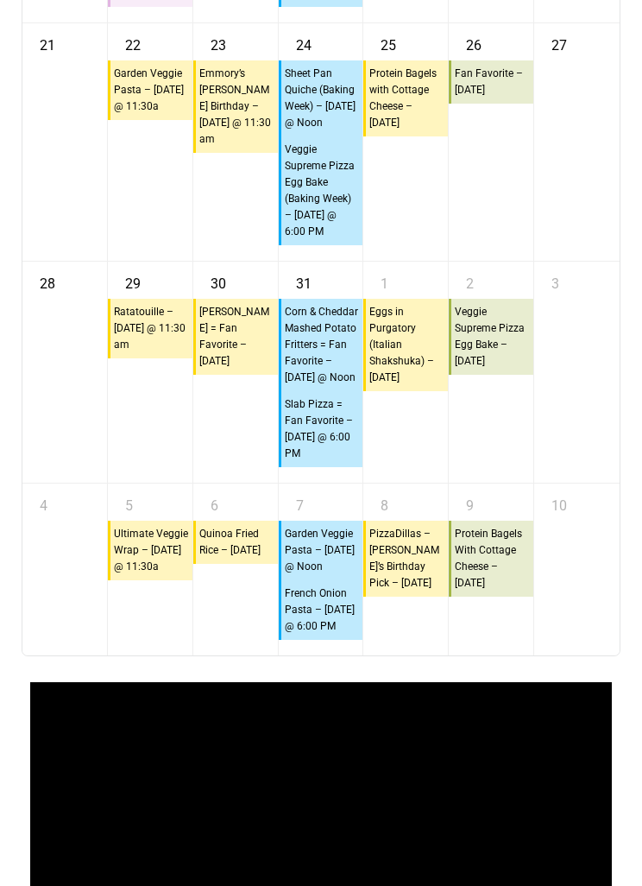
scroll to position [12543, 0]
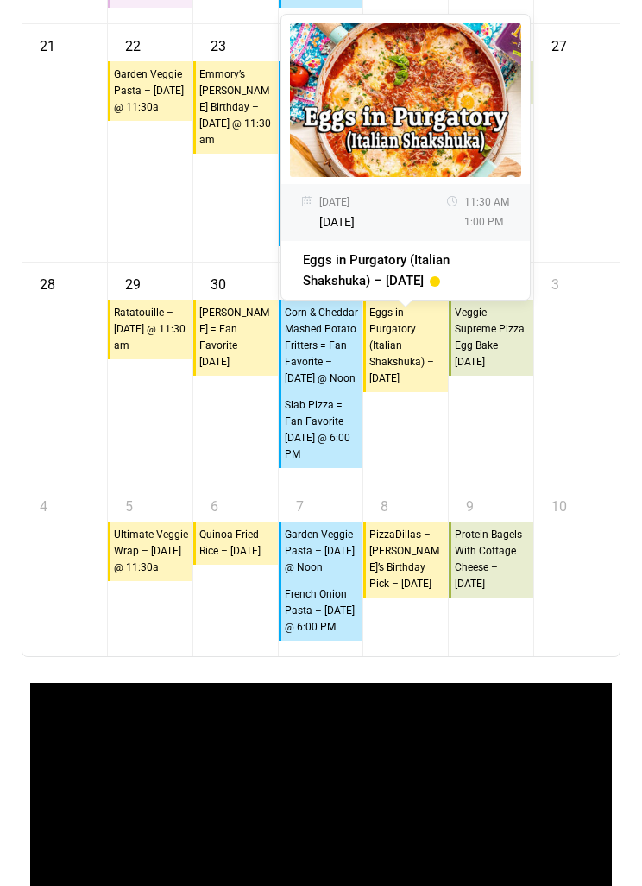
click at [564, 484] on div "3" at bounding box center [577, 373] width 85 height 221
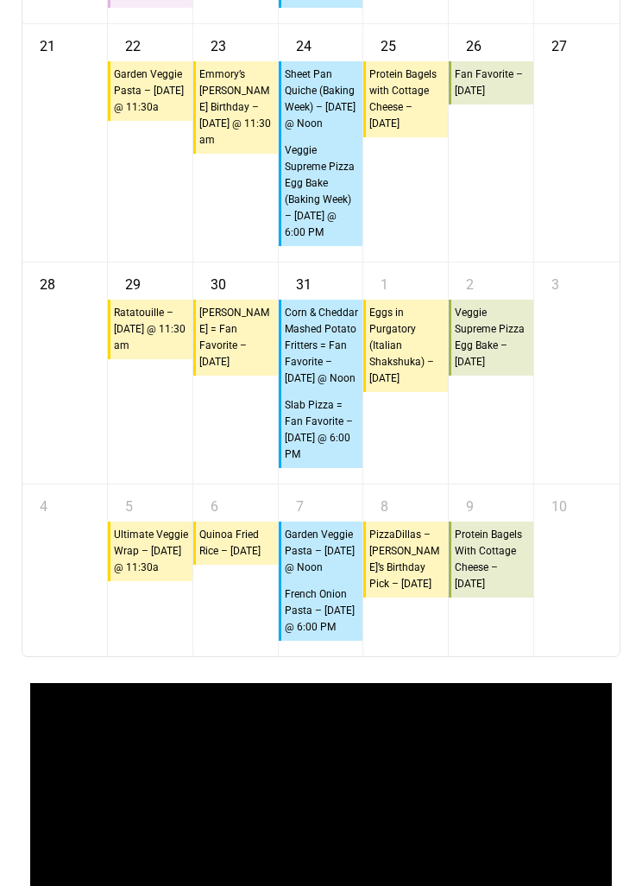
click at [535, 484] on div "3" at bounding box center [577, 373] width 85 height 221
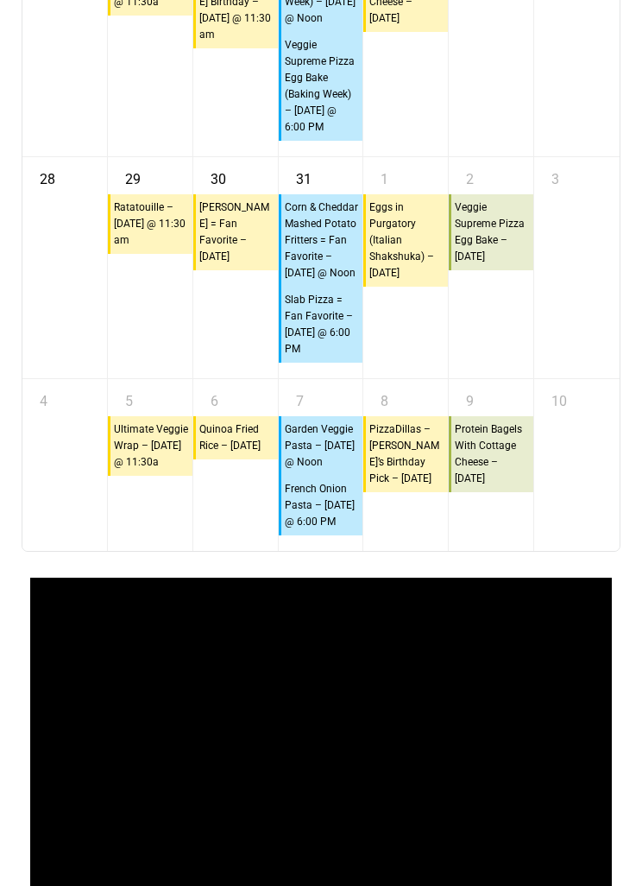
scroll to position [12648, 0]
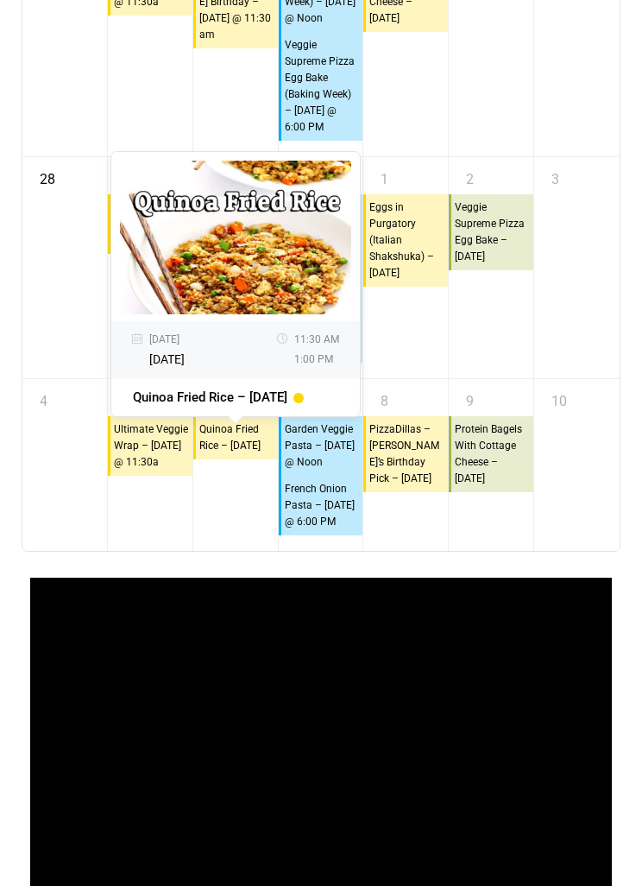
click at [546, 378] on div "3" at bounding box center [577, 267] width 85 height 221
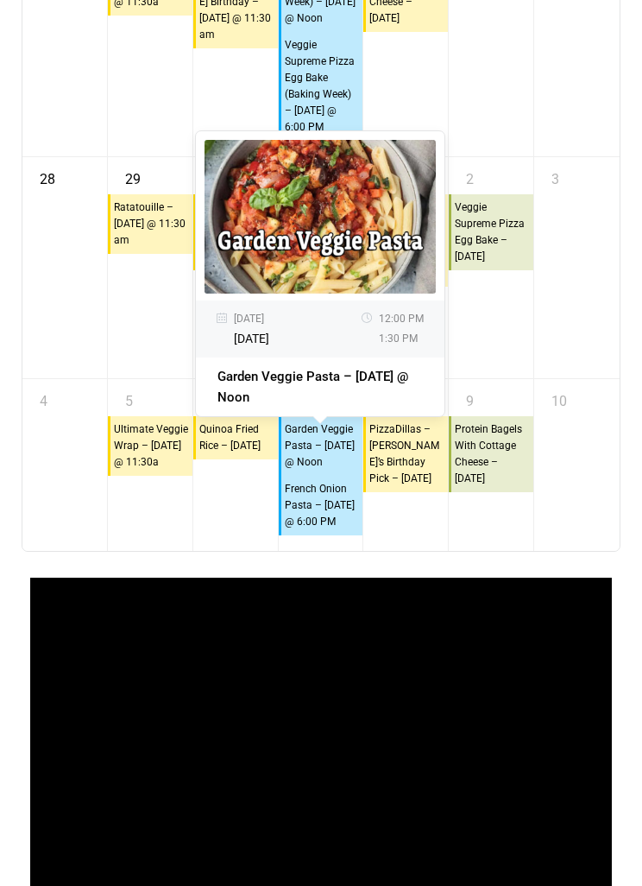
click at [564, 378] on div "3" at bounding box center [577, 267] width 85 height 221
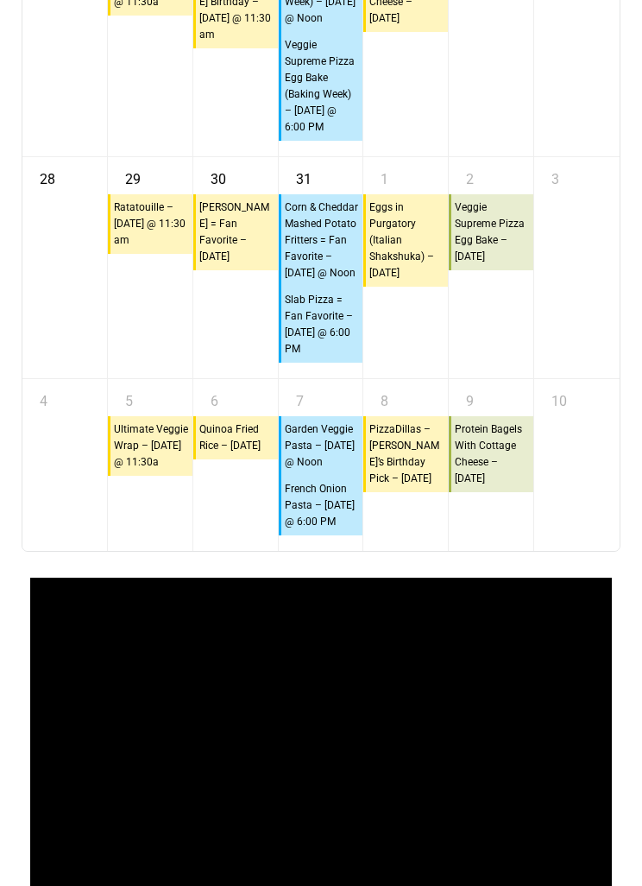
click at [546, 378] on div "3" at bounding box center [577, 267] width 85 height 221
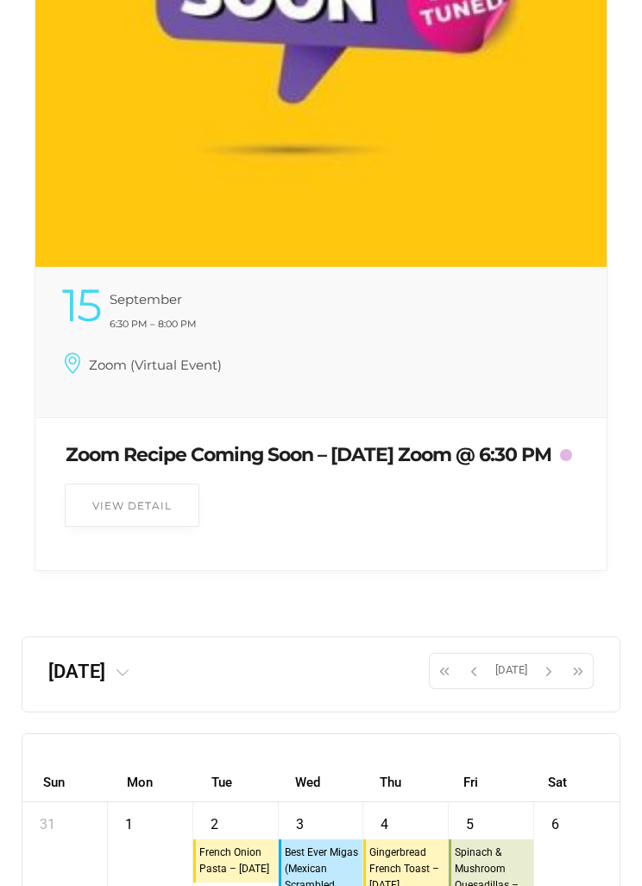
scroll to position [11098, 0]
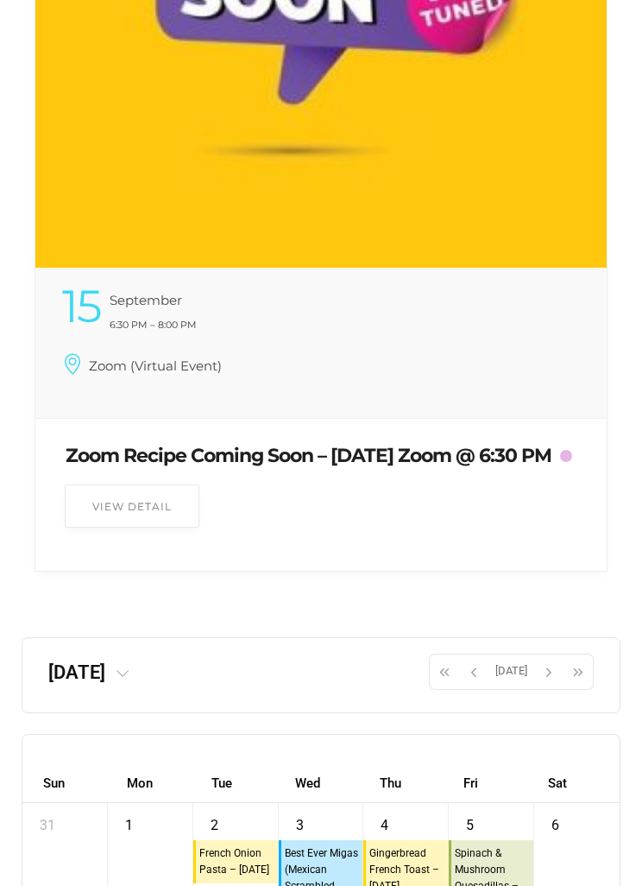
click at [539, 687] on span "button" at bounding box center [549, 671] width 26 height 29
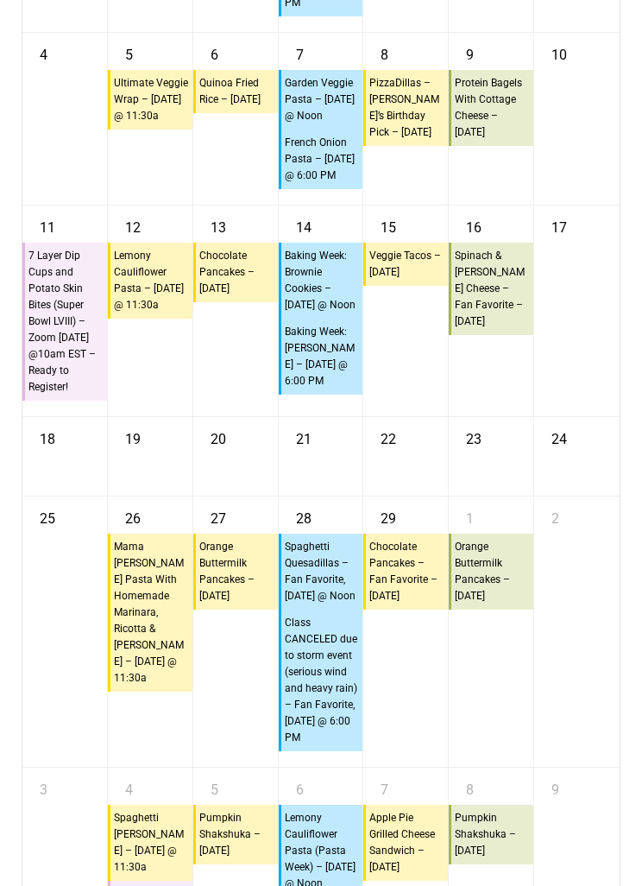
scroll to position [12090, 0]
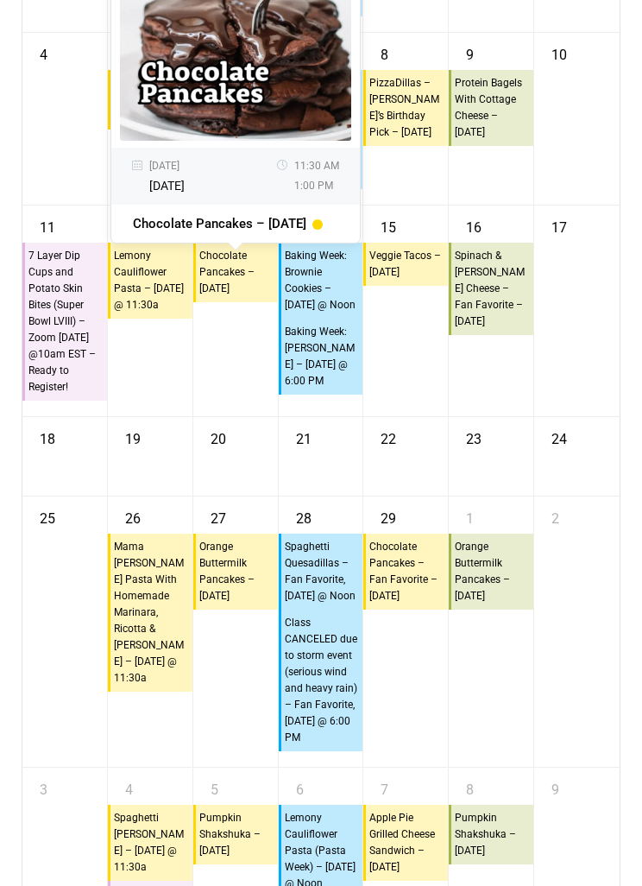
click at [490, 453] on link "23" at bounding box center [474, 435] width 33 height 36
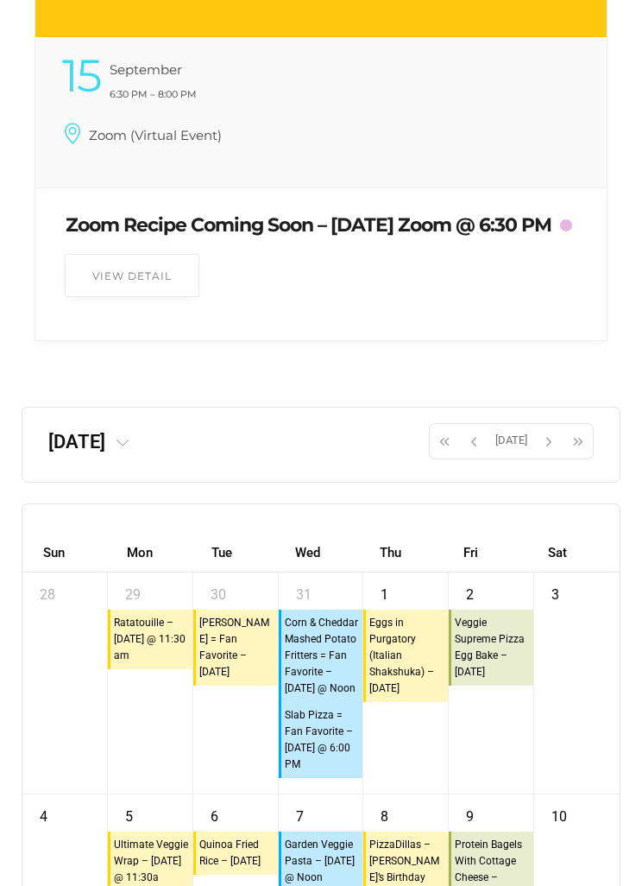
scroll to position [11316, 0]
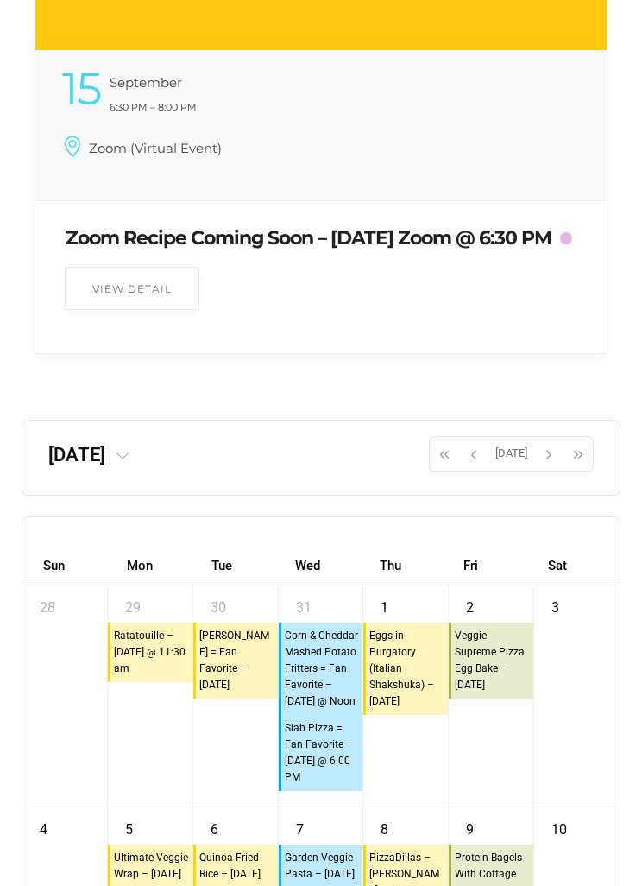
click at [540, 469] on span "button" at bounding box center [549, 454] width 26 height 29
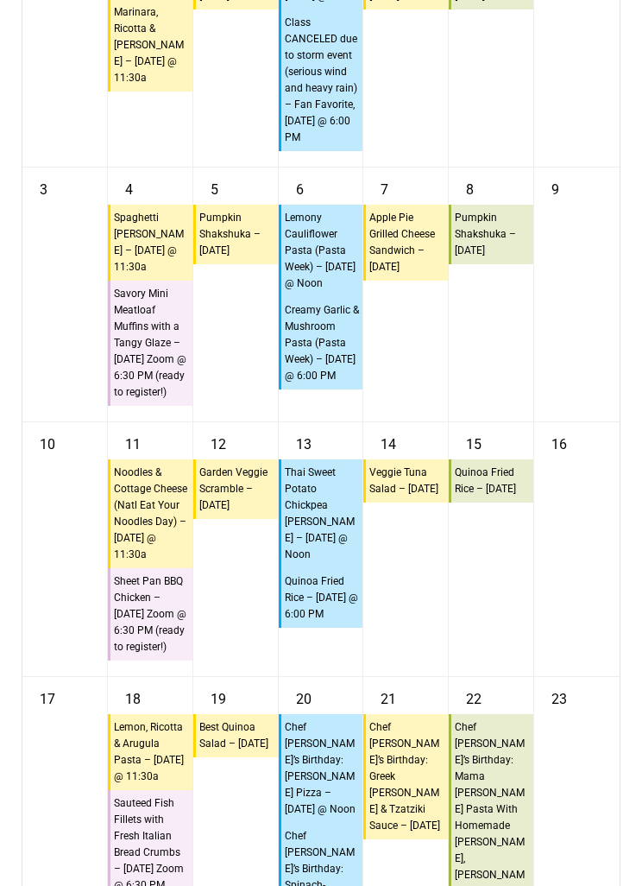
scroll to position [12005, 0]
click at [511, 659] on div "15 10:45a Quinoa Fried Rice – Friday" at bounding box center [491, 549] width 85 height 254
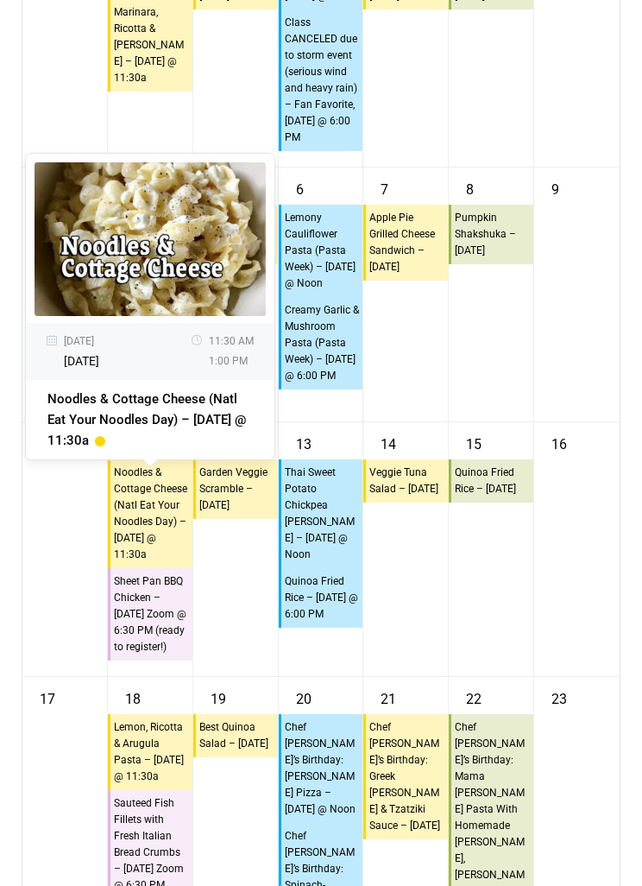
click at [541, 660] on div "16" at bounding box center [577, 549] width 85 height 254
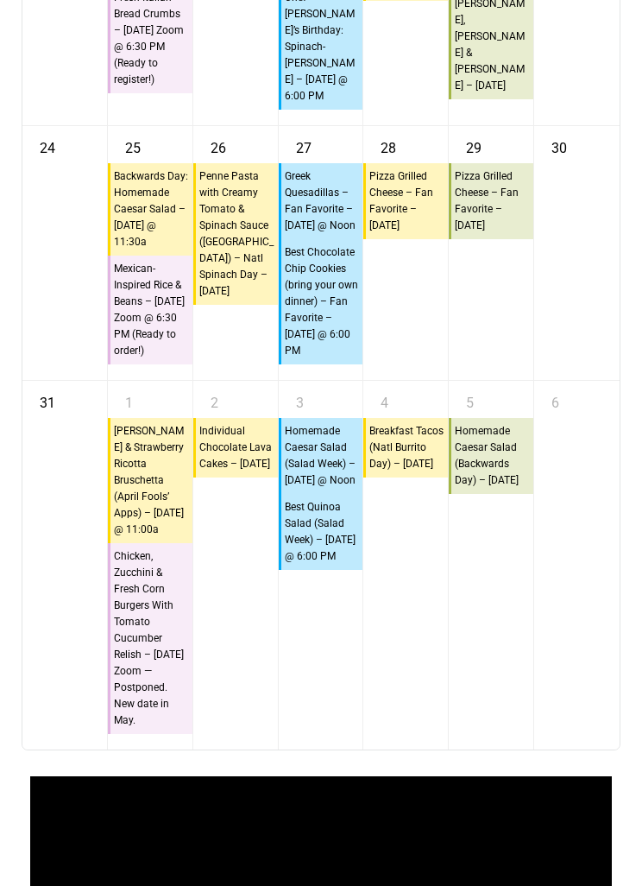
scroll to position [12829, 0]
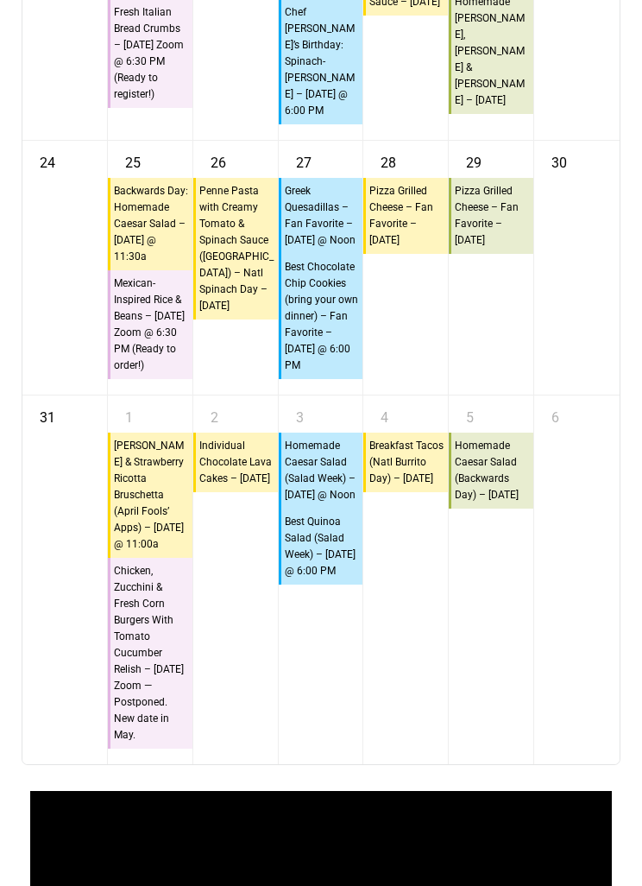
click at [501, 752] on div "5 10:45a Homemade Caesar Salad (Backwards Day) – Friday" at bounding box center [491, 579] width 85 height 369
click at [471, 738] on div "5 10:45a Homemade Caesar Salad (Backwards Day) – Friday" at bounding box center [491, 579] width 85 height 369
click at [495, 738] on div "5 10:45a Homemade Caesar Salad (Backwards Day) – Friday" at bounding box center [491, 579] width 85 height 369
click at [485, 743] on div "5 10:45a Homemade Caesar Salad (Backwards Day) – Friday" at bounding box center [491, 579] width 85 height 369
click at [526, 707] on div "5 10:45a Homemade Caesar Salad (Backwards Day) – Friday" at bounding box center [491, 579] width 85 height 369
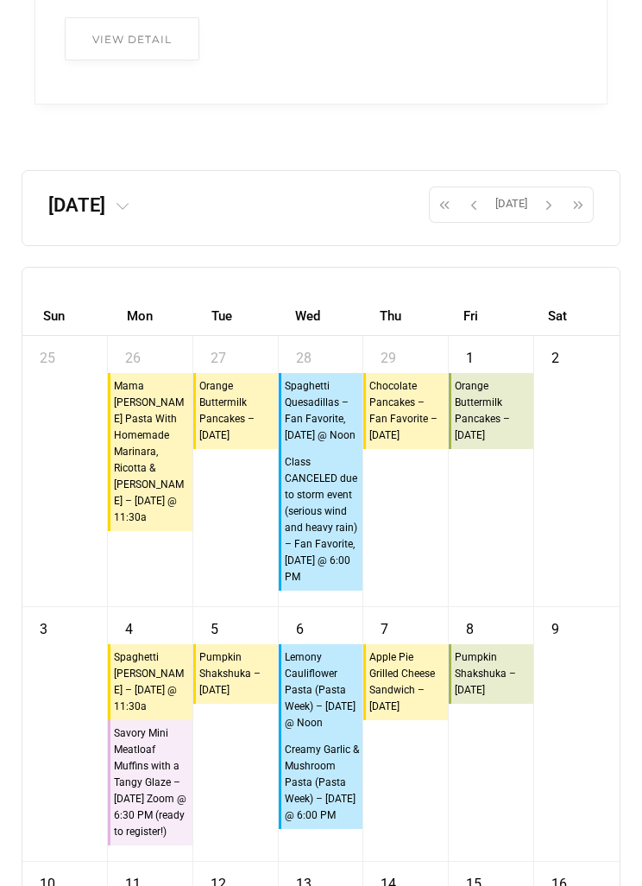
scroll to position [11537, 0]
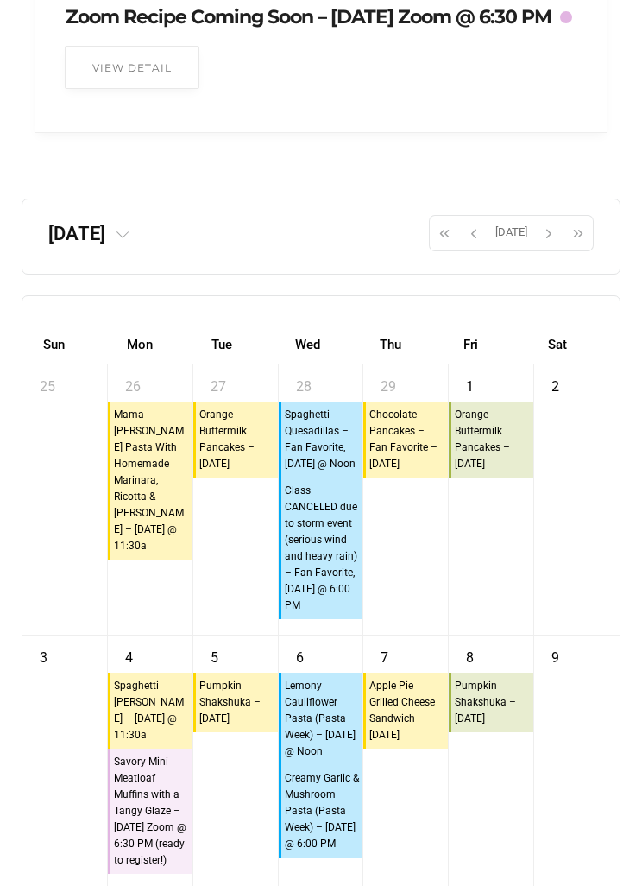
click at [530, 251] on button "[DATE]" at bounding box center [512, 233] width 46 height 36
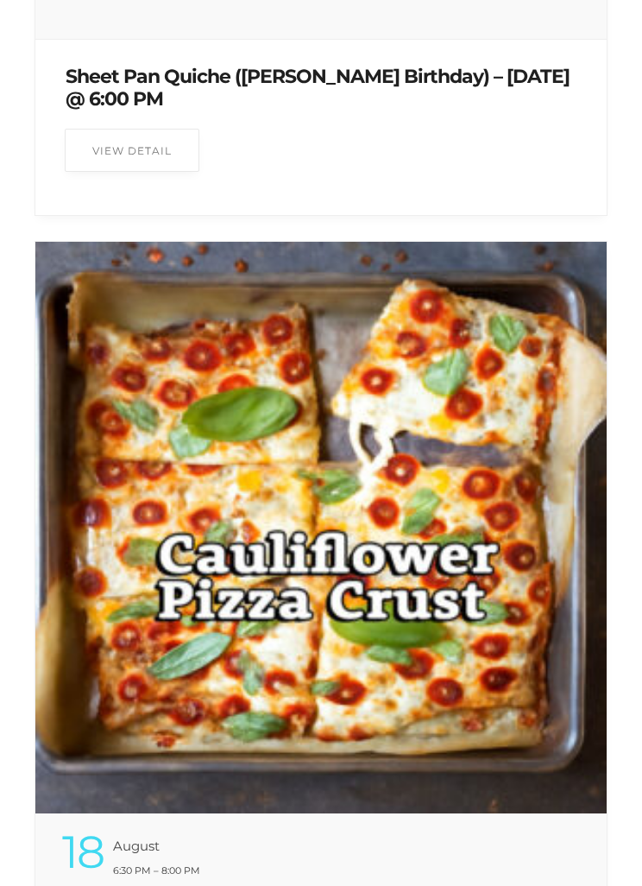
scroll to position [11631, 0]
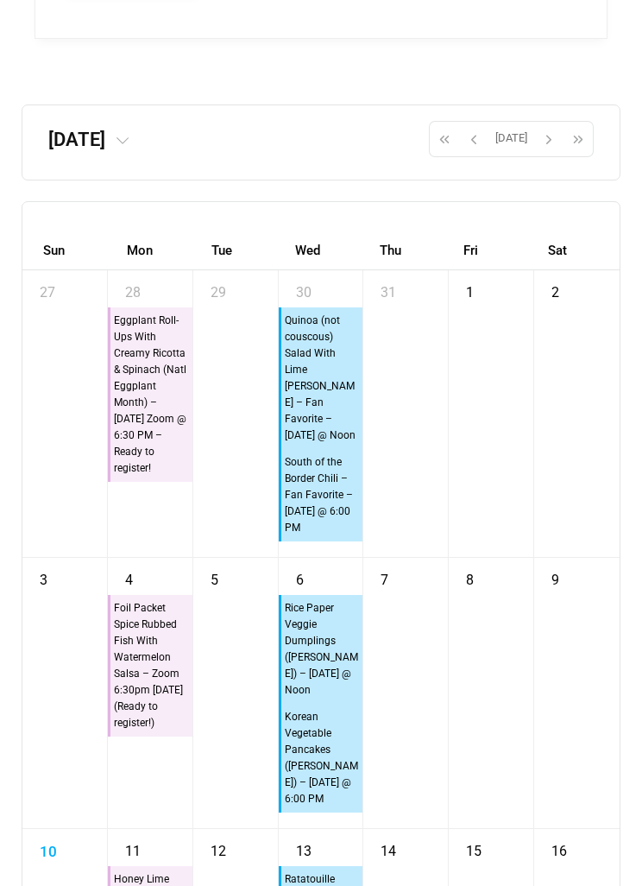
click at [452, 154] on span "button" at bounding box center [445, 138] width 26 height 29
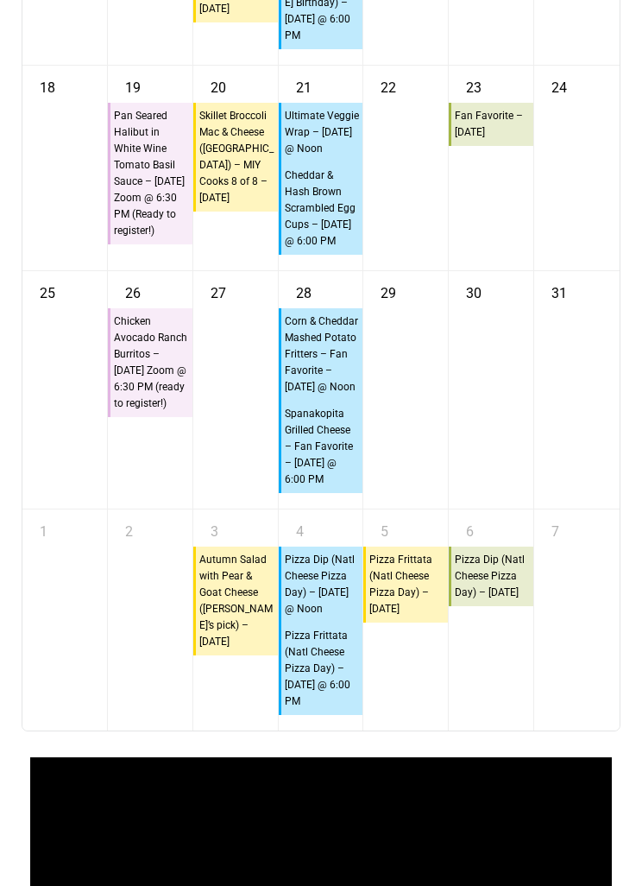
scroll to position [12596, 0]
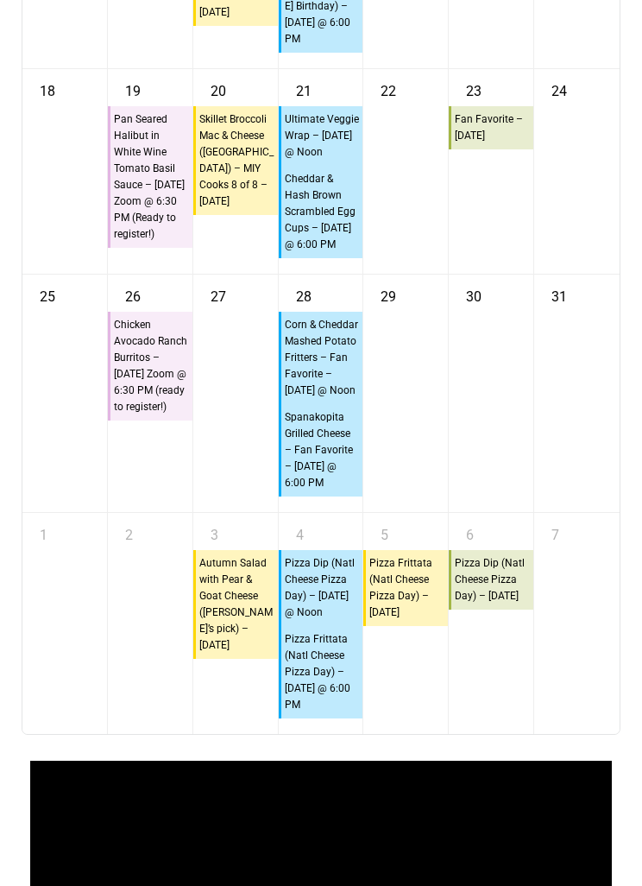
click at [517, 274] on div "23 10:45a Fan Favorite – [DATE]" at bounding box center [491, 171] width 85 height 205
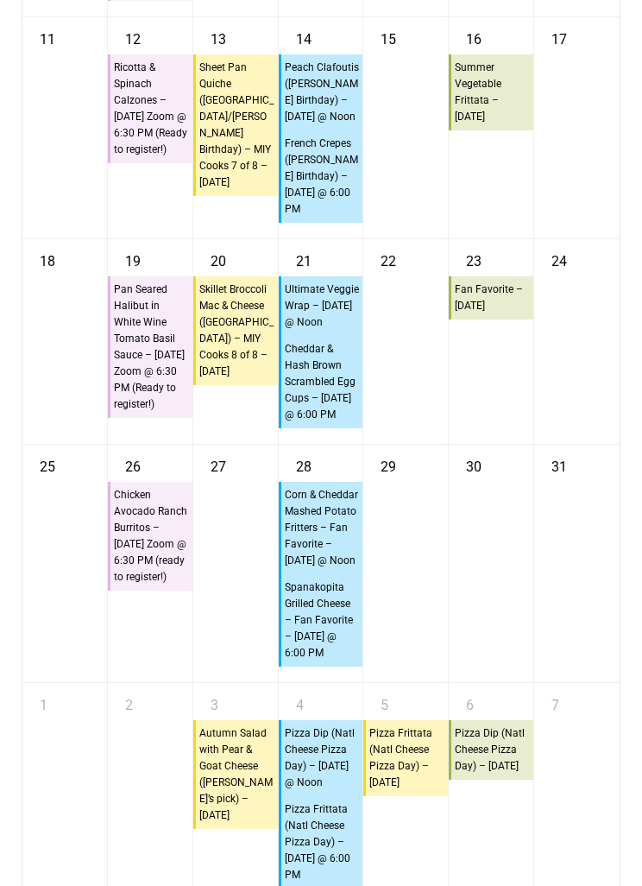
scroll to position [12426, 0]
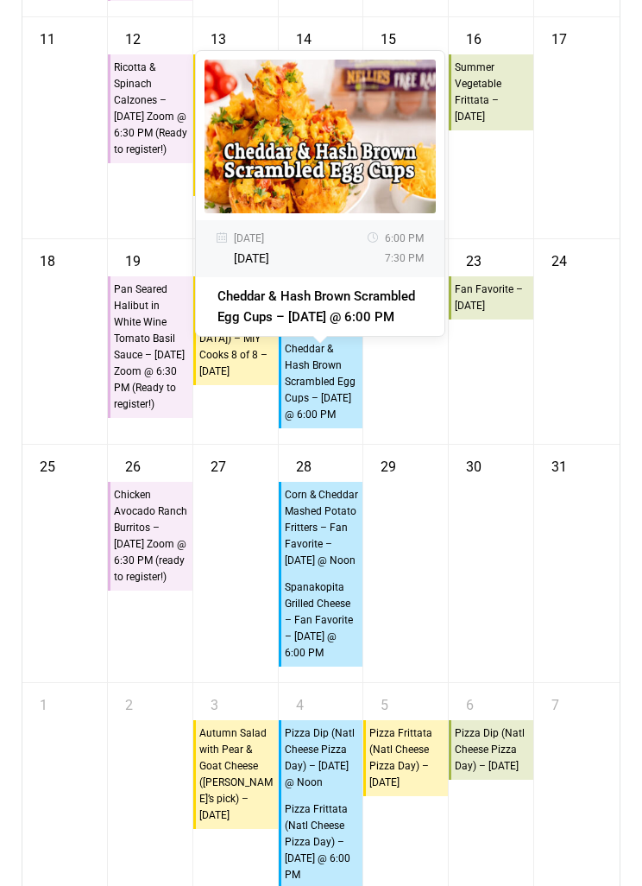
click at [493, 423] on div "23 10:45a Fan Favorite – [DATE]" at bounding box center [491, 341] width 85 height 205
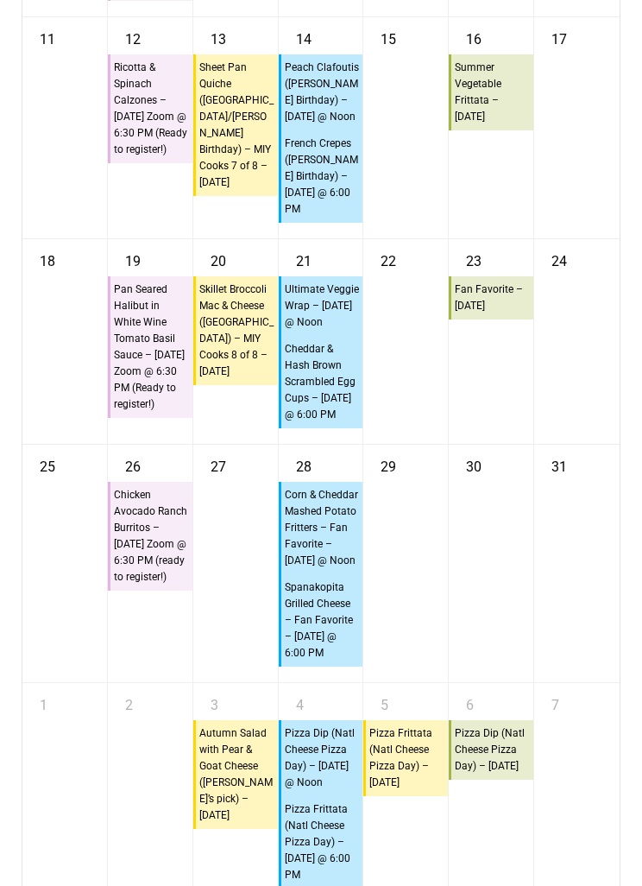
click at [467, 444] on div "23 10:45a Fan Favorite – [DATE]" at bounding box center [491, 341] width 85 height 205
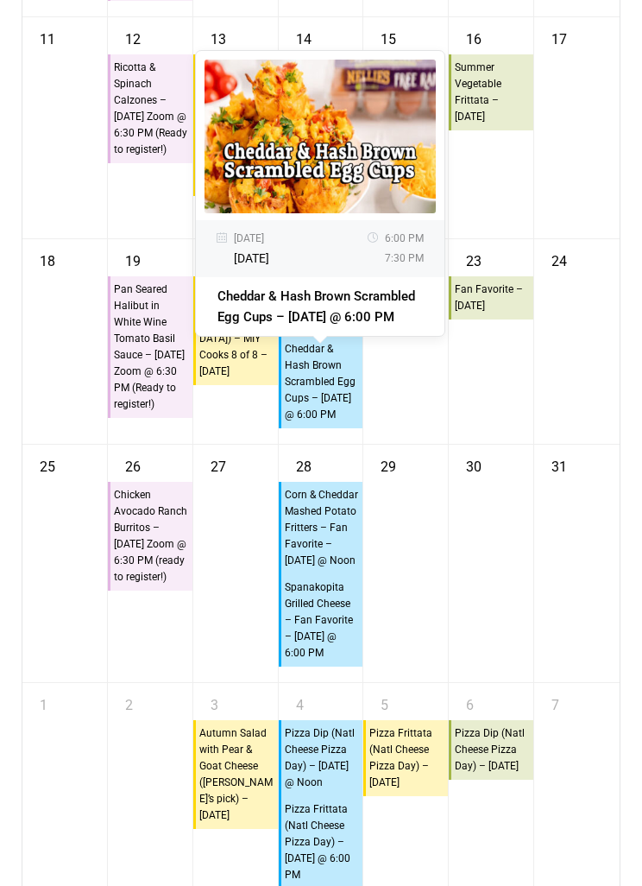
click at [490, 444] on div "23 10:45a Fan Favorite – [DATE]" at bounding box center [491, 341] width 85 height 205
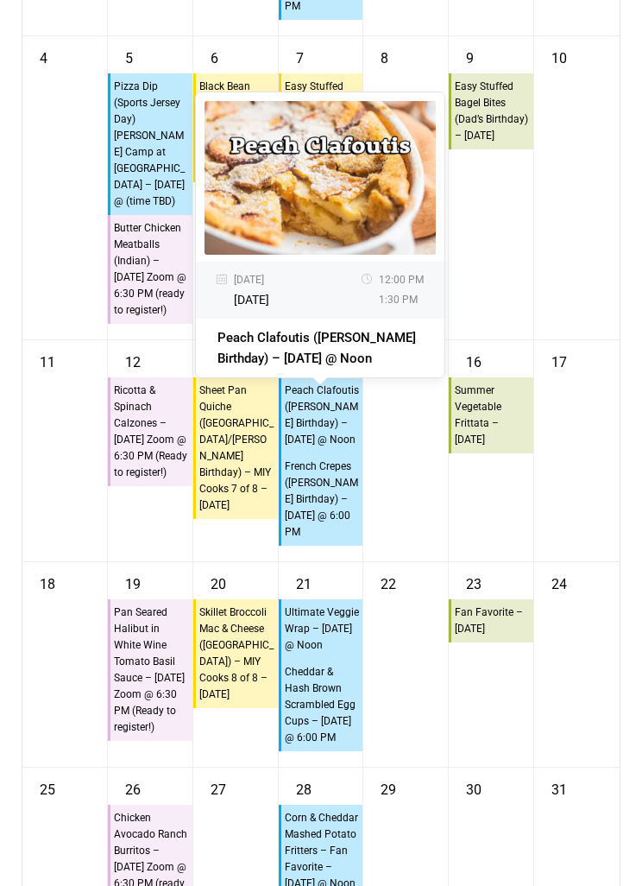
scroll to position [12101, 0]
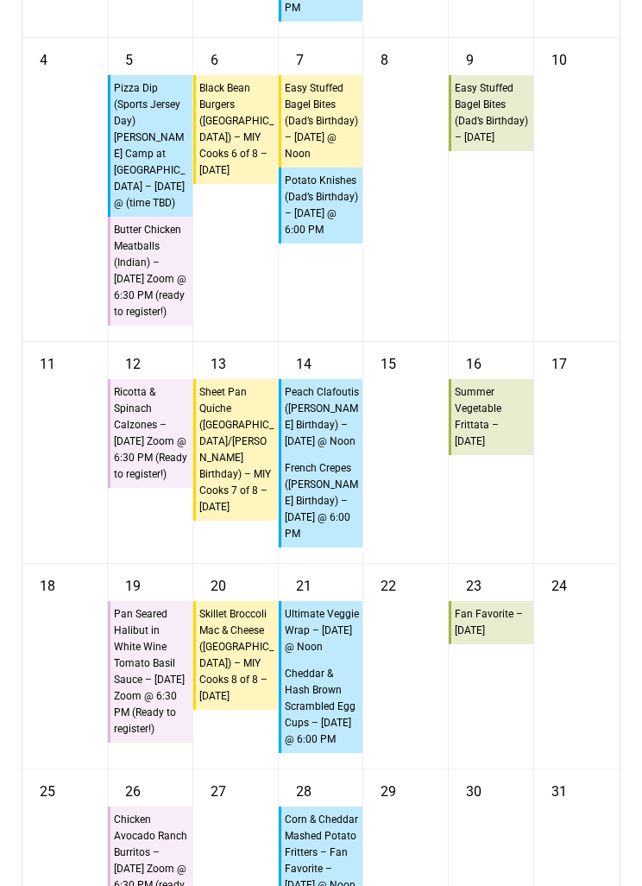
click at [487, 563] on div "16 10:45a Summer Vegetable Frittata – [DATE]" at bounding box center [491, 452] width 85 height 221
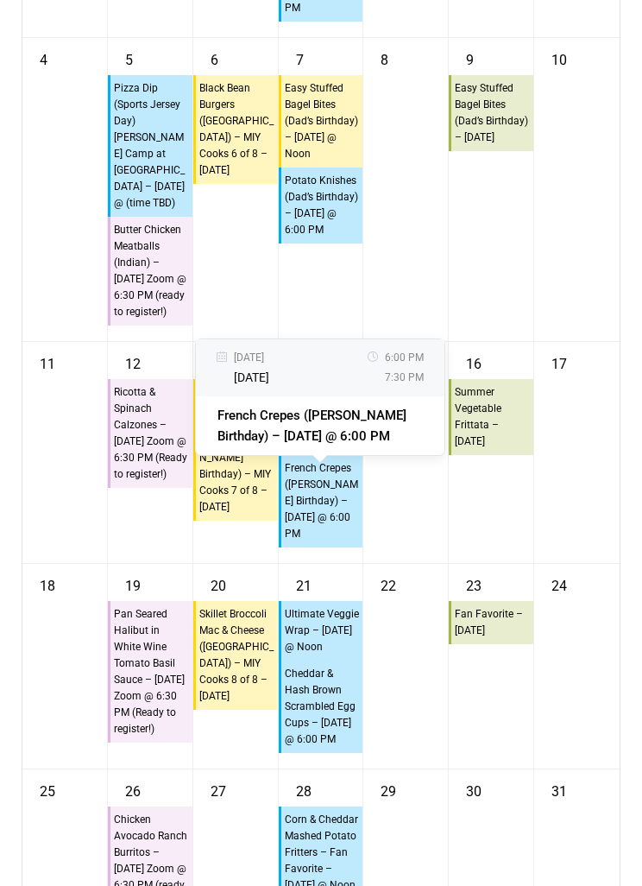
click at [508, 560] on div "16 10:45a Summer Vegetable Frittata – [DATE]" at bounding box center [491, 452] width 85 height 221
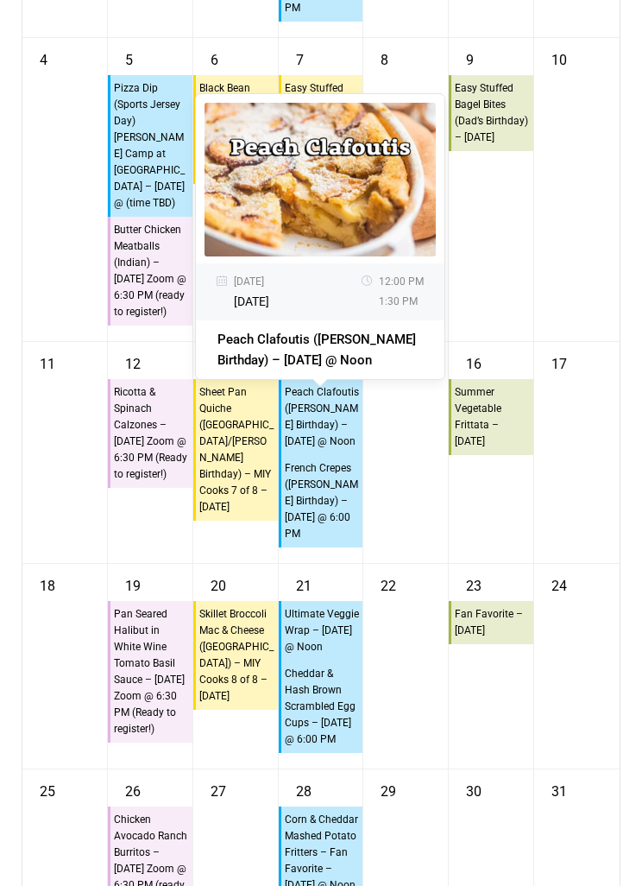
click at [487, 556] on div "16 10:45a Summer Vegetable Frittata – [DATE]" at bounding box center [491, 452] width 85 height 221
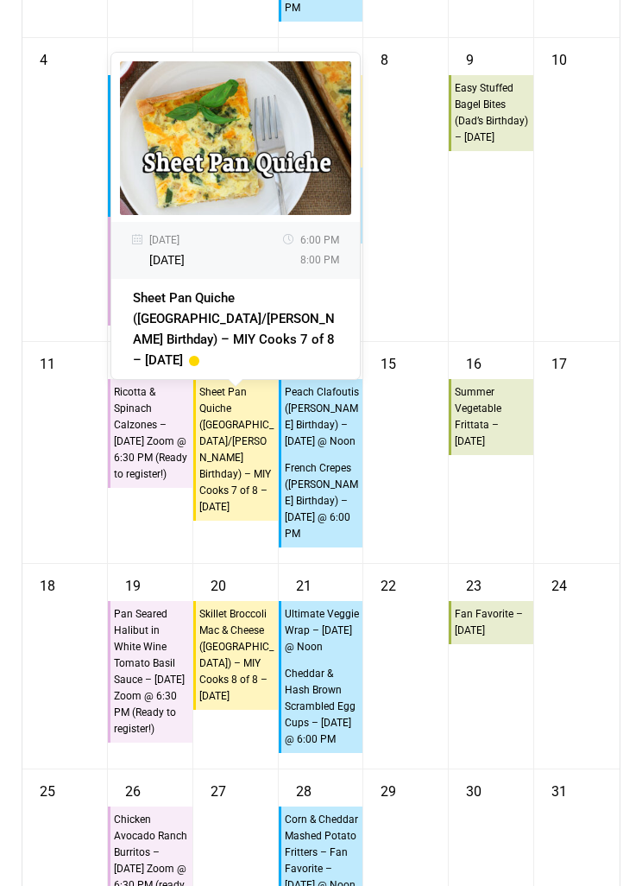
click at [476, 558] on div "16 10:45a Summer Vegetable Frittata – [DATE]" at bounding box center [491, 452] width 85 height 221
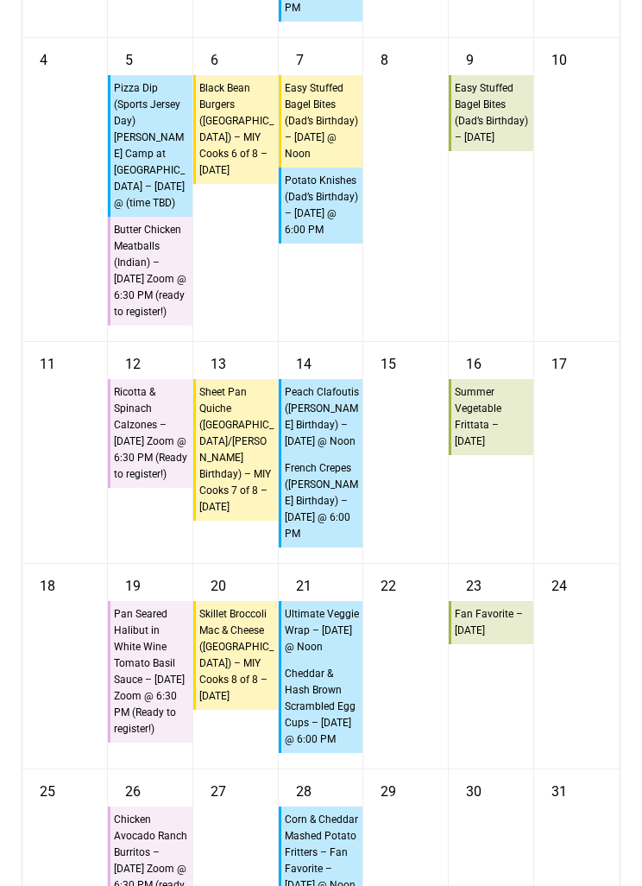
click at [472, 563] on div "16 10:45a Summer Vegetable Frittata – [DATE]" at bounding box center [491, 452] width 85 height 221
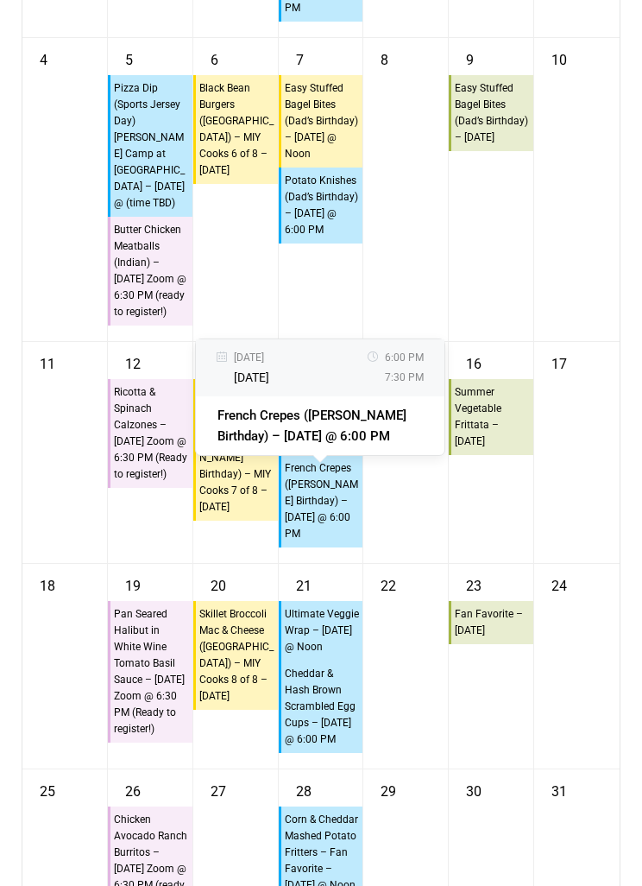
click at [516, 563] on div "16 10:45a Summer Vegetable Frittata – [DATE]" at bounding box center [491, 452] width 85 height 221
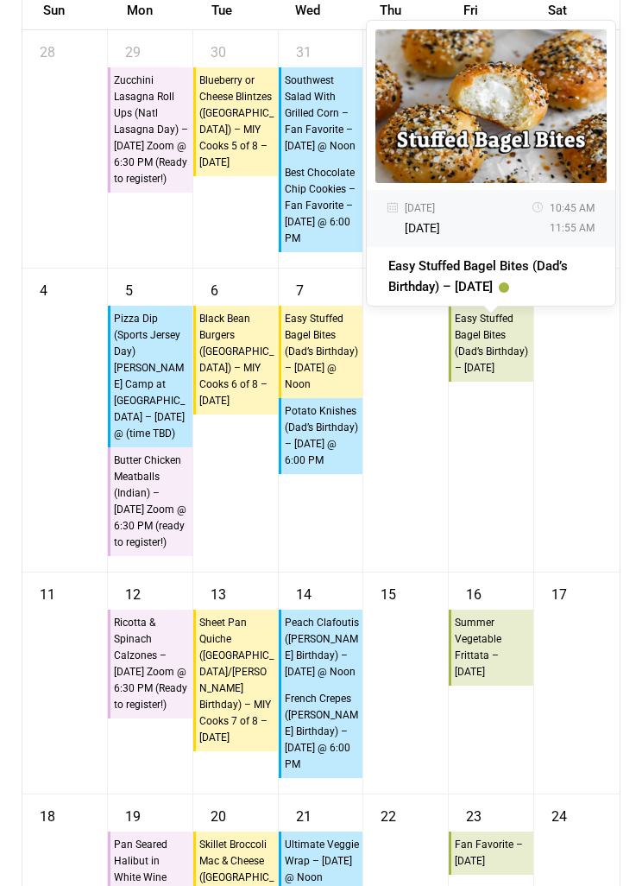
scroll to position [11871, 0]
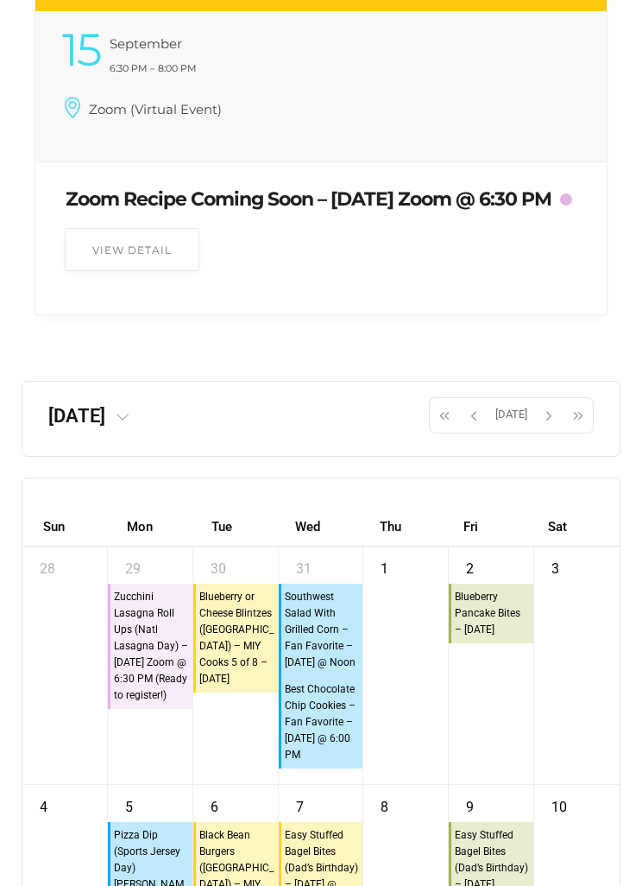
click at [541, 431] on span "button" at bounding box center [549, 416] width 26 height 29
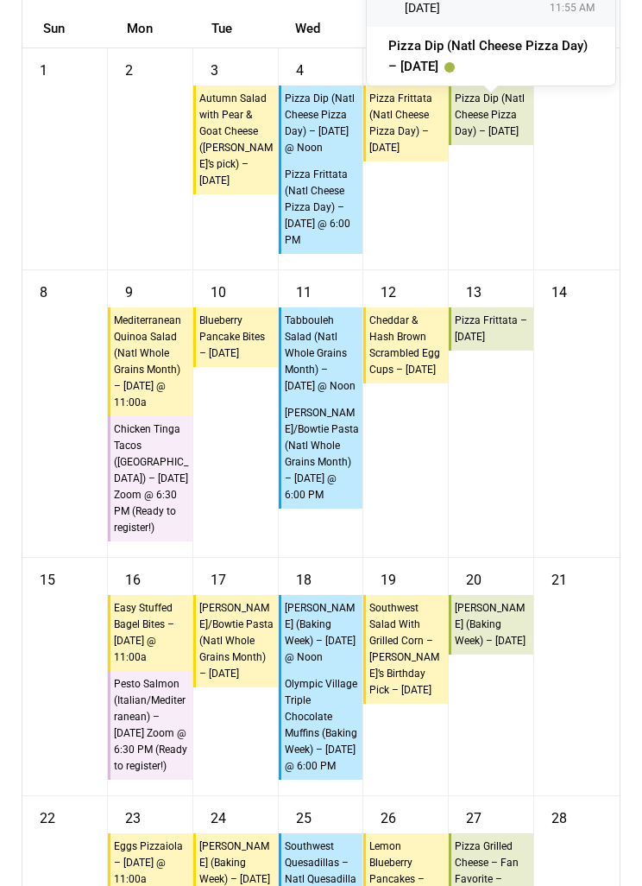
scroll to position [11853, 0]
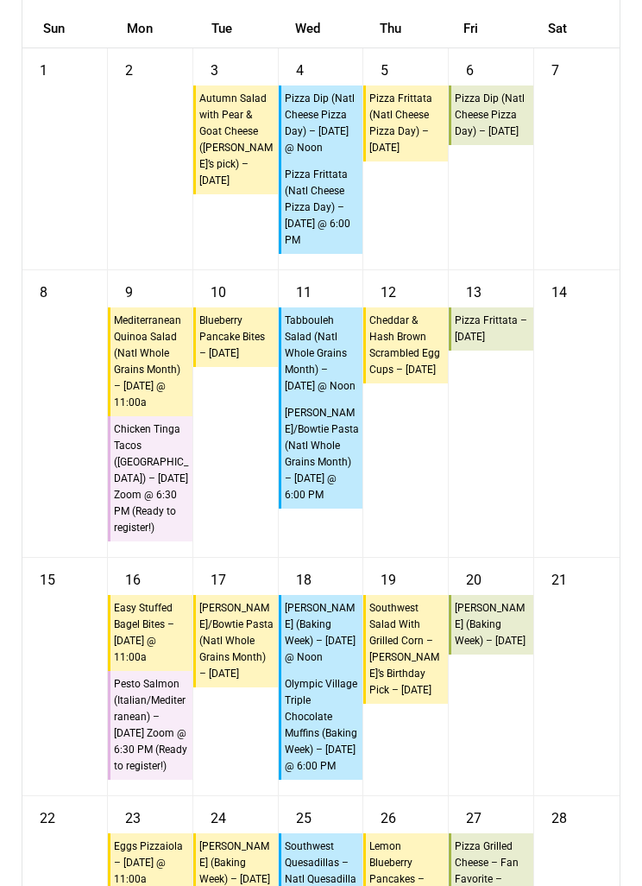
click at [479, 490] on div "13 10:45a Pizza Frittata – [DATE]" at bounding box center [491, 413] width 85 height 287
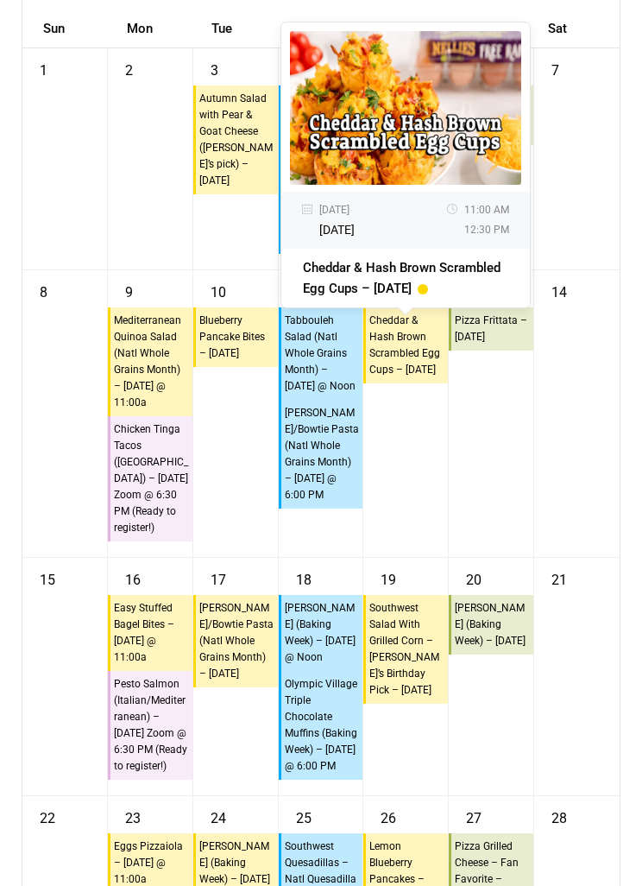
click at [474, 496] on div "13 10:45a Pizza Frittata – [DATE]" at bounding box center [491, 413] width 85 height 287
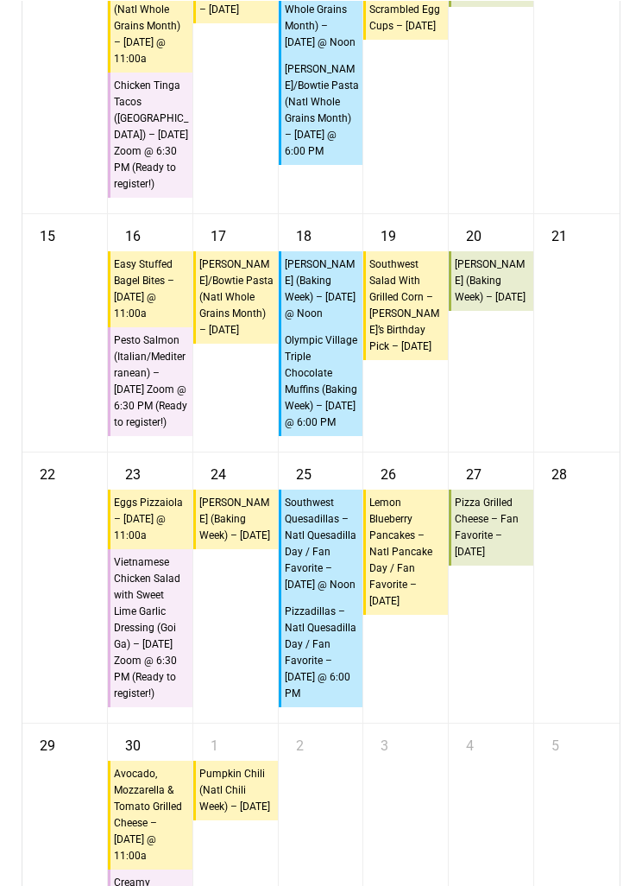
scroll to position [12196, 0]
click at [486, 452] on div "20 10:45a Zucchini Brownies (Baking Week) – [DATE]" at bounding box center [491, 332] width 85 height 237
click at [484, 425] on div "20 10:45a Zucchini Brownies (Baking Week) – [DATE]" at bounding box center [491, 332] width 85 height 237
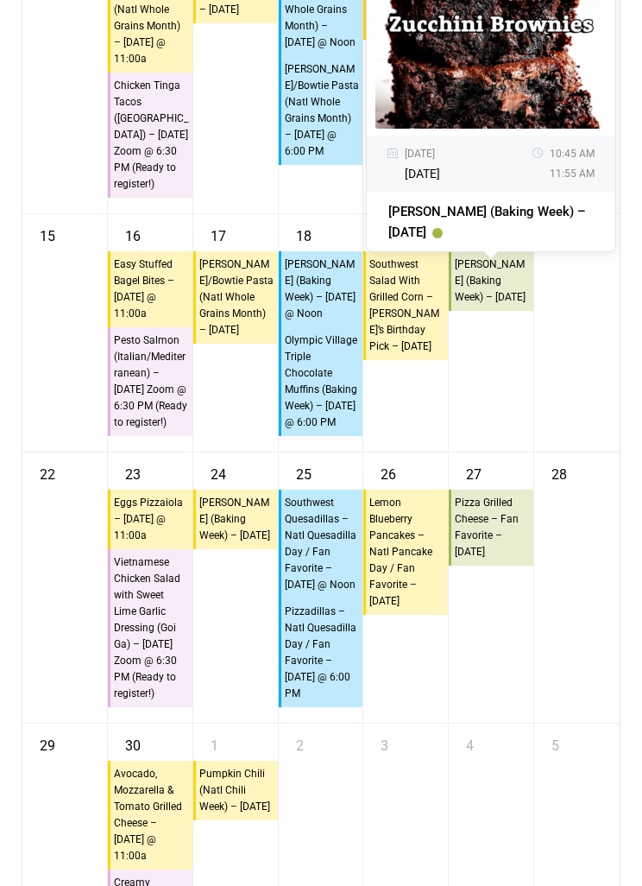
click at [522, 440] on div "20 10:45a Zucchini Brownies (Baking Week) – [DATE] [DATE] 10:45 AM 11:55 AM Zuc…" at bounding box center [491, 332] width 85 height 237
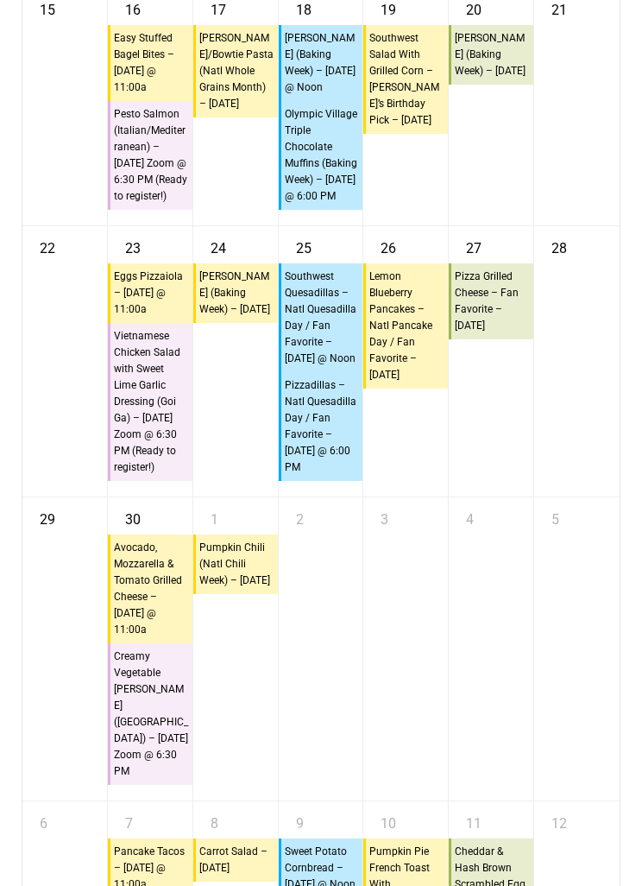
scroll to position [12424, 0]
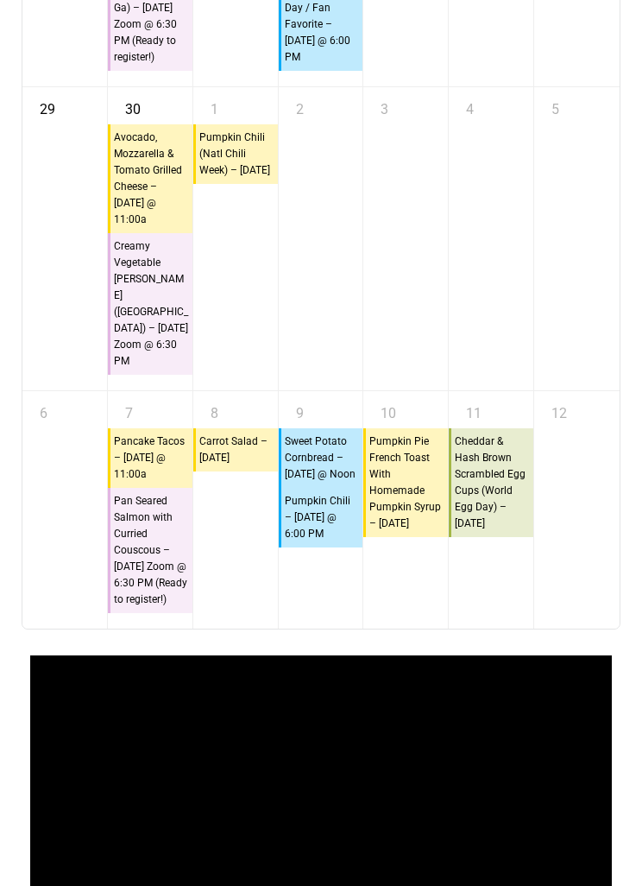
scroll to position [12833, 0]
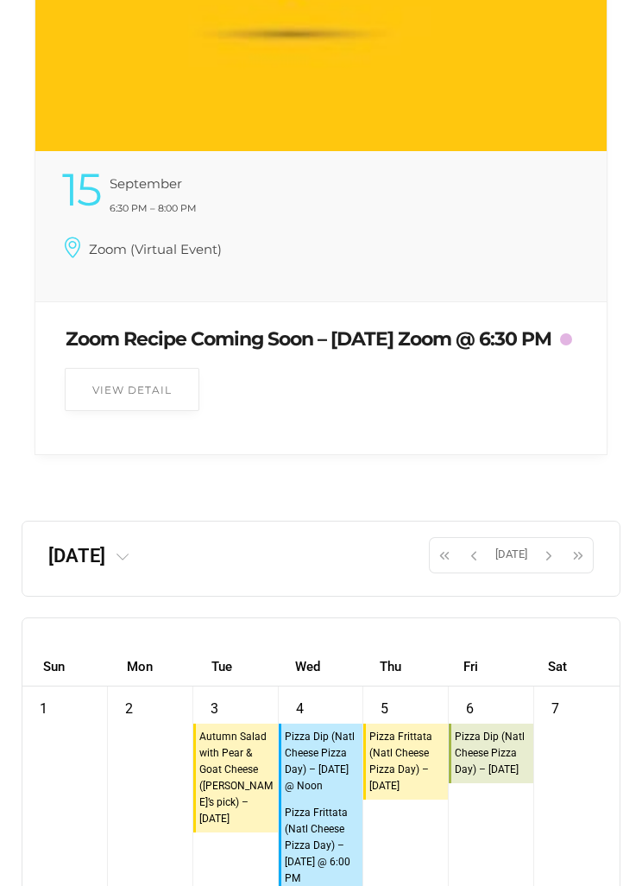
click at [547, 571] on span "button" at bounding box center [549, 555] width 26 height 29
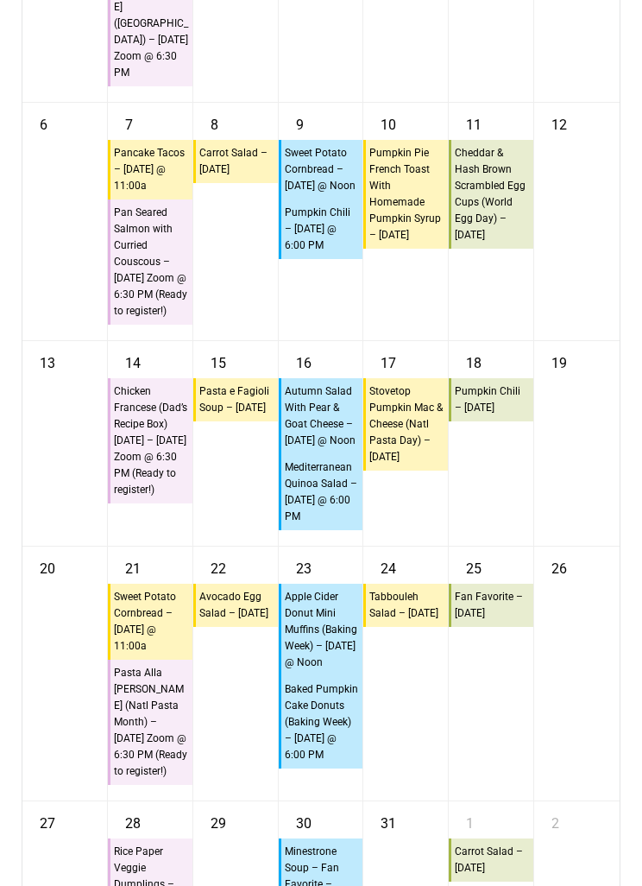
scroll to position [12102, 0]
click at [511, 518] on div "18 10:45a Pumpkin Chili – [DATE]" at bounding box center [491, 443] width 85 height 205
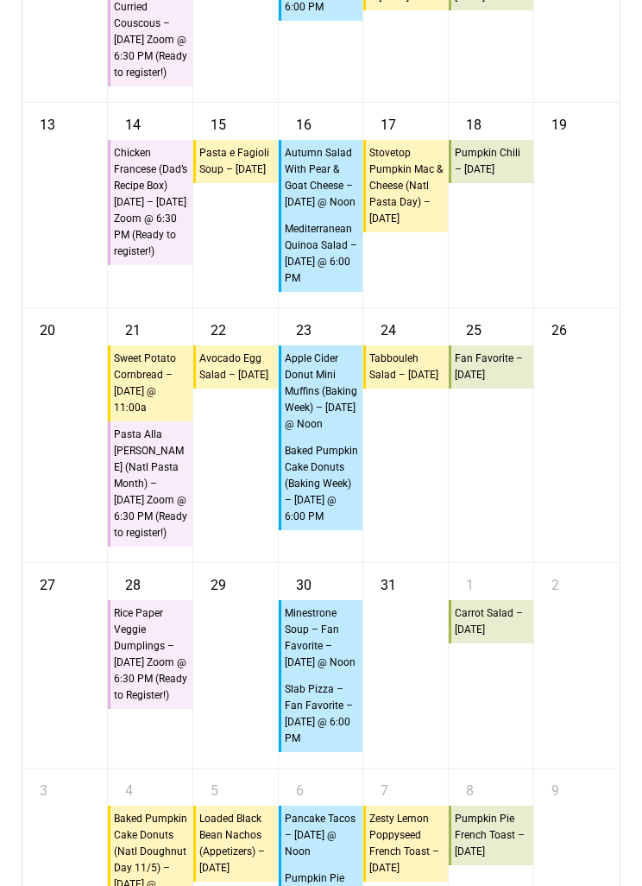
scroll to position [12341, 0]
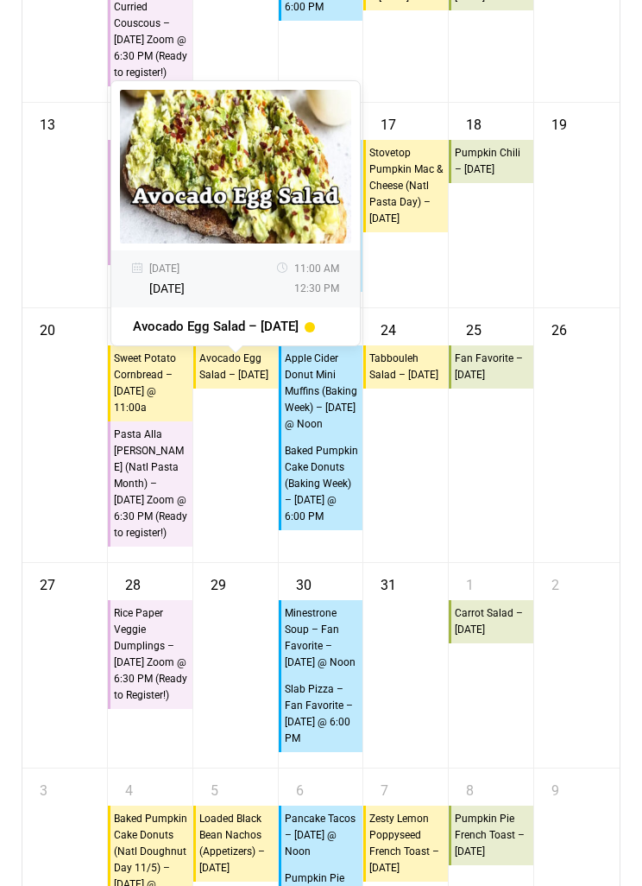
click at [517, 523] on div "25 10:45a Fan Favorite – [DATE]" at bounding box center [491, 435] width 85 height 254
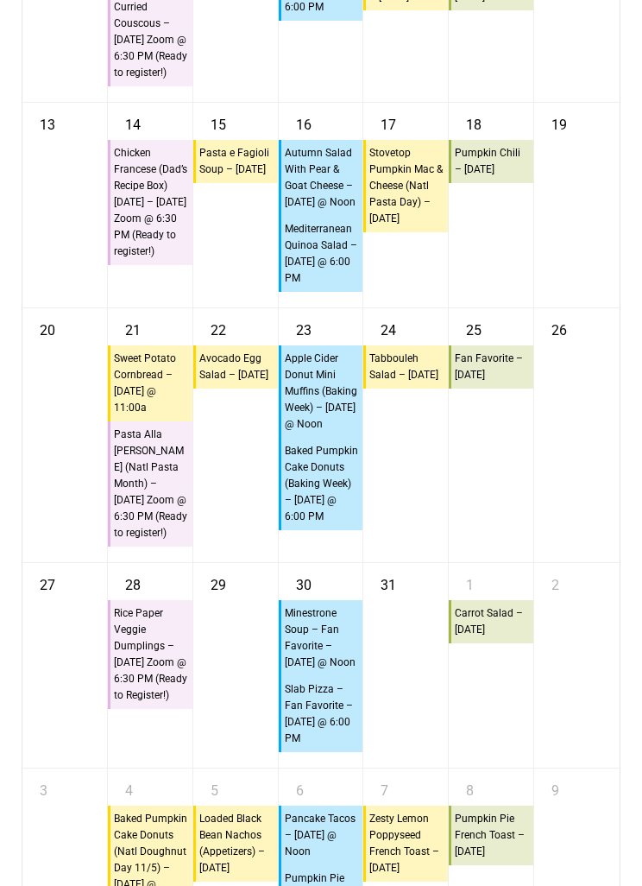
click at [509, 485] on div "25 10:45a Fan Favorite – [DATE]" at bounding box center [491, 435] width 85 height 254
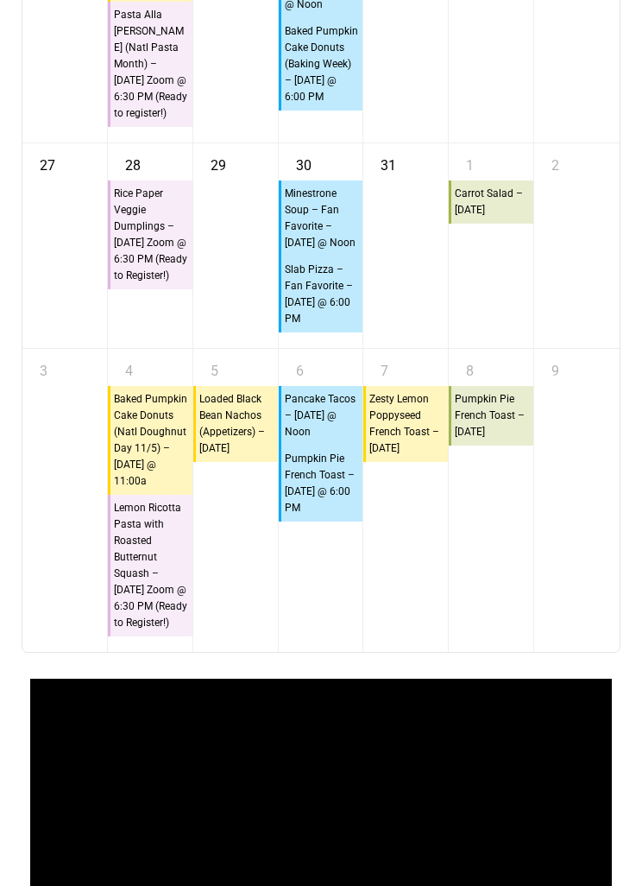
scroll to position [12795, 0]
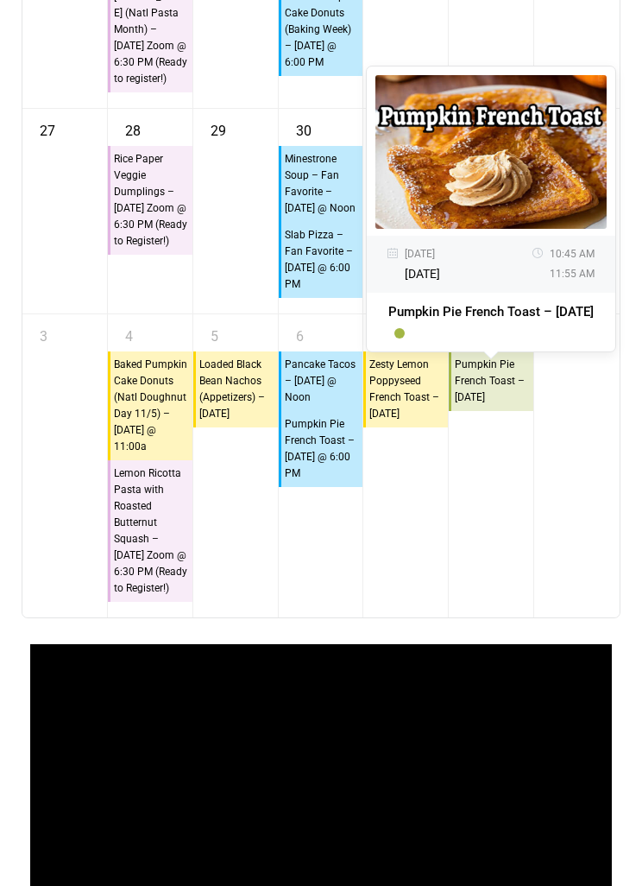
click at [463, 563] on div "8 10:45a Pumpkin Pie French Toast – [DATE] [DATE] 10:45 AM 11:55 AM Pumpkin Pie…" at bounding box center [491, 465] width 85 height 303
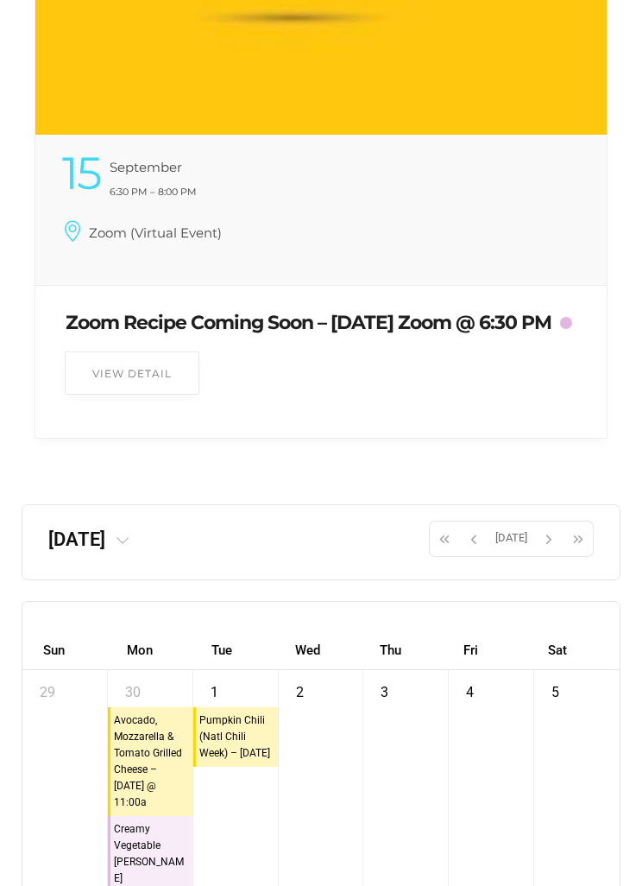
scroll to position [11241, 0]
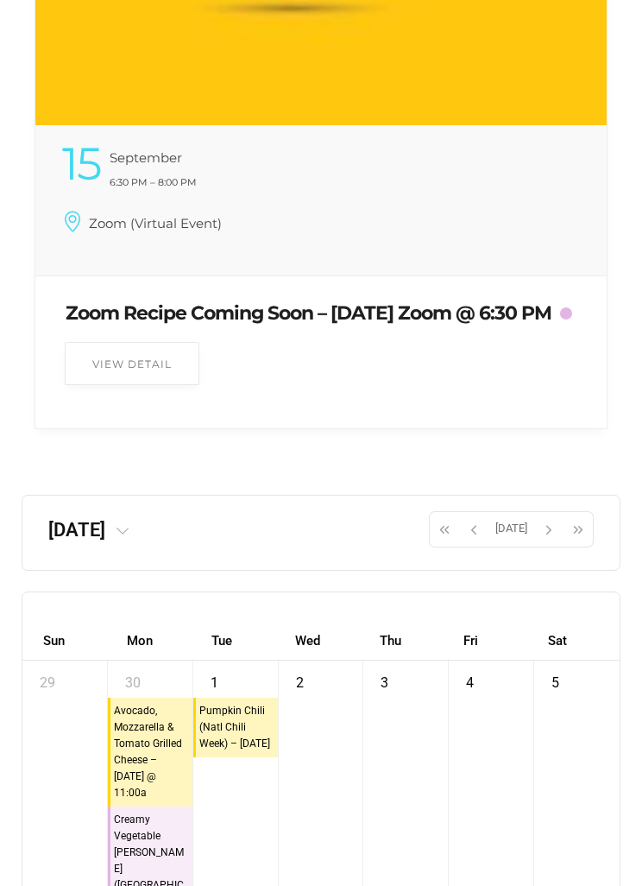
click at [544, 544] on span "button" at bounding box center [549, 529] width 26 height 29
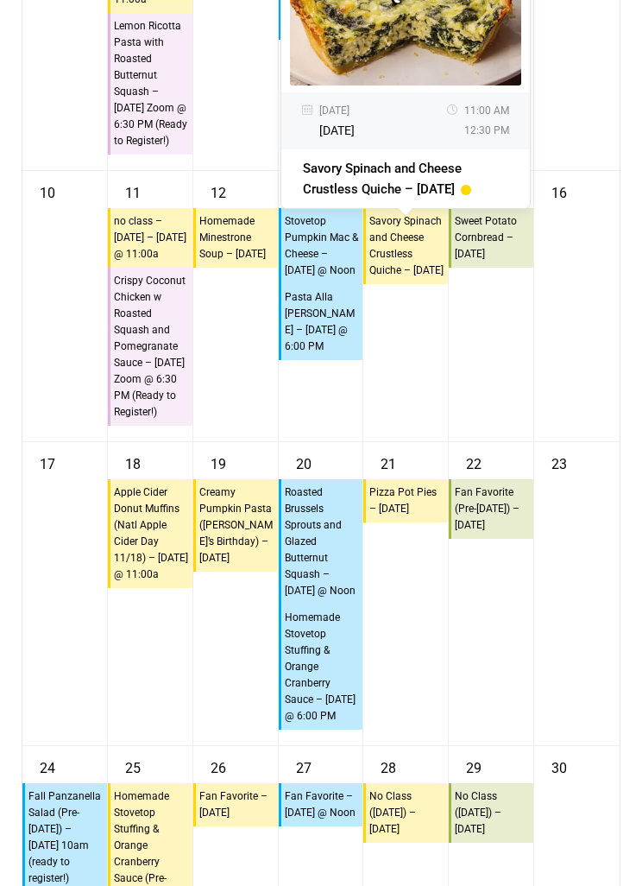
scroll to position [12190, 0]
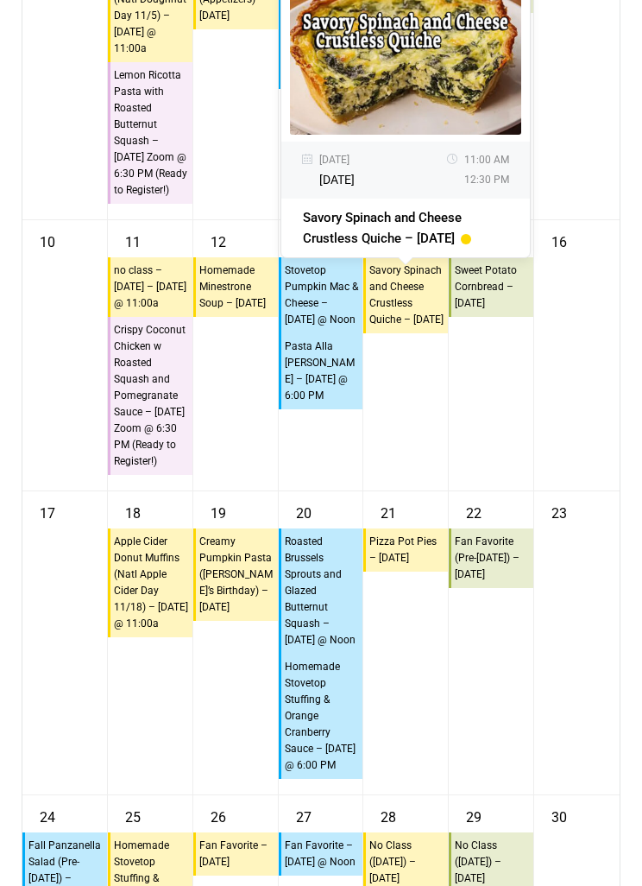
click at [541, 459] on div "16" at bounding box center [577, 355] width 85 height 270
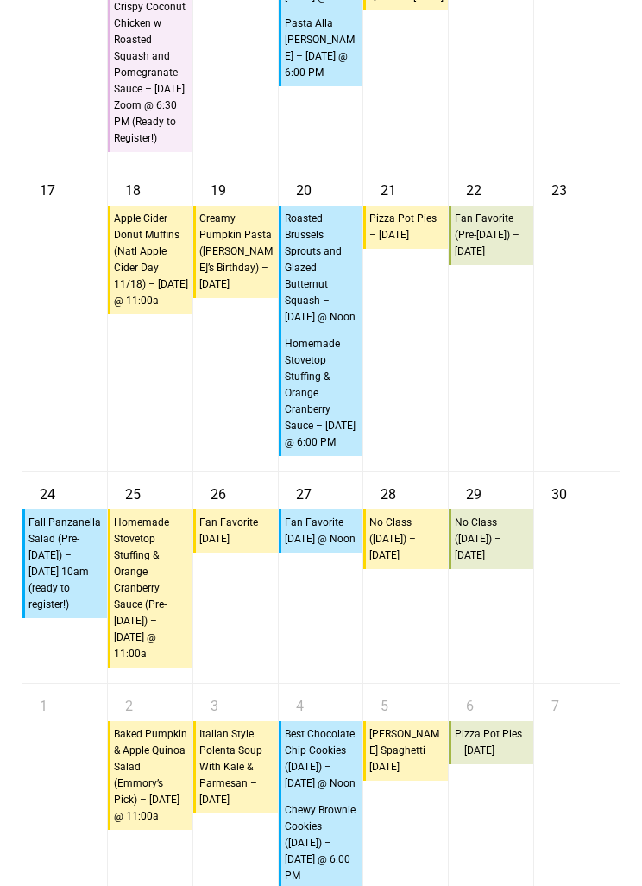
scroll to position [12513, 0]
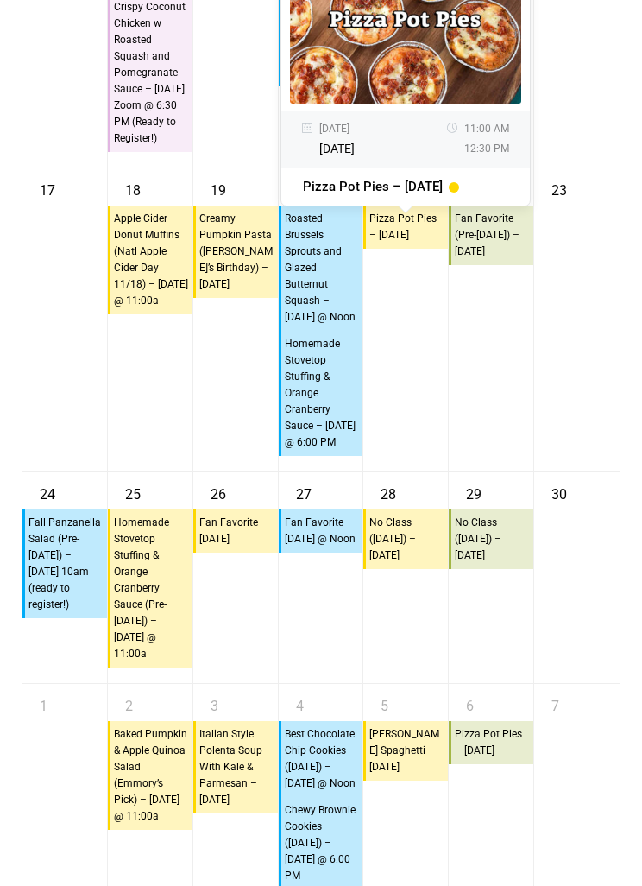
click at [497, 471] on div "22 10:45a Fan Favorite (Pre-[DATE]) – [DATE]" at bounding box center [491, 319] width 85 height 303
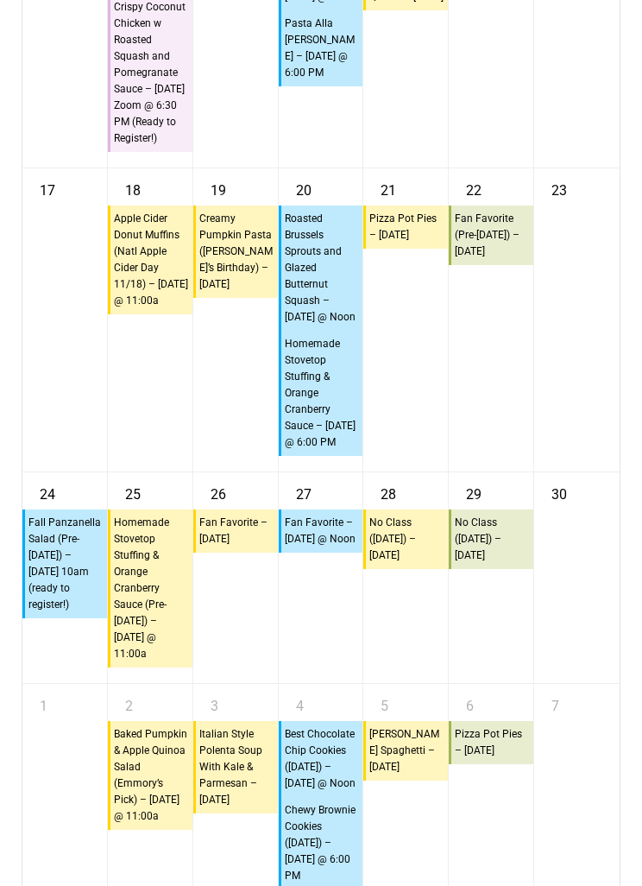
click at [509, 471] on div "22 10:45a Fan Favorite (Pre-[DATE]) – [DATE]" at bounding box center [491, 319] width 85 height 303
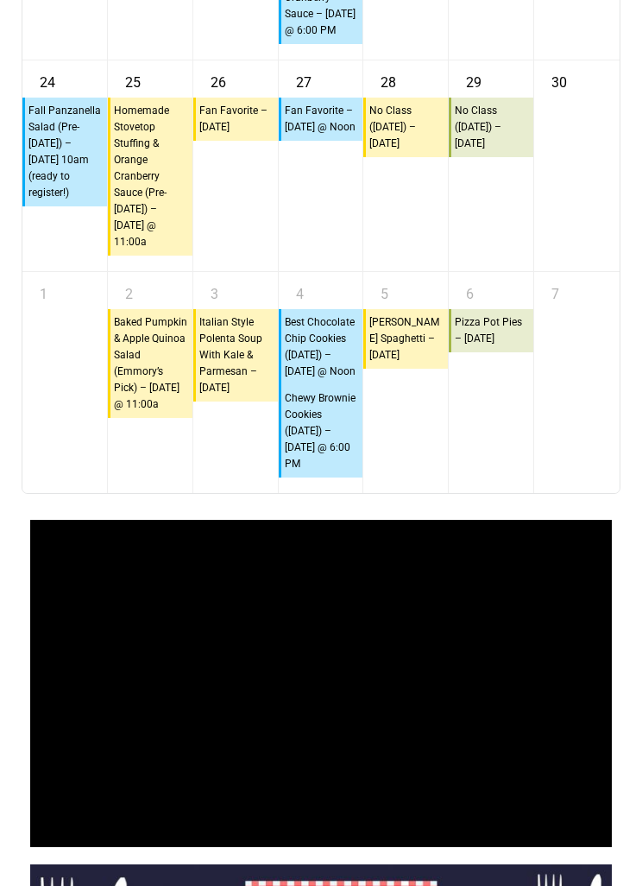
scroll to position [12925, 0]
click at [501, 493] on div "6 10:45a Pizza Pot Pies – [DATE]" at bounding box center [491, 382] width 85 height 221
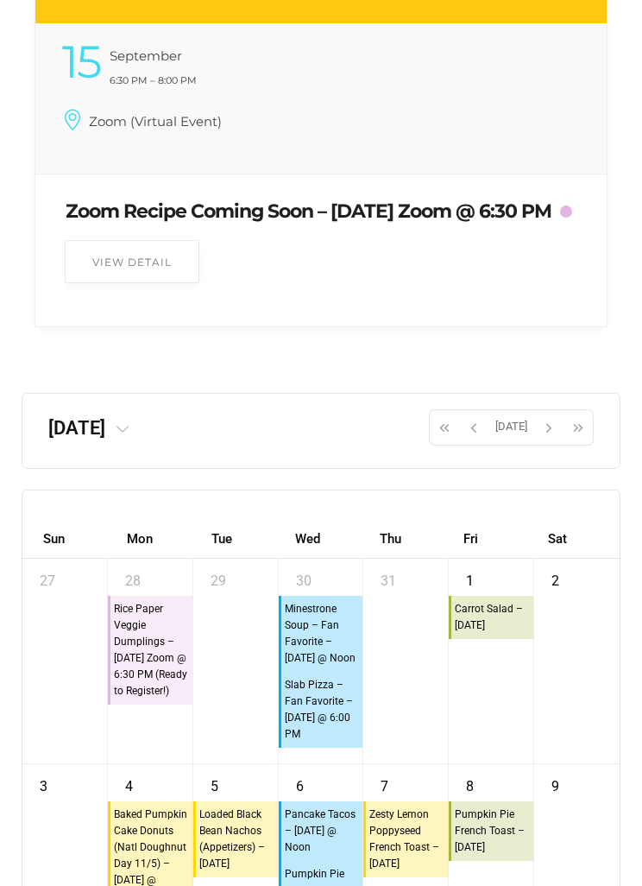
scroll to position [11321, 0]
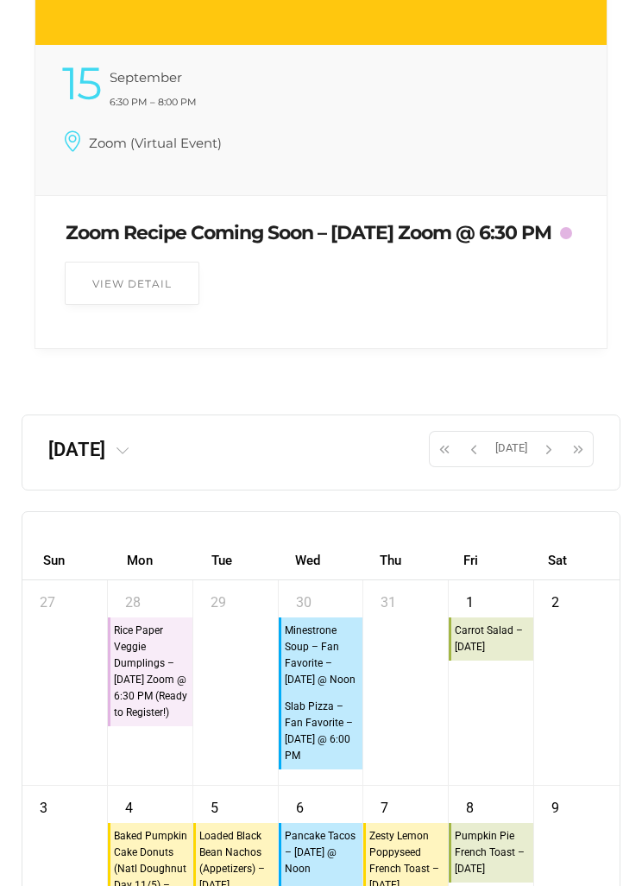
click at [542, 464] on span "button" at bounding box center [549, 448] width 26 height 29
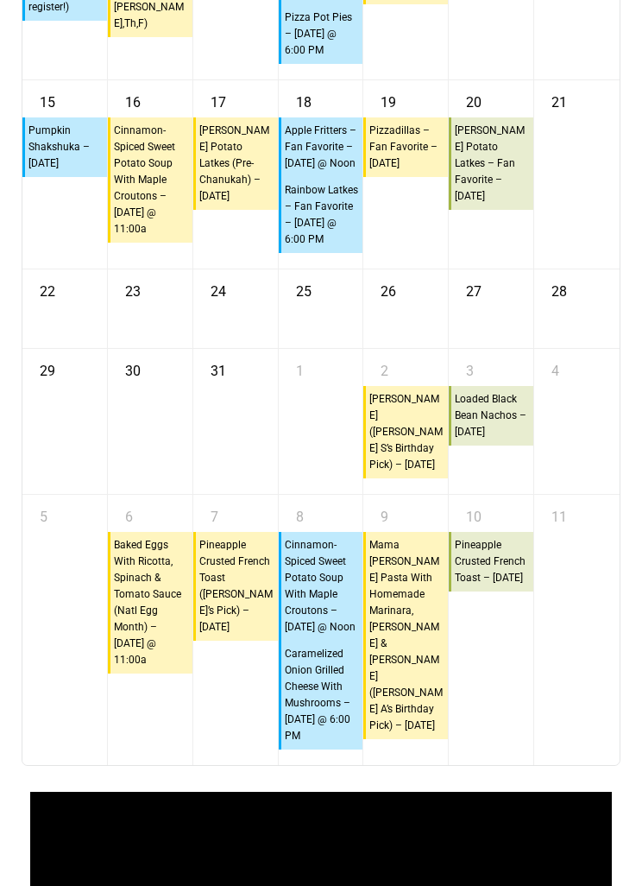
scroll to position [12206, 0]
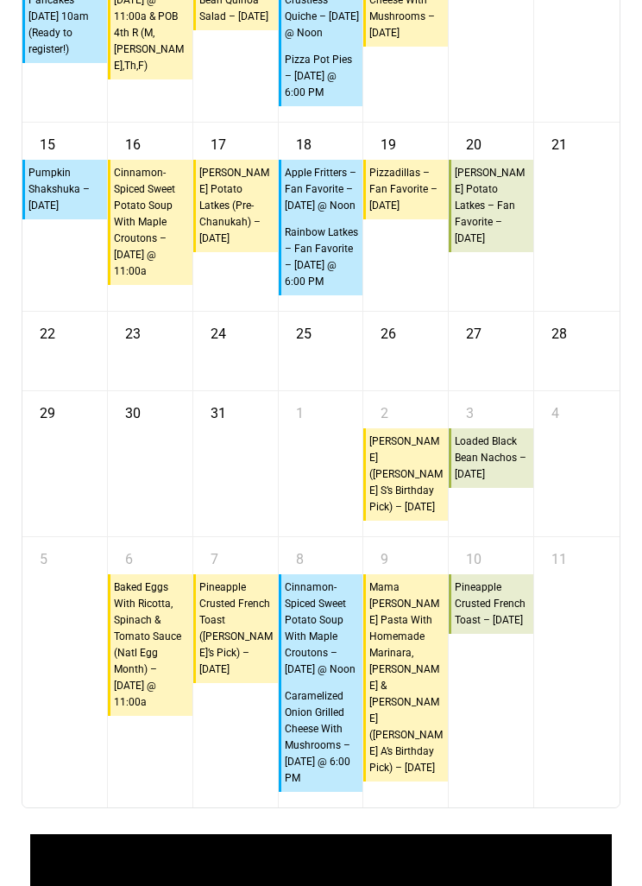
click at [584, 390] on div "28" at bounding box center [577, 351] width 85 height 79
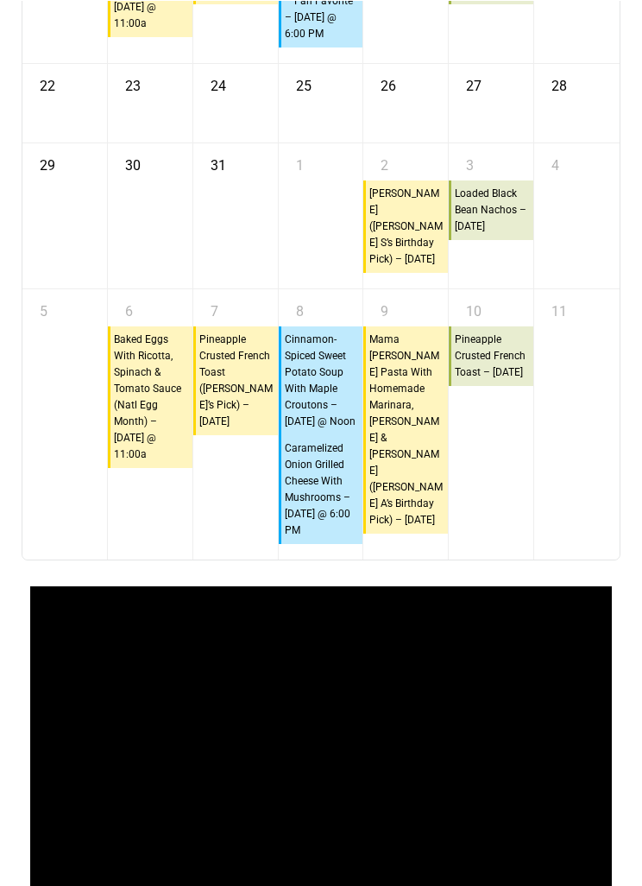
scroll to position [12454, 0]
click at [466, 560] on div "10 10:45a Pineapple Crusted French Toast – [DATE]" at bounding box center [491, 424] width 85 height 270
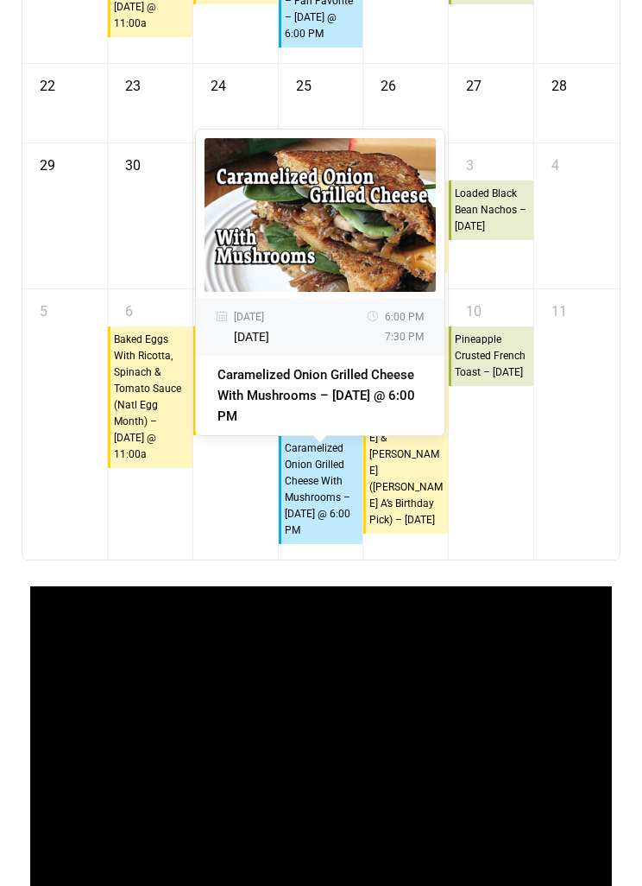
click at [540, 560] on div "11" at bounding box center [577, 424] width 85 height 270
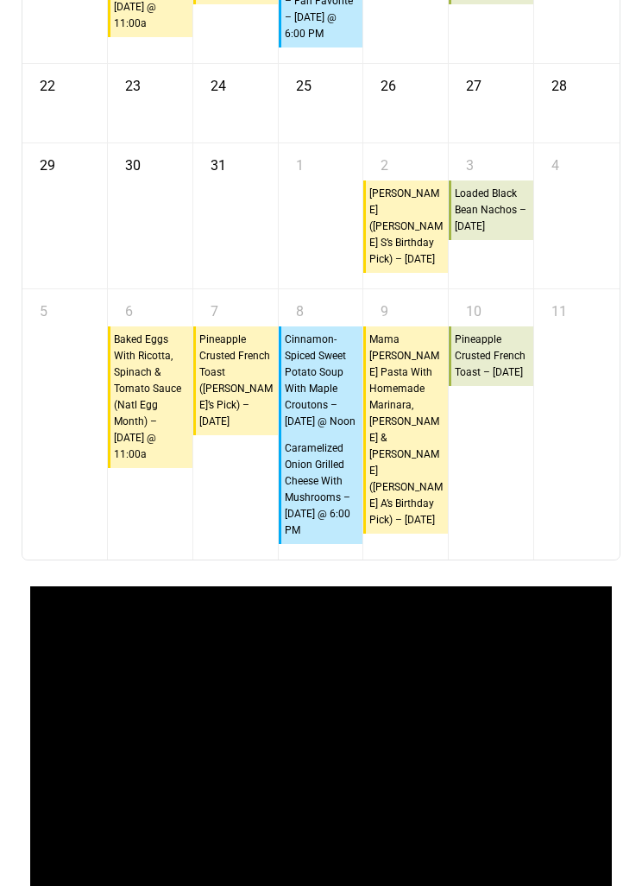
click at [535, 560] on div "11" at bounding box center [577, 424] width 85 height 270
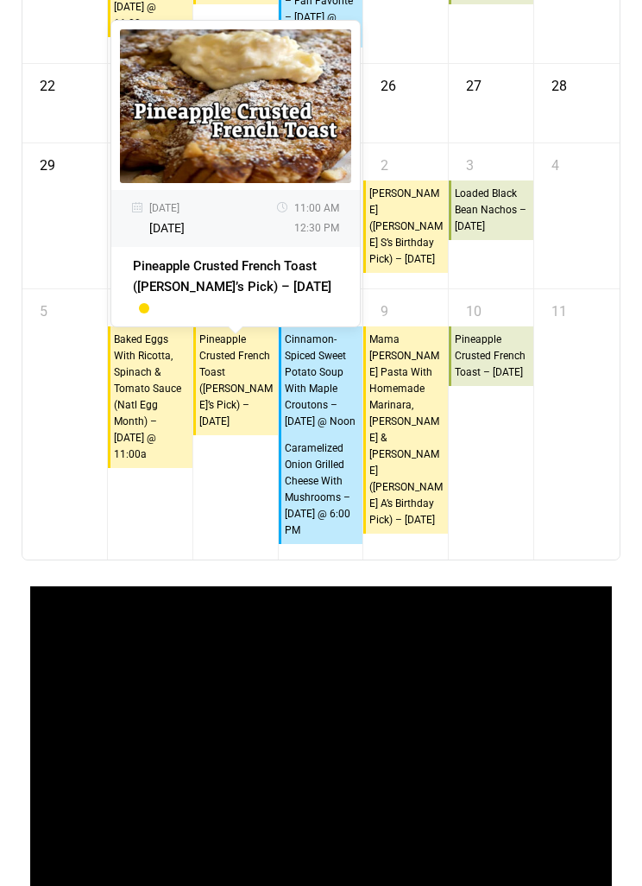
click at [528, 560] on div "10 10:45a Pineapple Crusted French Toast – [DATE]" at bounding box center [491, 424] width 85 height 270
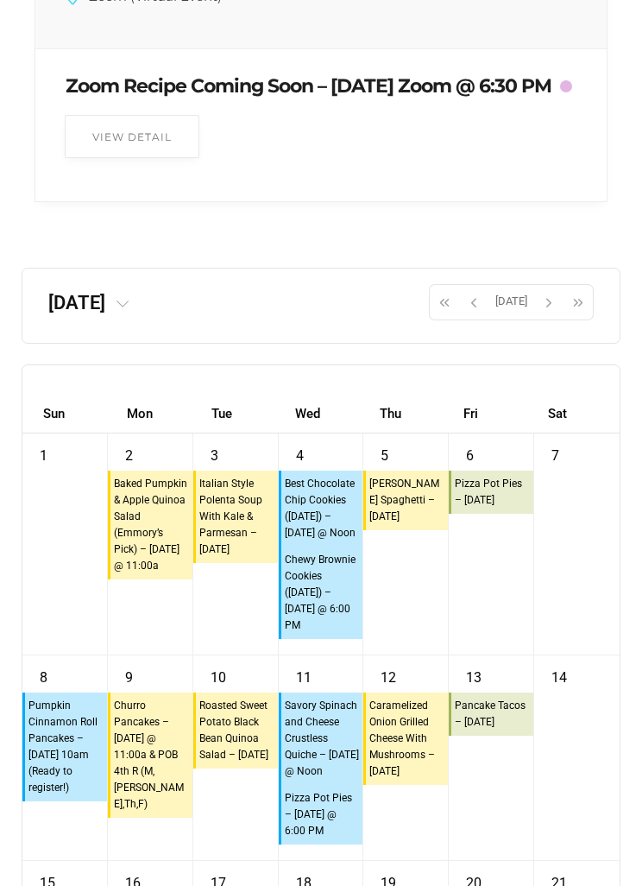
click at [542, 318] on span "button" at bounding box center [549, 302] width 26 height 29
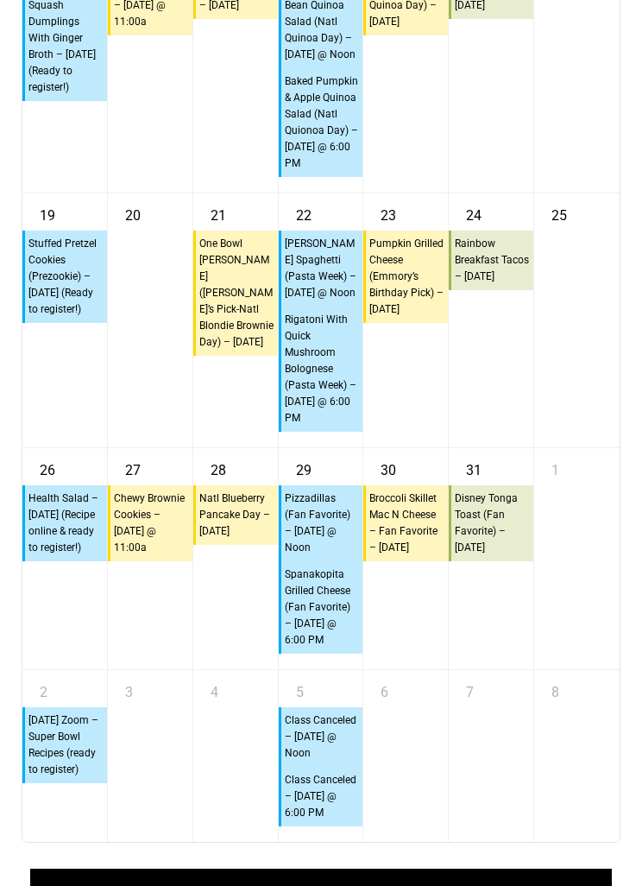
scroll to position [12397, 0]
click at [517, 446] on div "24 10:45a Rainbow Breakfast Tacos – [DATE]" at bounding box center [491, 320] width 85 height 254
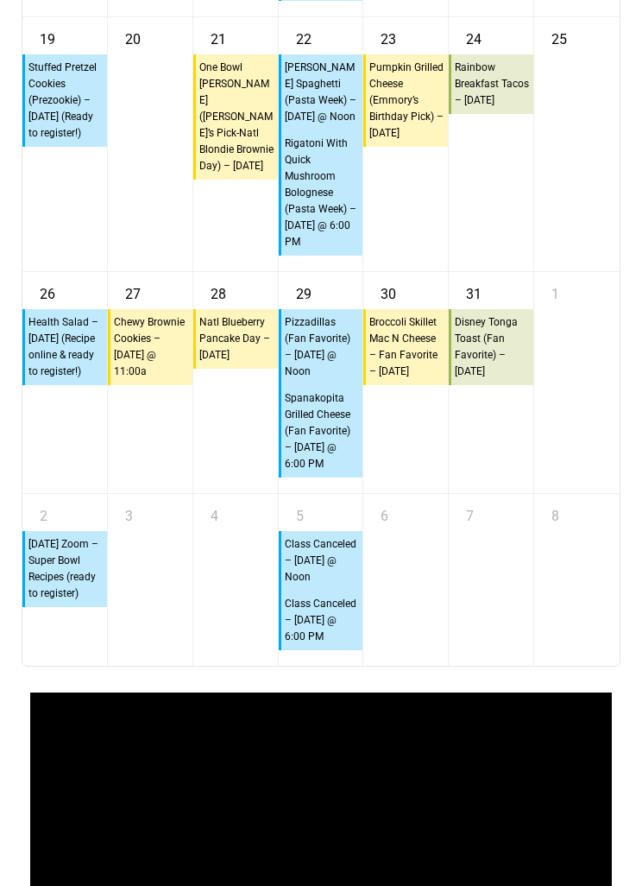
scroll to position [12572, 0]
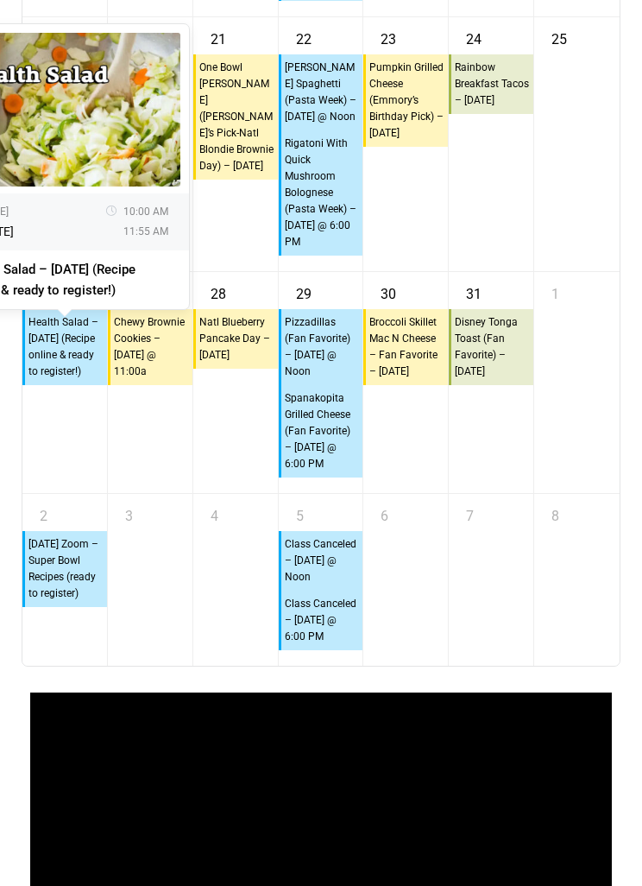
click at [511, 271] on div "24 10:45a Rainbow Breakfast Tacos – [DATE]" at bounding box center [491, 144] width 85 height 254
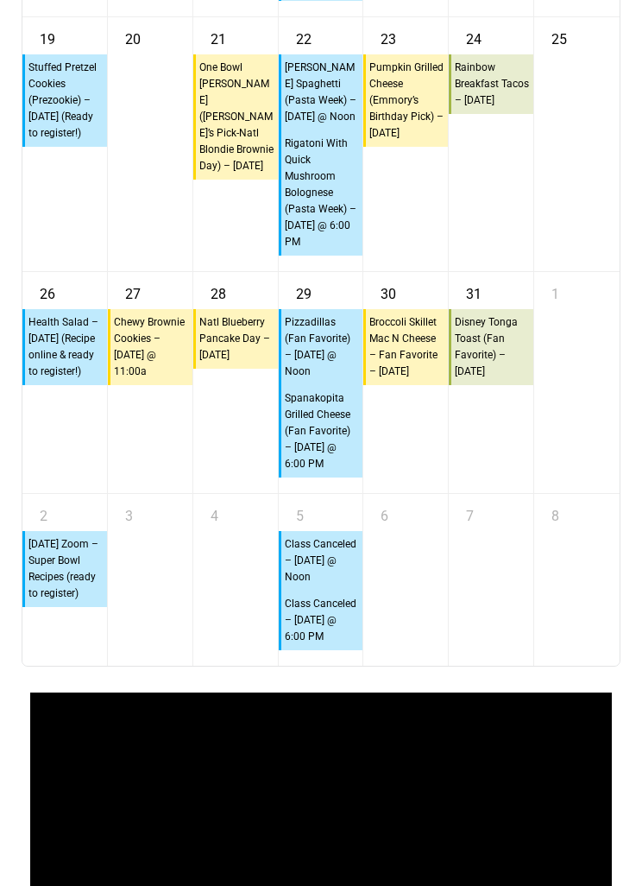
click at [552, 308] on link "1" at bounding box center [555, 290] width 25 height 36
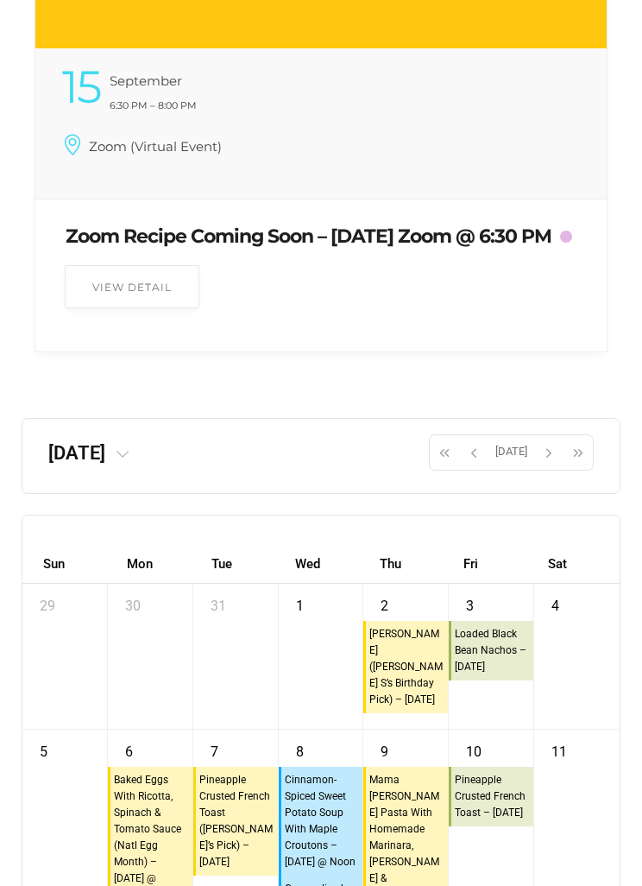
click at [535, 471] on button "button" at bounding box center [549, 453] width 29 height 36
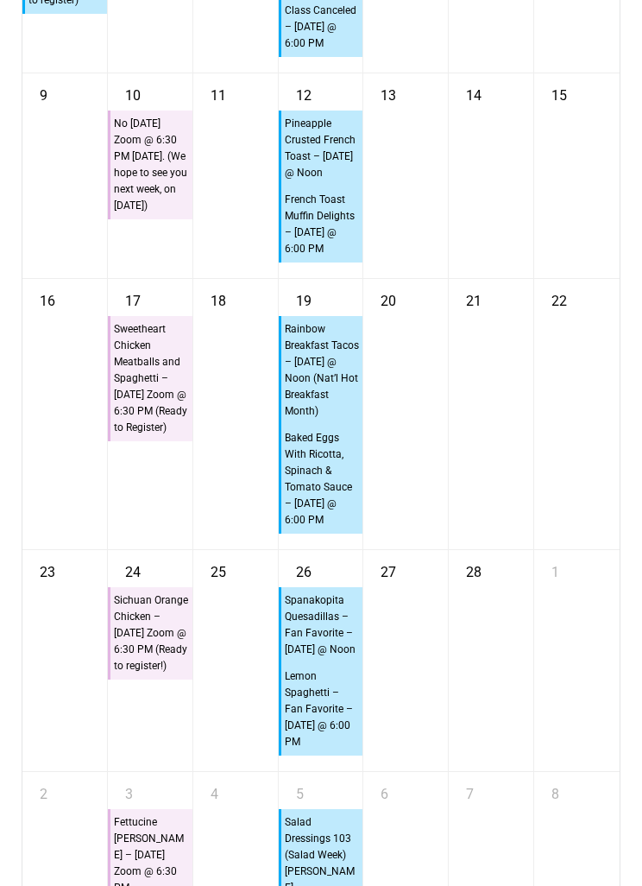
scroll to position [12222, 0]
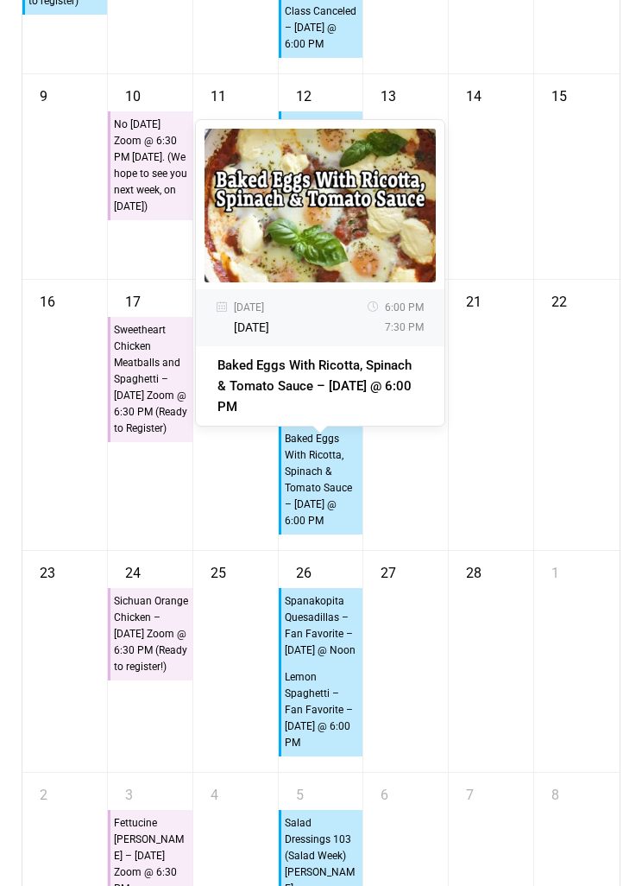
click at [522, 550] on div "21" at bounding box center [491, 415] width 85 height 270
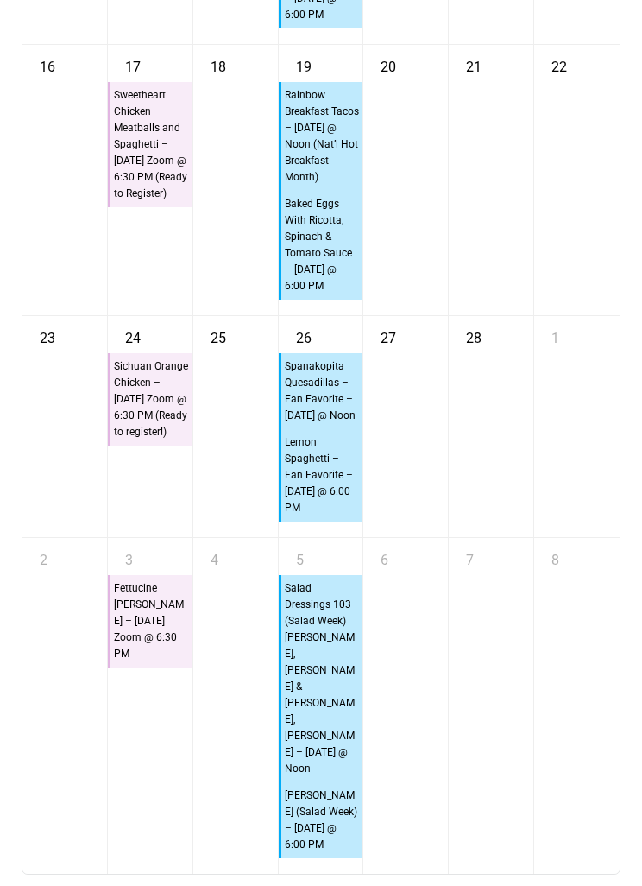
scroll to position [12456, 0]
click at [530, 537] on div "28" at bounding box center [491, 426] width 85 height 221
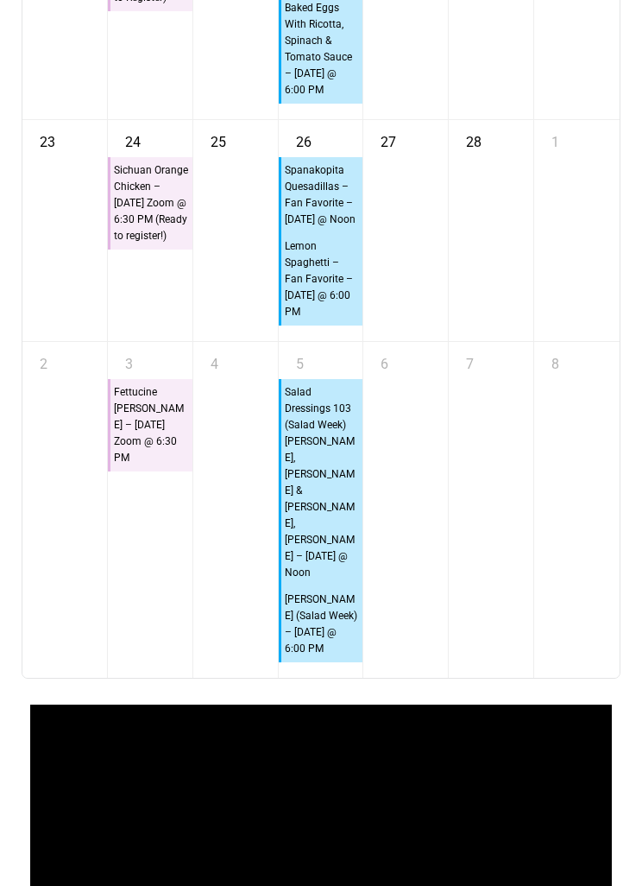
scroll to position [12642, 0]
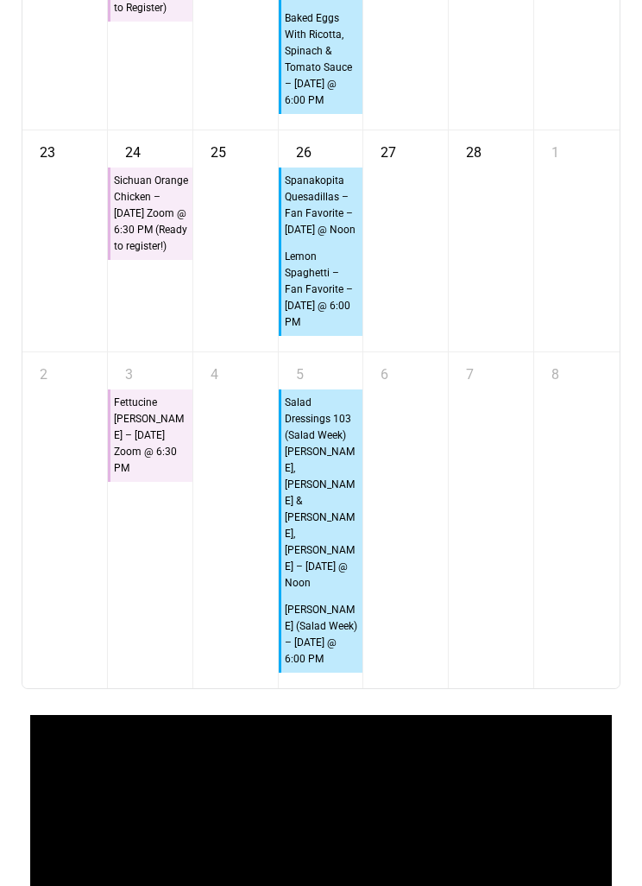
click at [570, 417] on div at bounding box center [577, 403] width 85 height 28
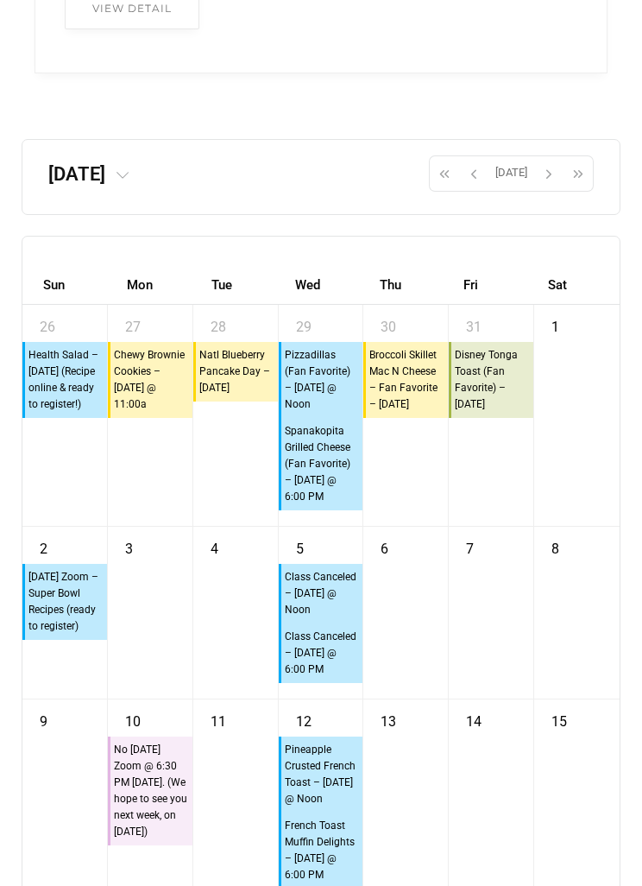
scroll to position [11585, 0]
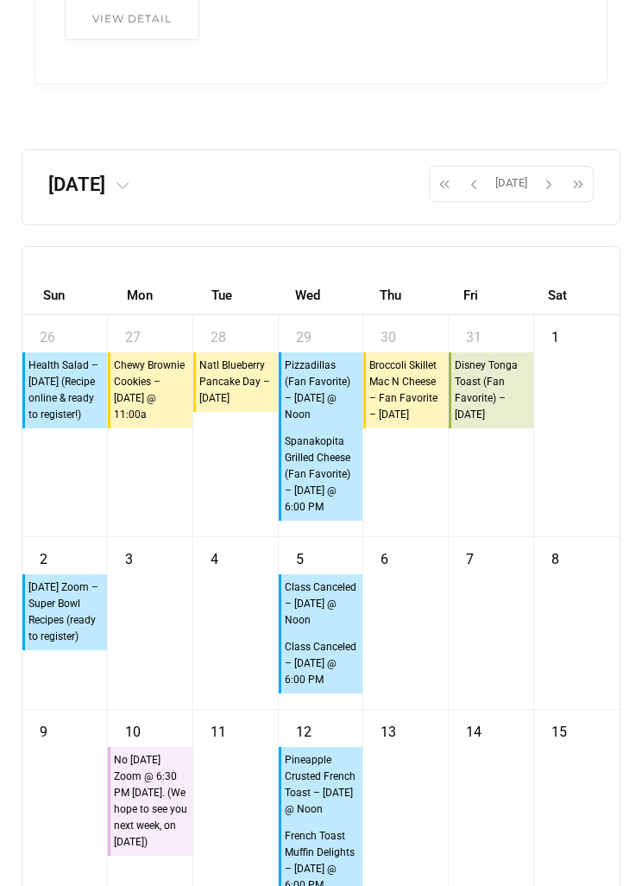
click at [554, 199] on span "button" at bounding box center [549, 184] width 26 height 29
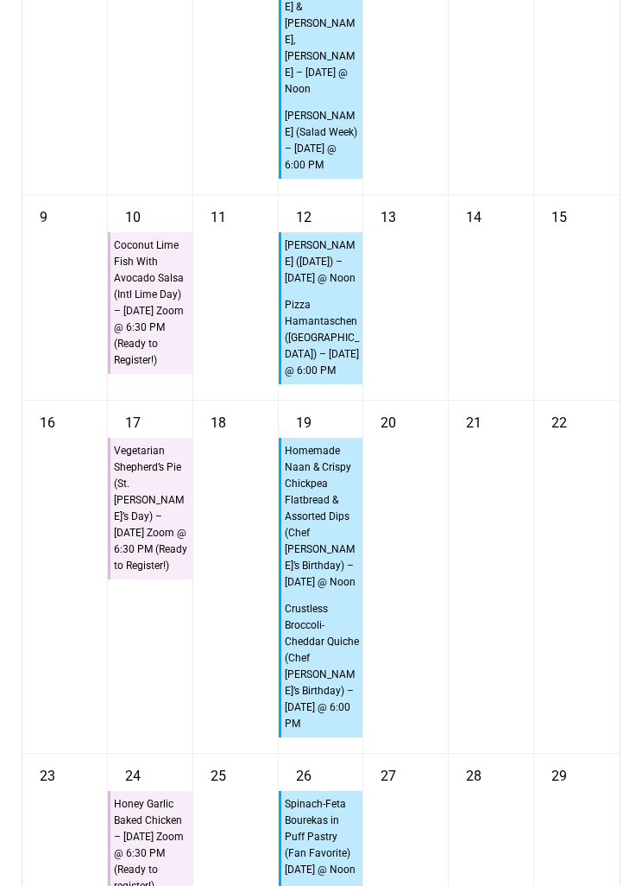
scroll to position [12265, 0]
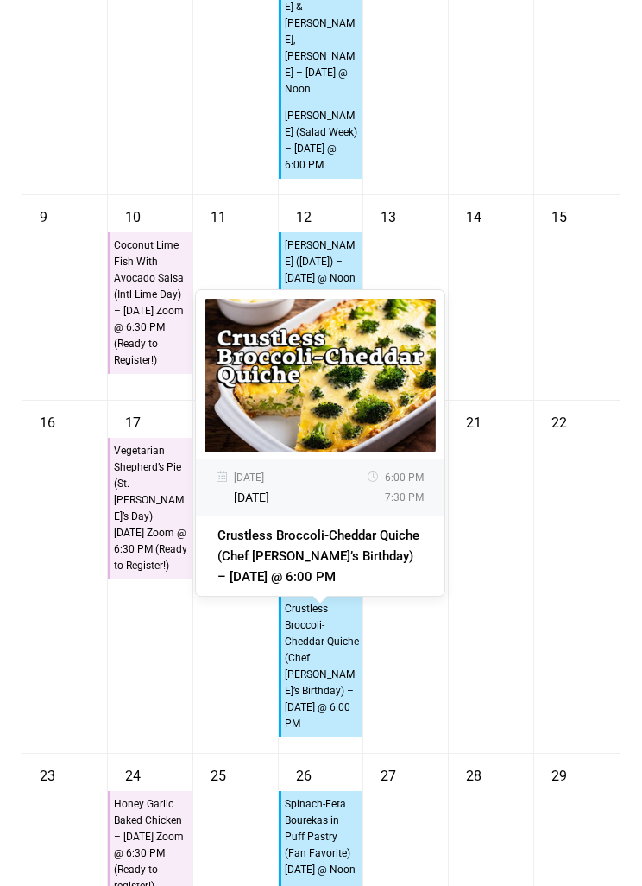
click at [531, 677] on div "21" at bounding box center [491, 577] width 85 height 352
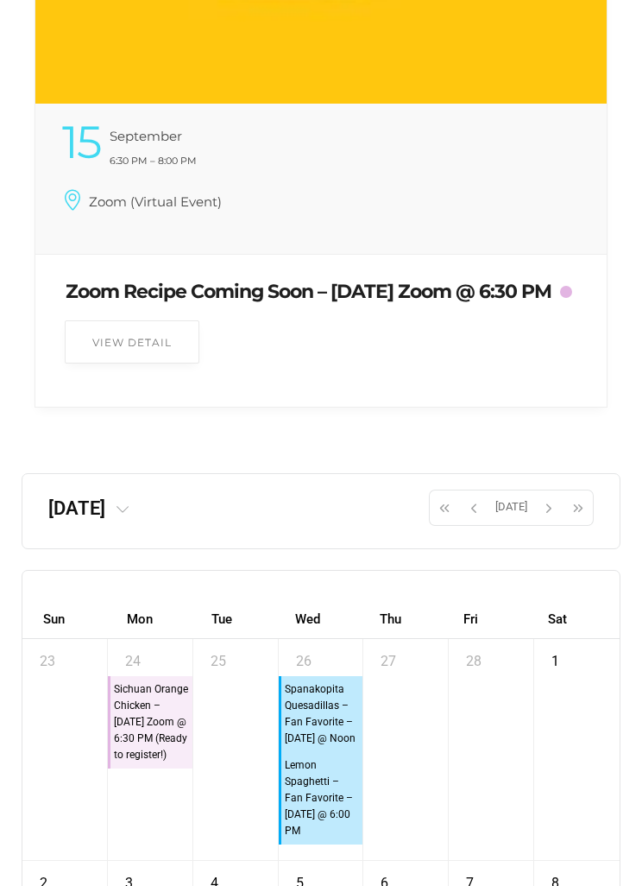
scroll to position [11253, 0]
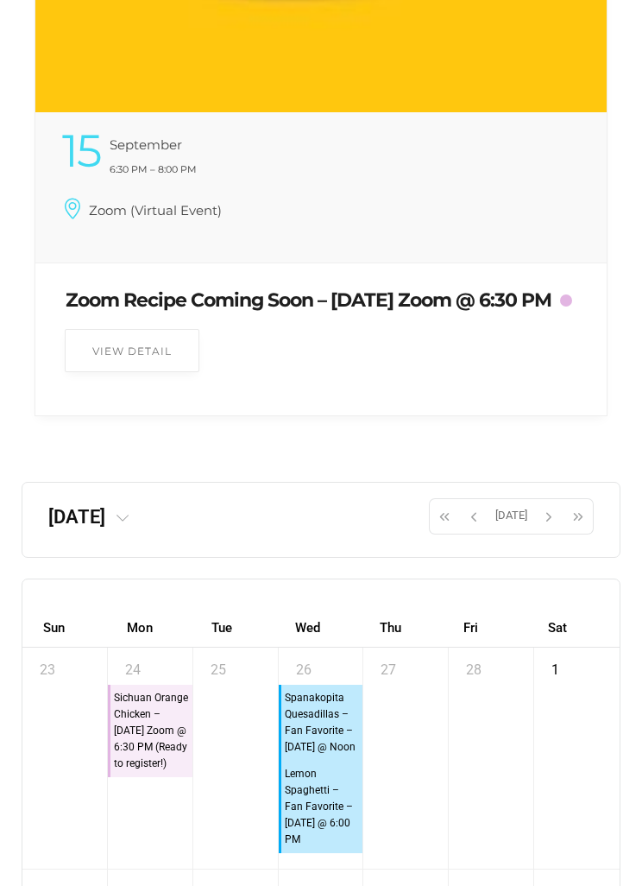
click at [557, 531] on span "button" at bounding box center [549, 516] width 26 height 29
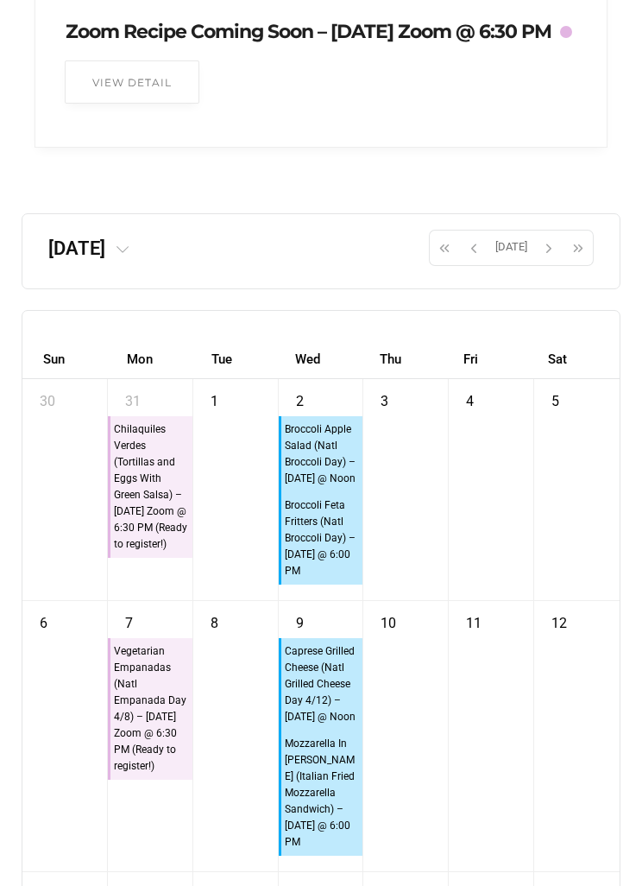
scroll to position [11522, 0]
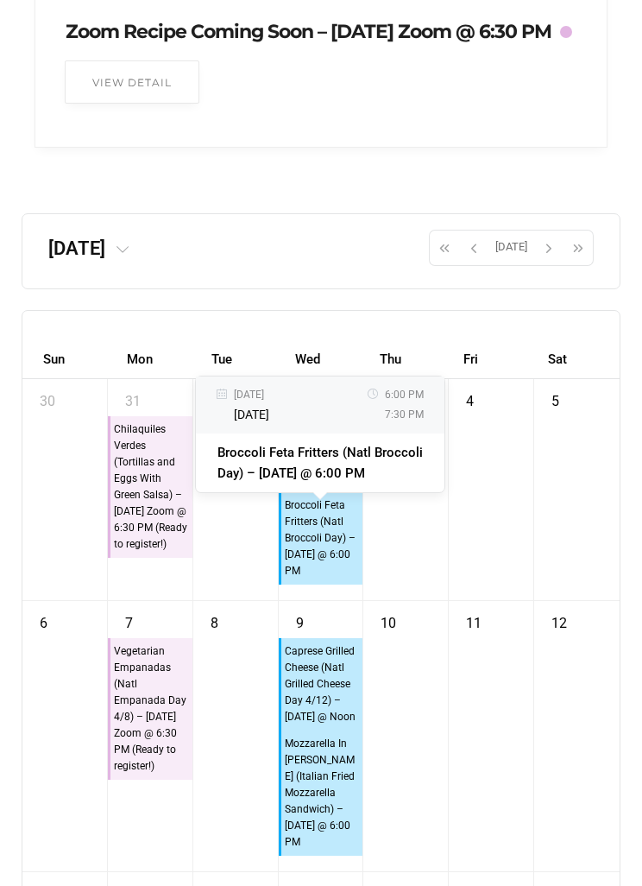
click at [522, 600] on div "4" at bounding box center [491, 489] width 85 height 221
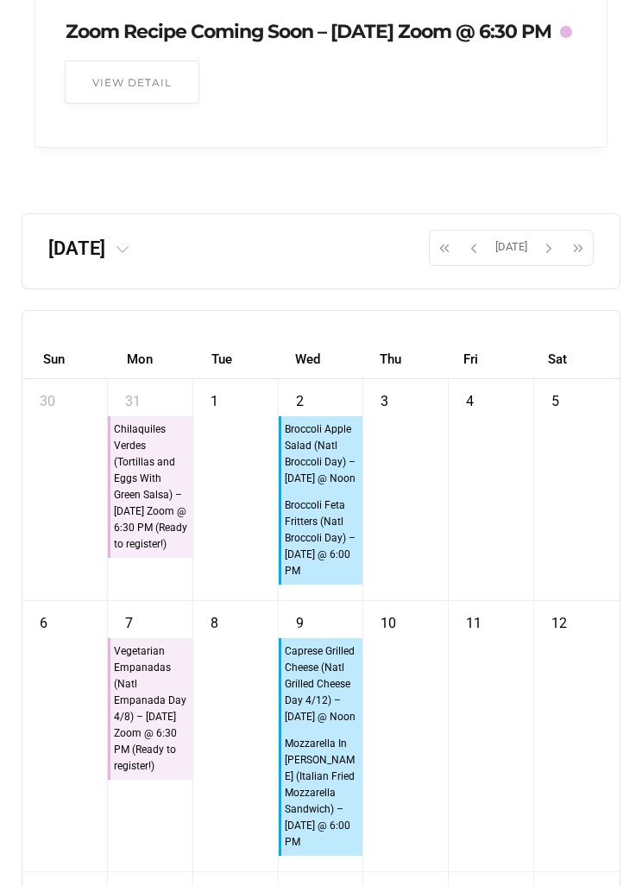
click at [507, 560] on div "4" at bounding box center [491, 489] width 85 height 221
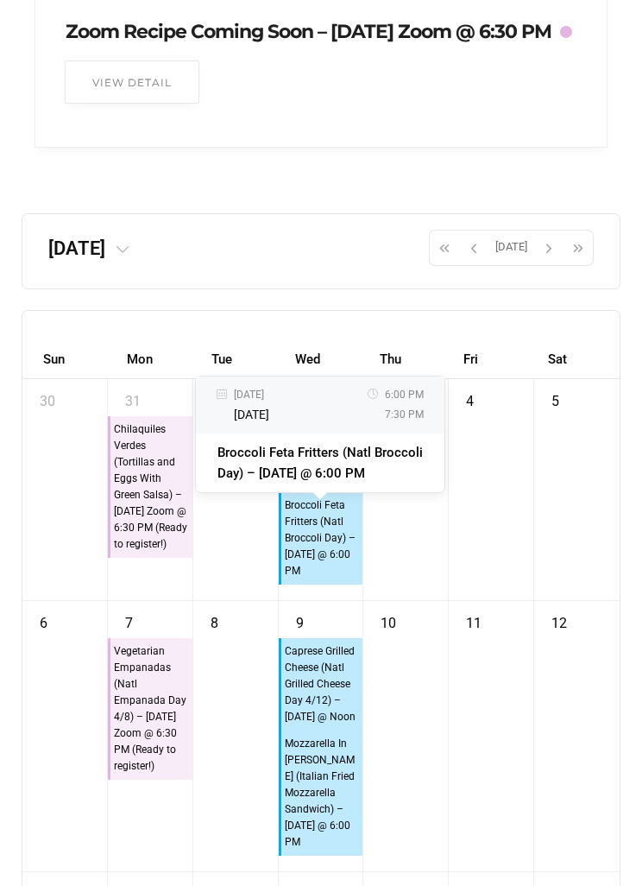
click at [542, 551] on div "5" at bounding box center [577, 489] width 85 height 221
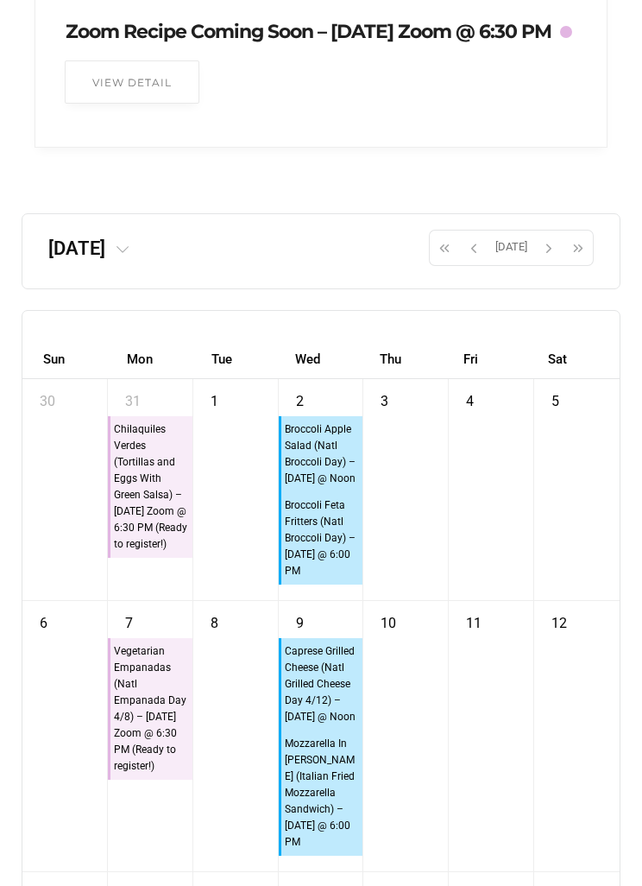
click at [507, 535] on div "4" at bounding box center [491, 489] width 85 height 221
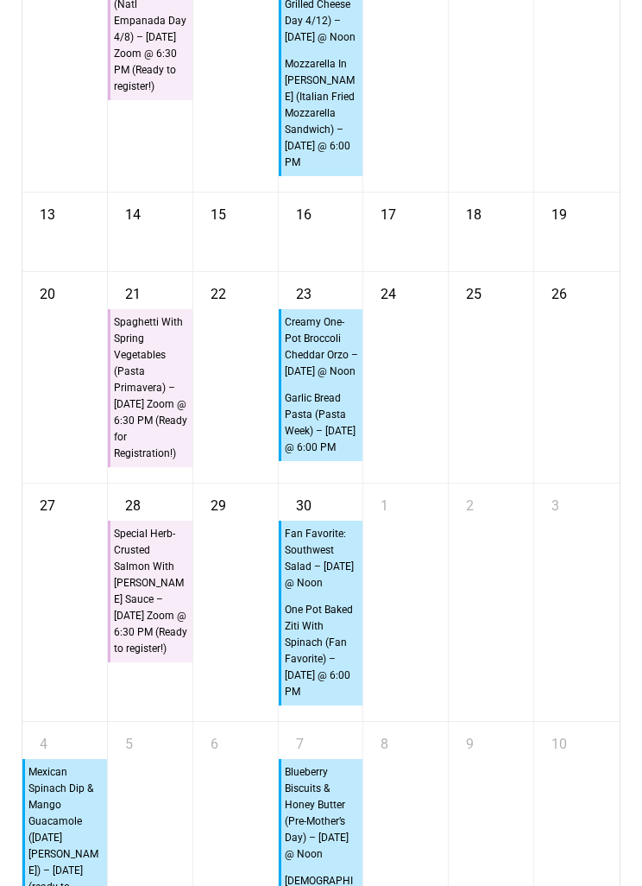
scroll to position [12228, 0]
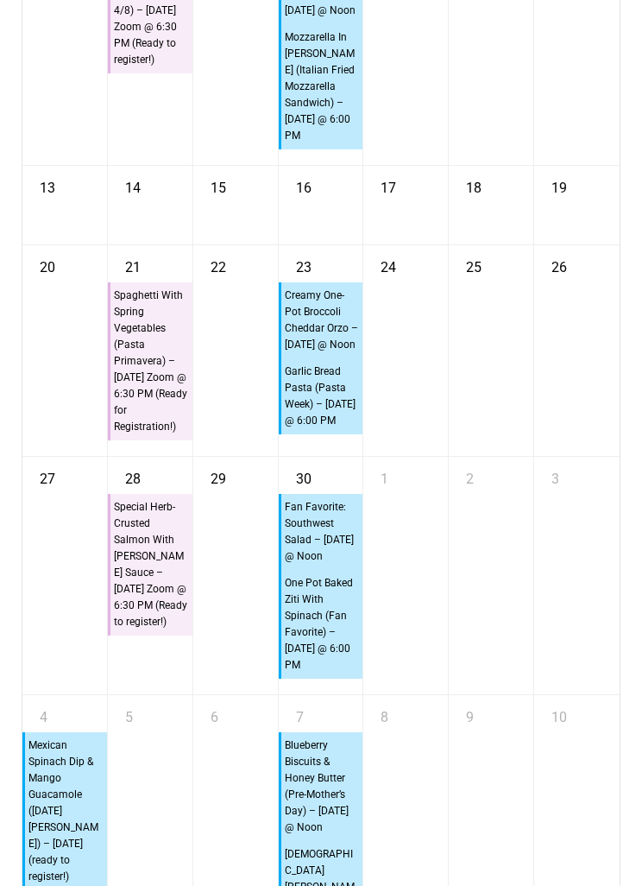
click at [512, 454] on div "25" at bounding box center [491, 350] width 85 height 211
click at [510, 456] on div "25" at bounding box center [491, 350] width 85 height 211
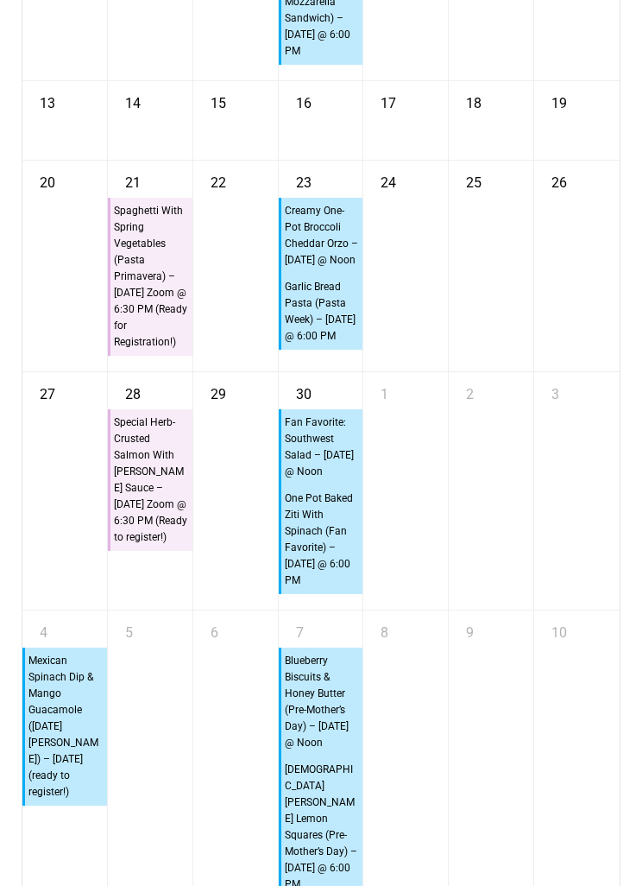
scroll to position [12313, 0]
click at [522, 555] on div "2" at bounding box center [491, 490] width 85 height 237
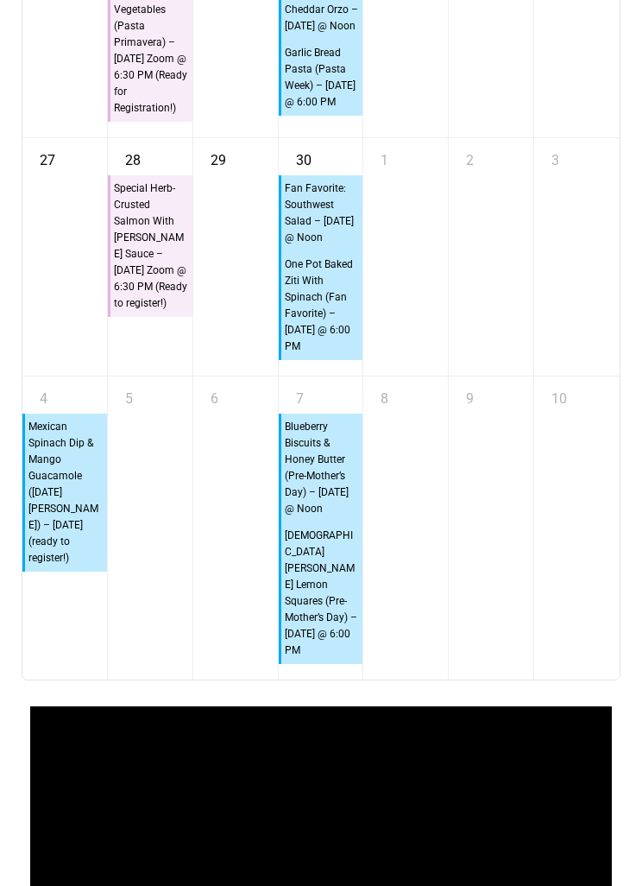
scroll to position [12555, 0]
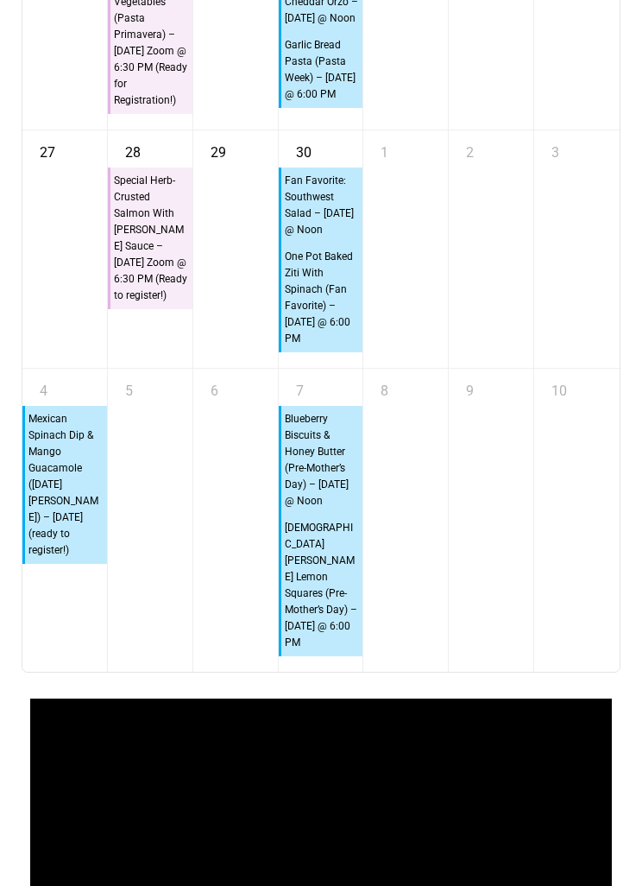
click at [524, 575] on div "9" at bounding box center [491, 520] width 85 height 303
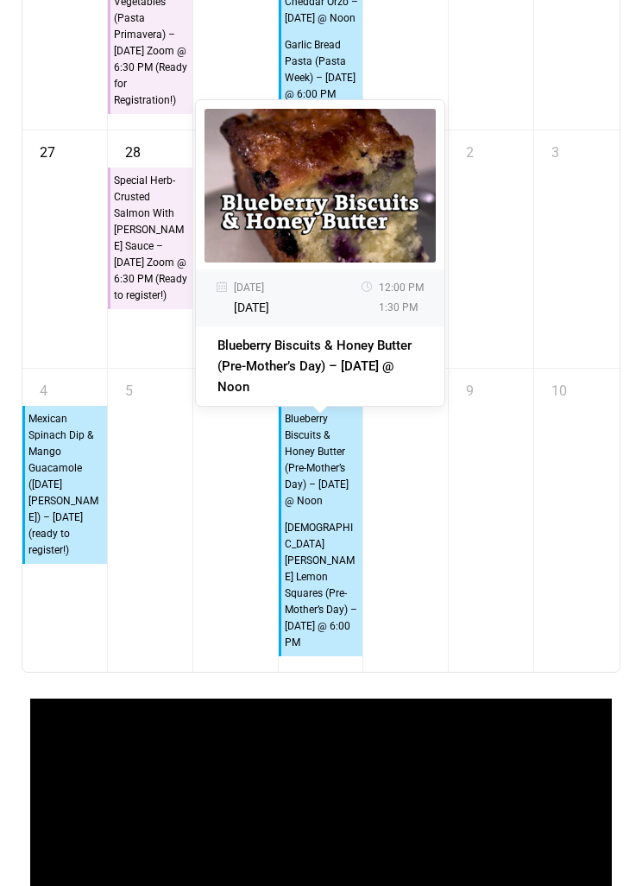
click at [547, 405] on link "10" at bounding box center [559, 387] width 33 height 36
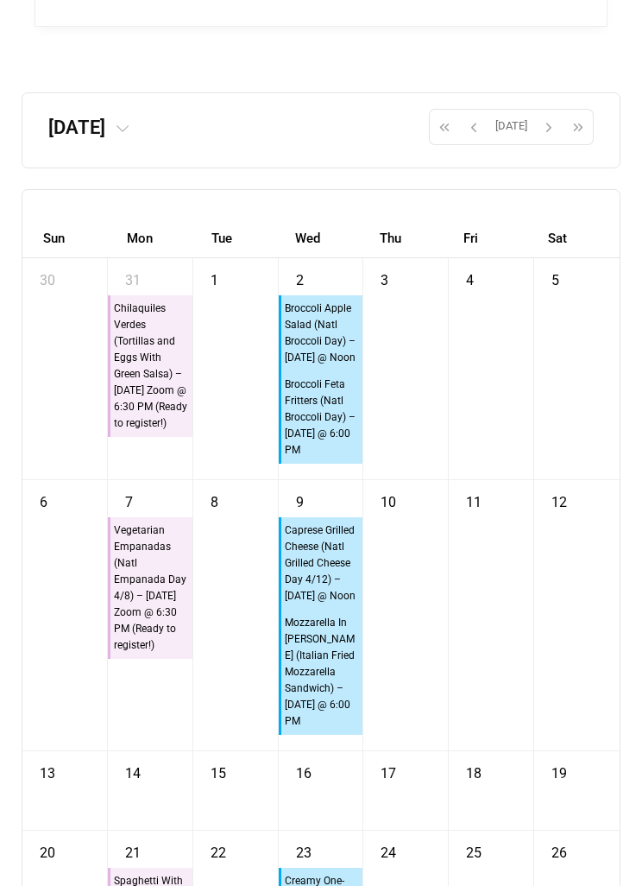
scroll to position [11643, 0]
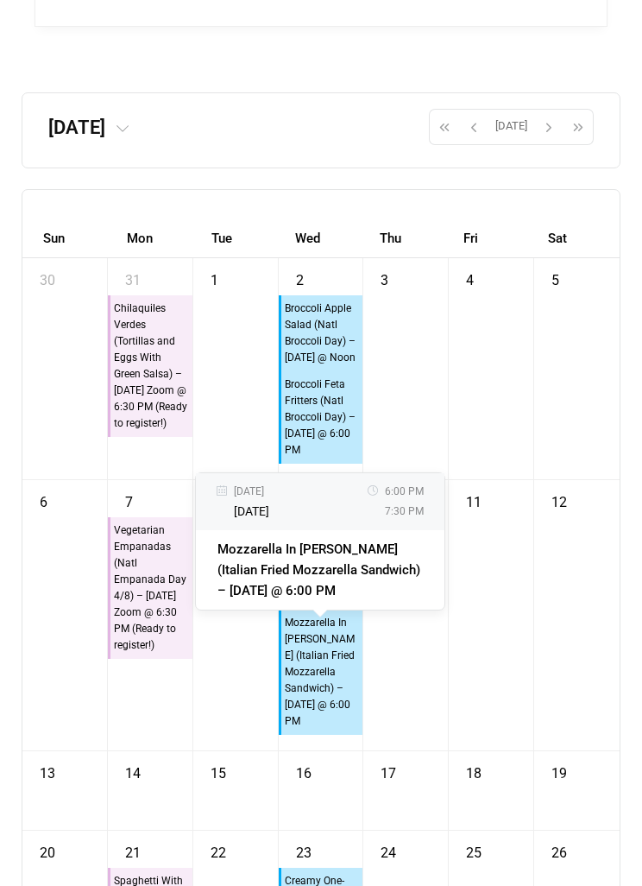
click at [575, 410] on div "5" at bounding box center [577, 368] width 85 height 221
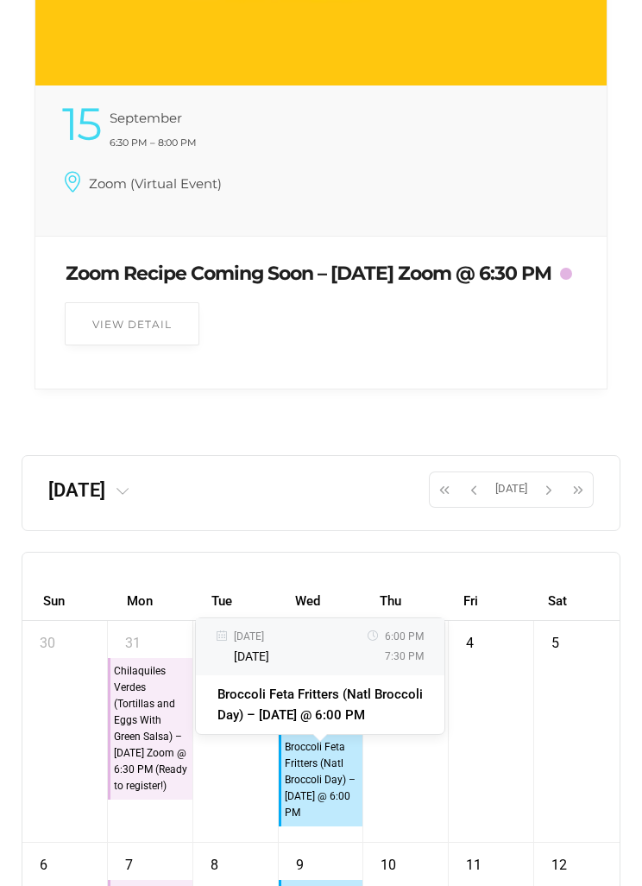
scroll to position [11318, 0]
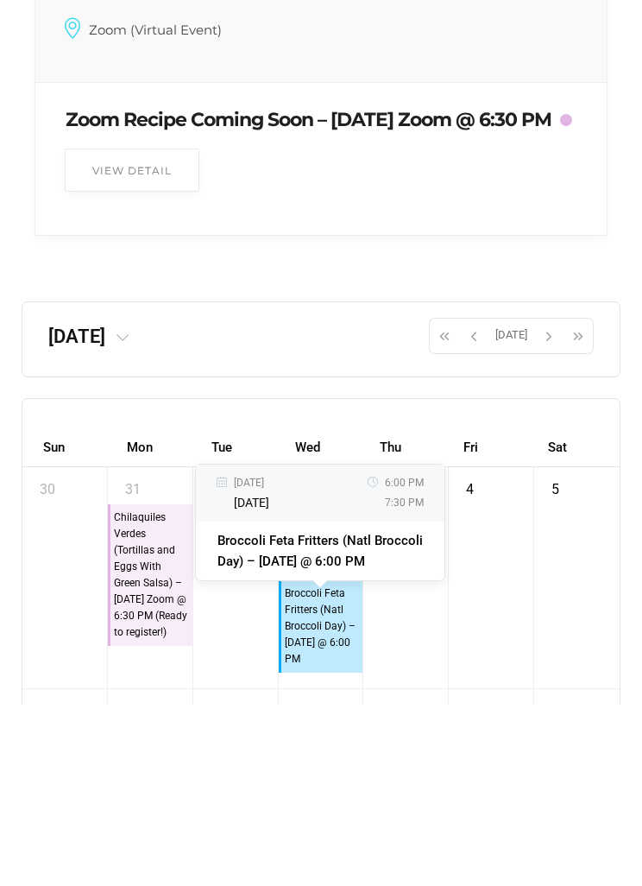
click at [543, 499] on button "button" at bounding box center [549, 517] width 29 height 36
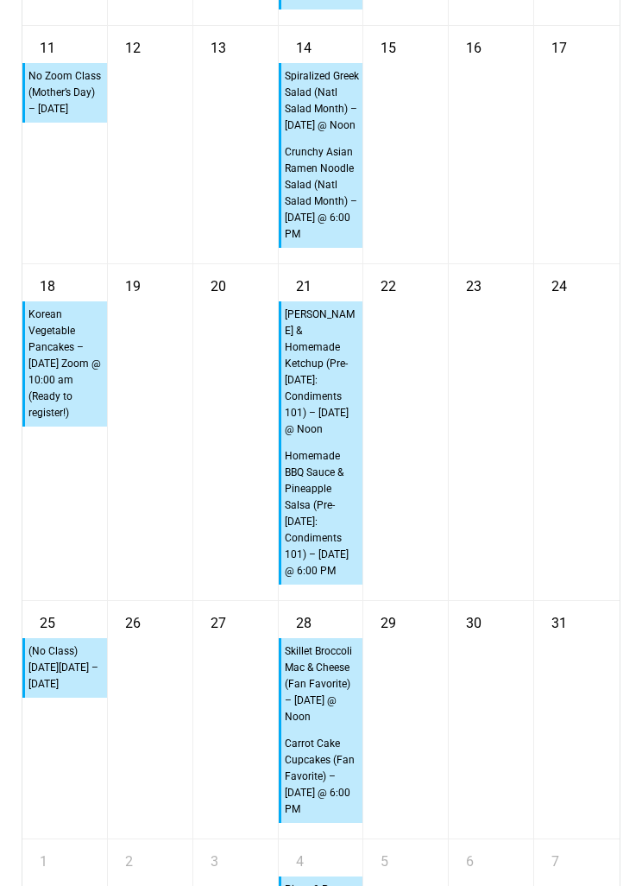
scroll to position [12419, 0]
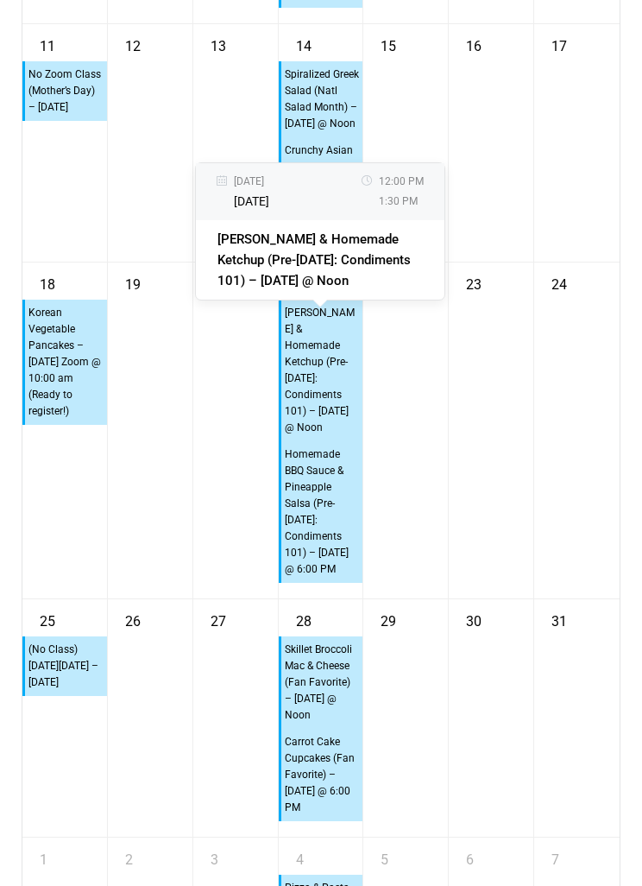
click at [485, 515] on div "23" at bounding box center [491, 431] width 85 height 336
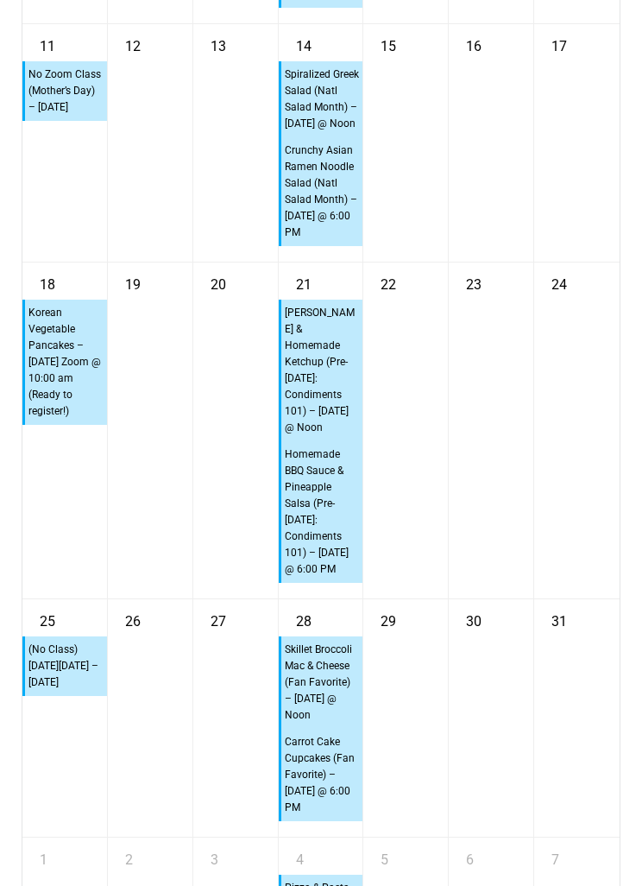
click at [493, 598] on div "23" at bounding box center [491, 431] width 85 height 336
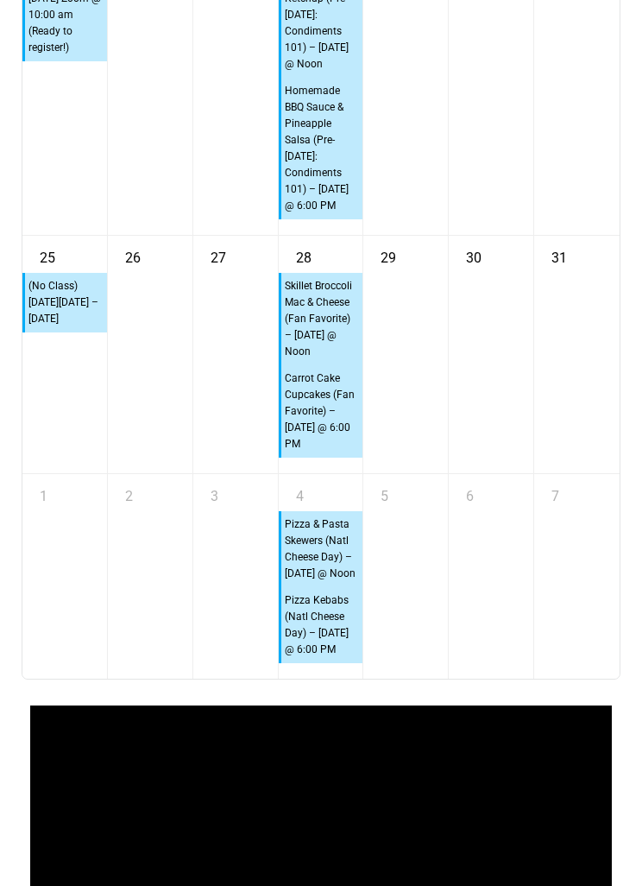
scroll to position [12783, 0]
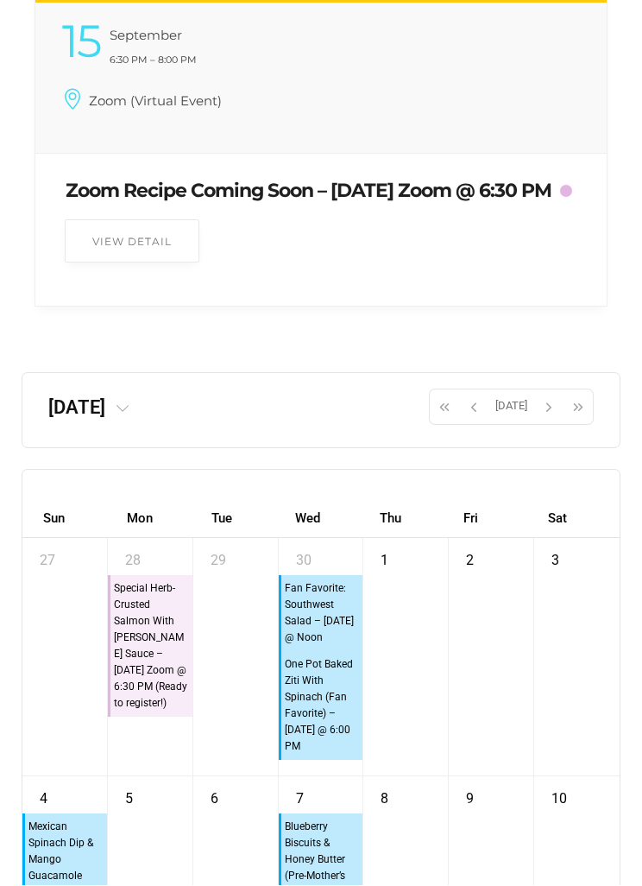
click at [562, 426] on button "button" at bounding box center [549, 407] width 29 height 36
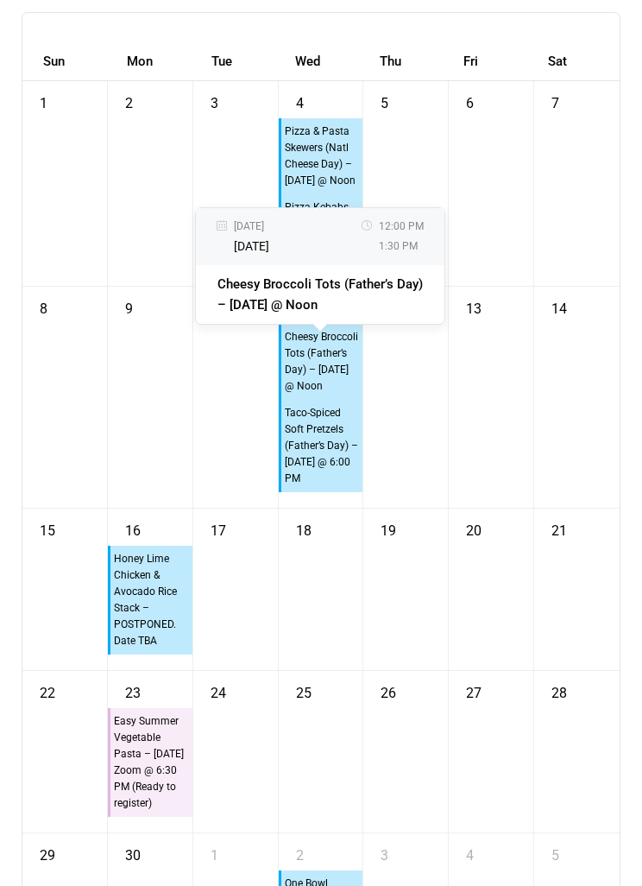
scroll to position [11820, 0]
click at [522, 490] on div "13" at bounding box center [491, 397] width 85 height 221
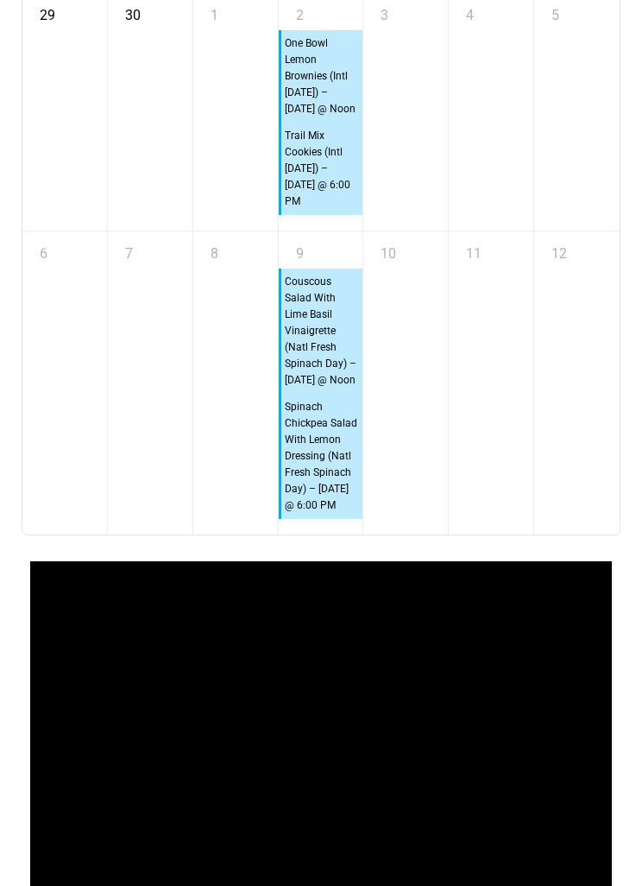
scroll to position [12670, 0]
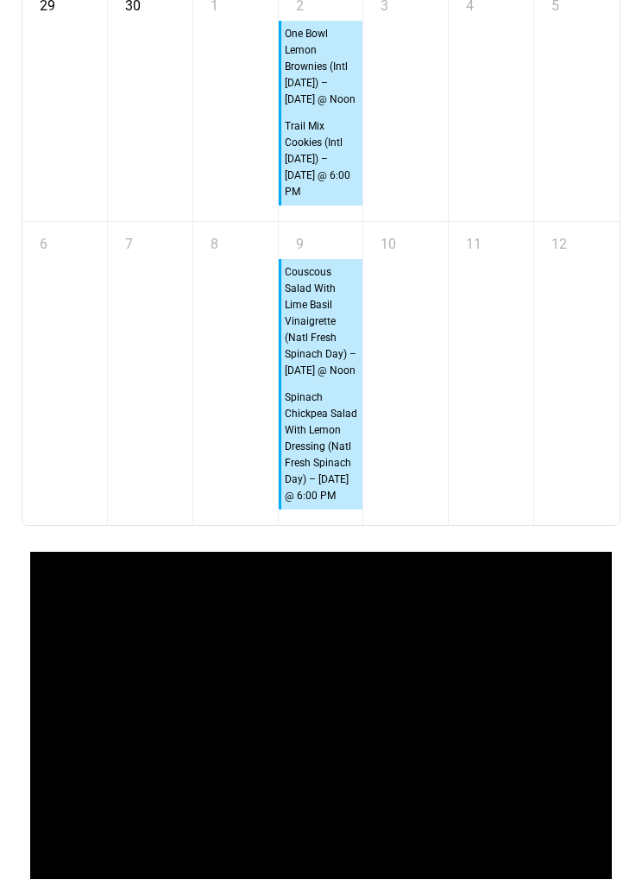
click at [493, 491] on div "11" at bounding box center [491, 373] width 85 height 303
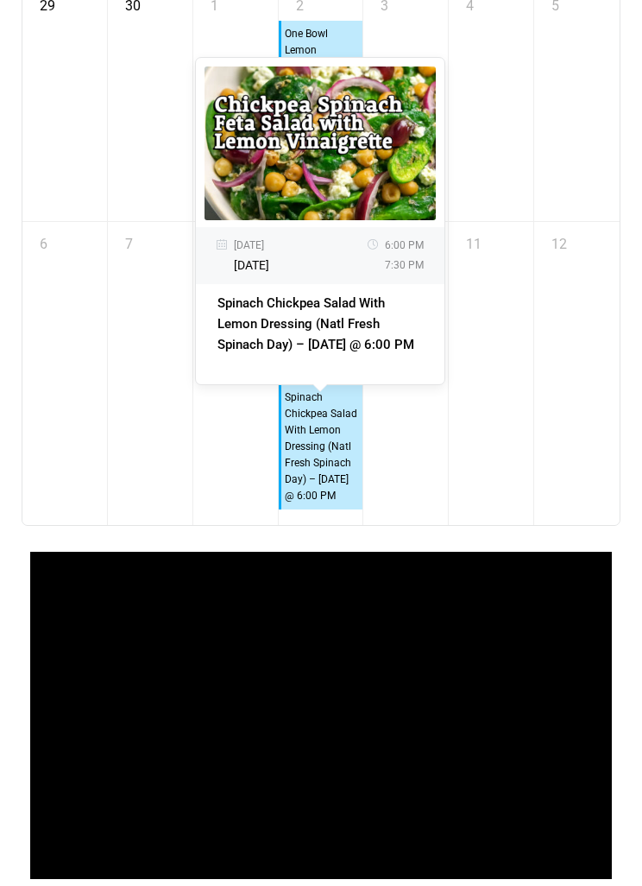
click at [528, 497] on div "11" at bounding box center [491, 373] width 85 height 303
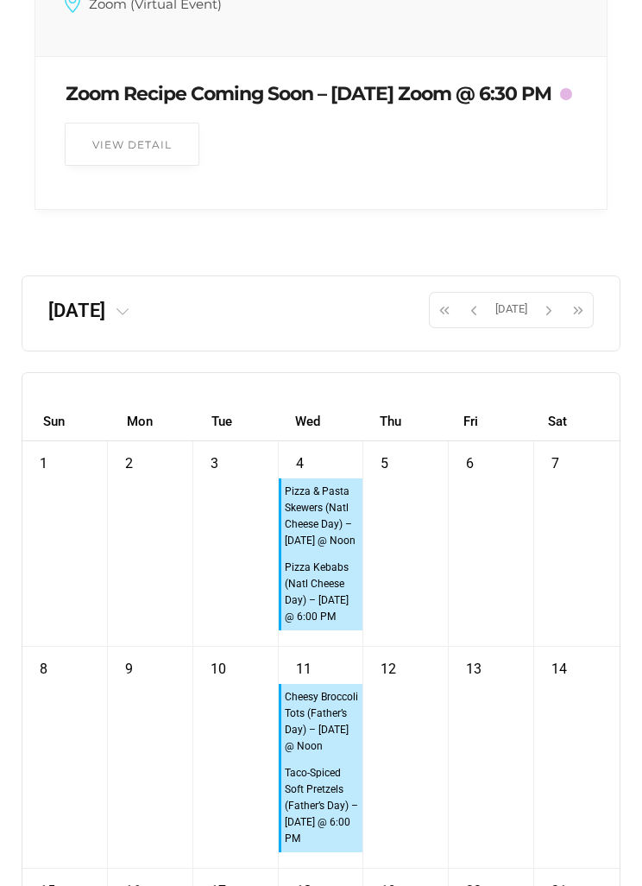
click at [544, 326] on span "button" at bounding box center [549, 310] width 26 height 29
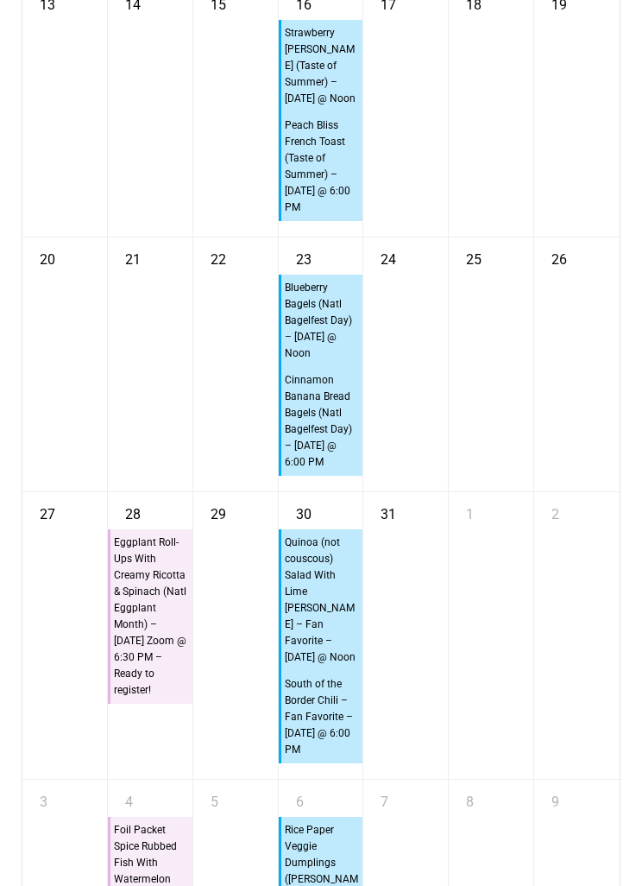
scroll to position [12460, 0]
click at [521, 492] on div "25" at bounding box center [491, 365] width 85 height 254
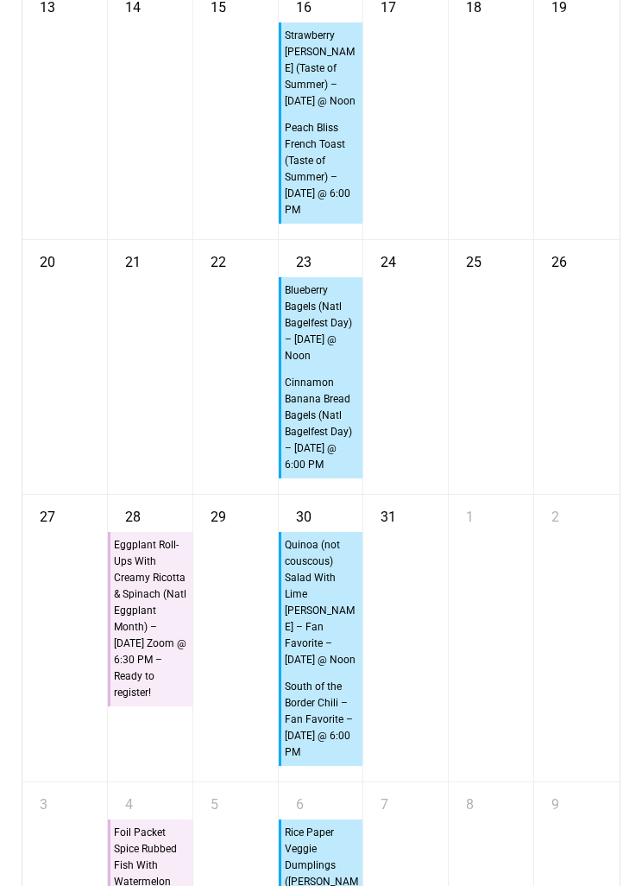
scroll to position [12458, 0]
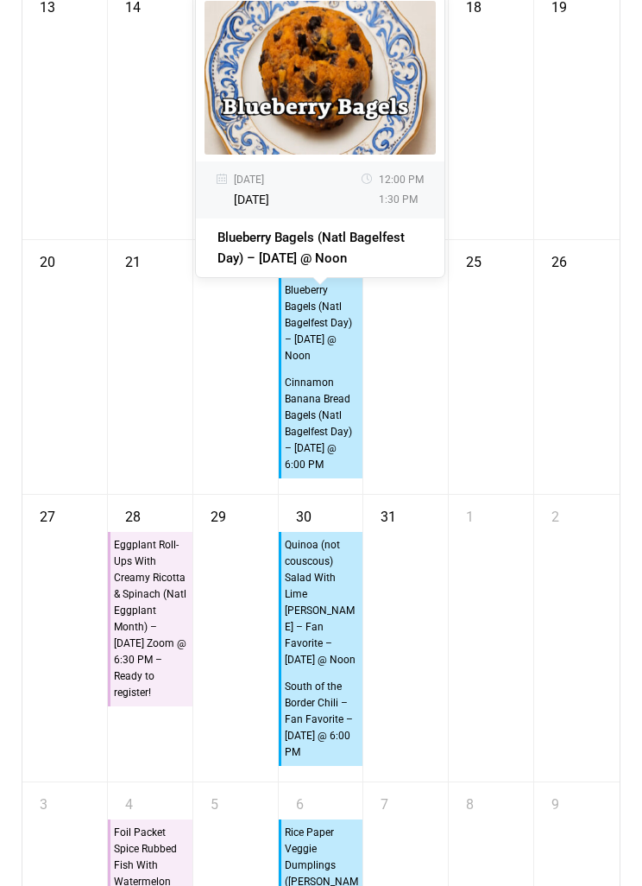
click at [517, 494] on div "25" at bounding box center [491, 367] width 85 height 254
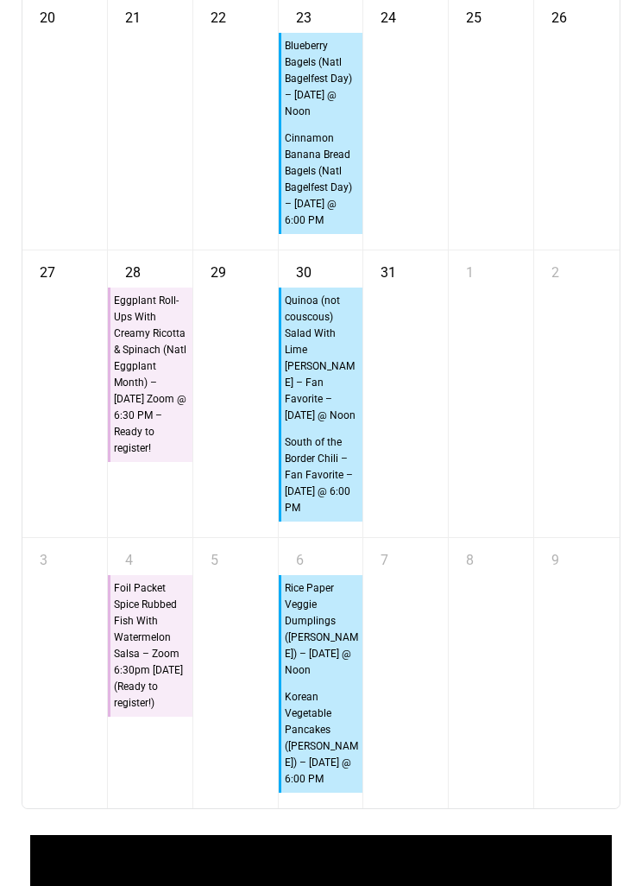
scroll to position [12702, 0]
click at [537, 505] on div "2" at bounding box center [577, 393] width 85 height 287
click at [516, 537] on div "1" at bounding box center [491, 393] width 85 height 287
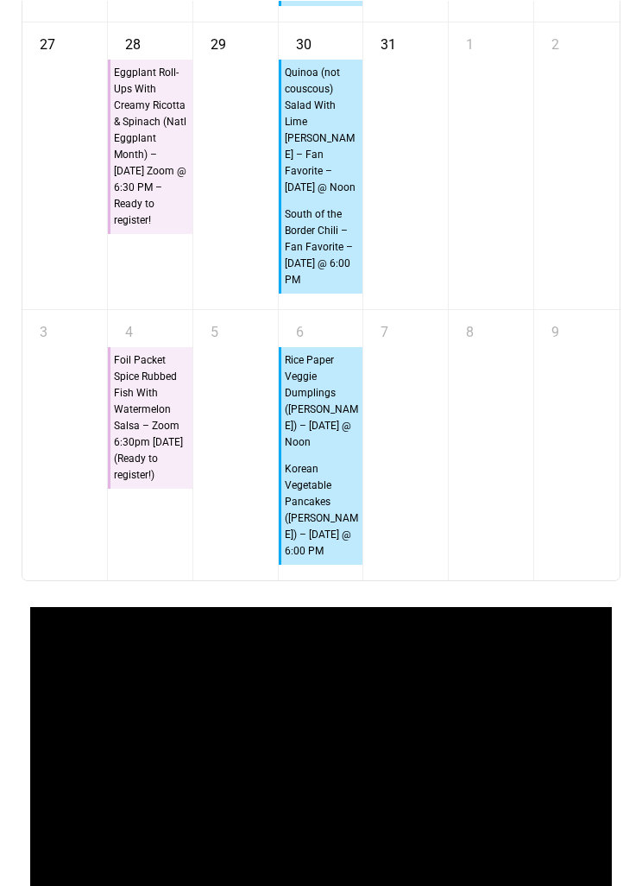
scroll to position [12930, 0]
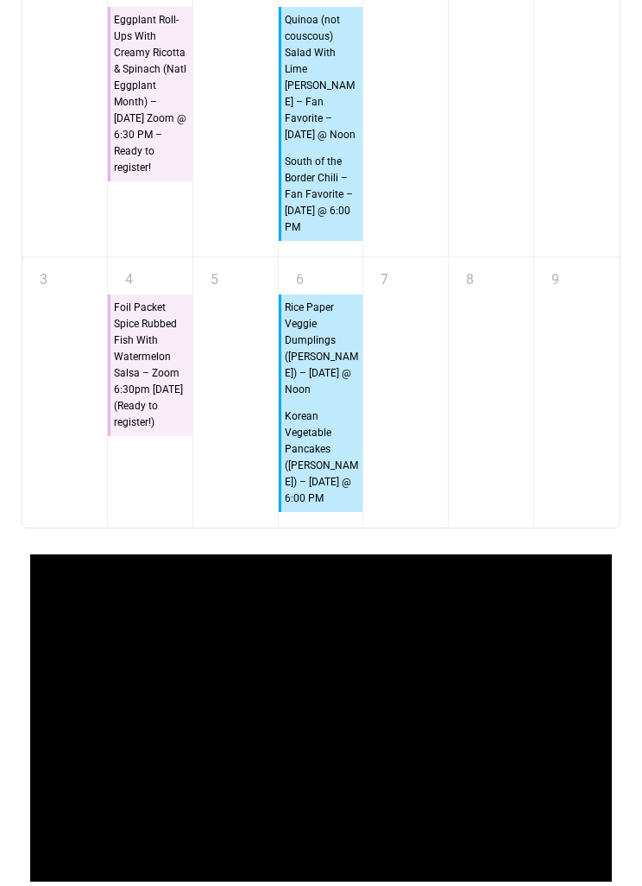
scroll to position [12986, 0]
